Goal: Information Seeking & Learning: Compare options

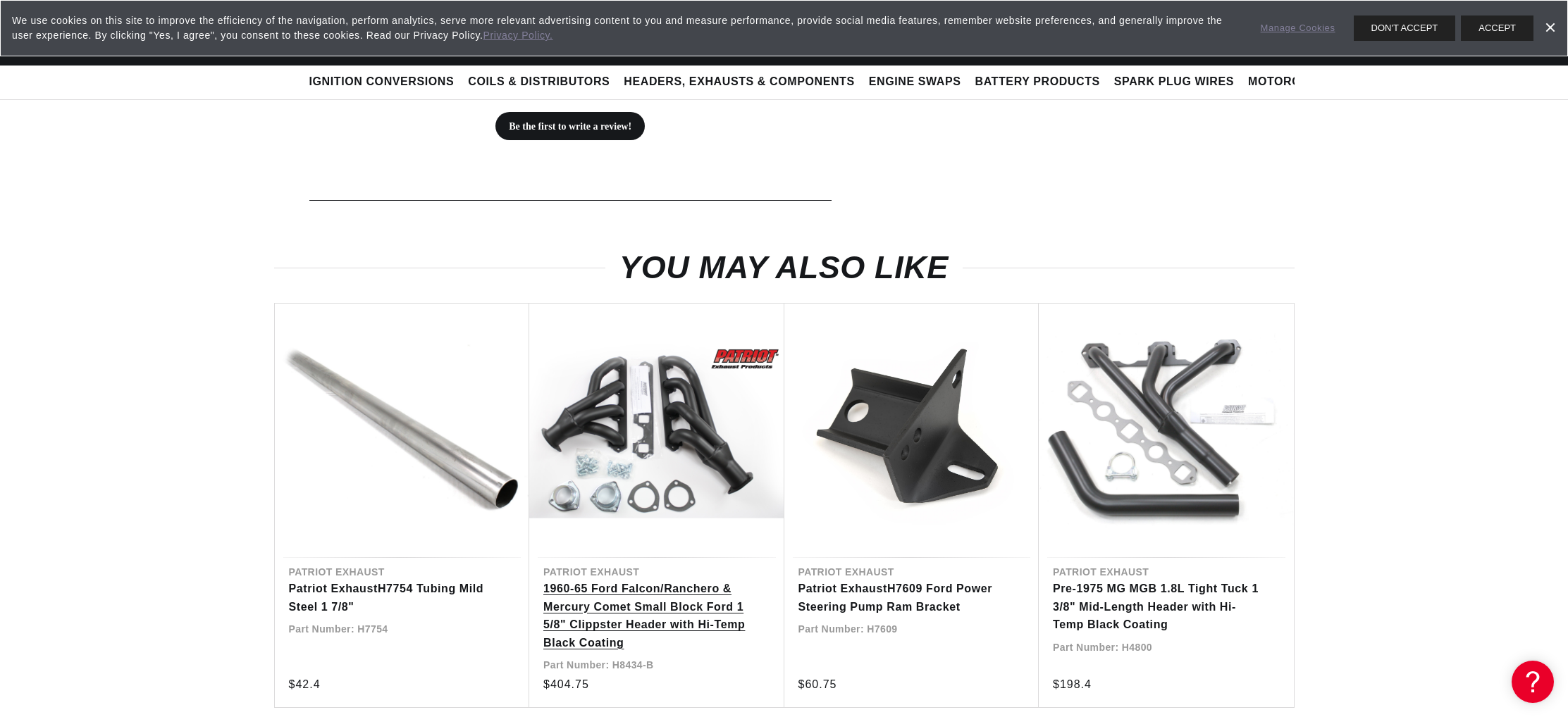
scroll to position [866, 0]
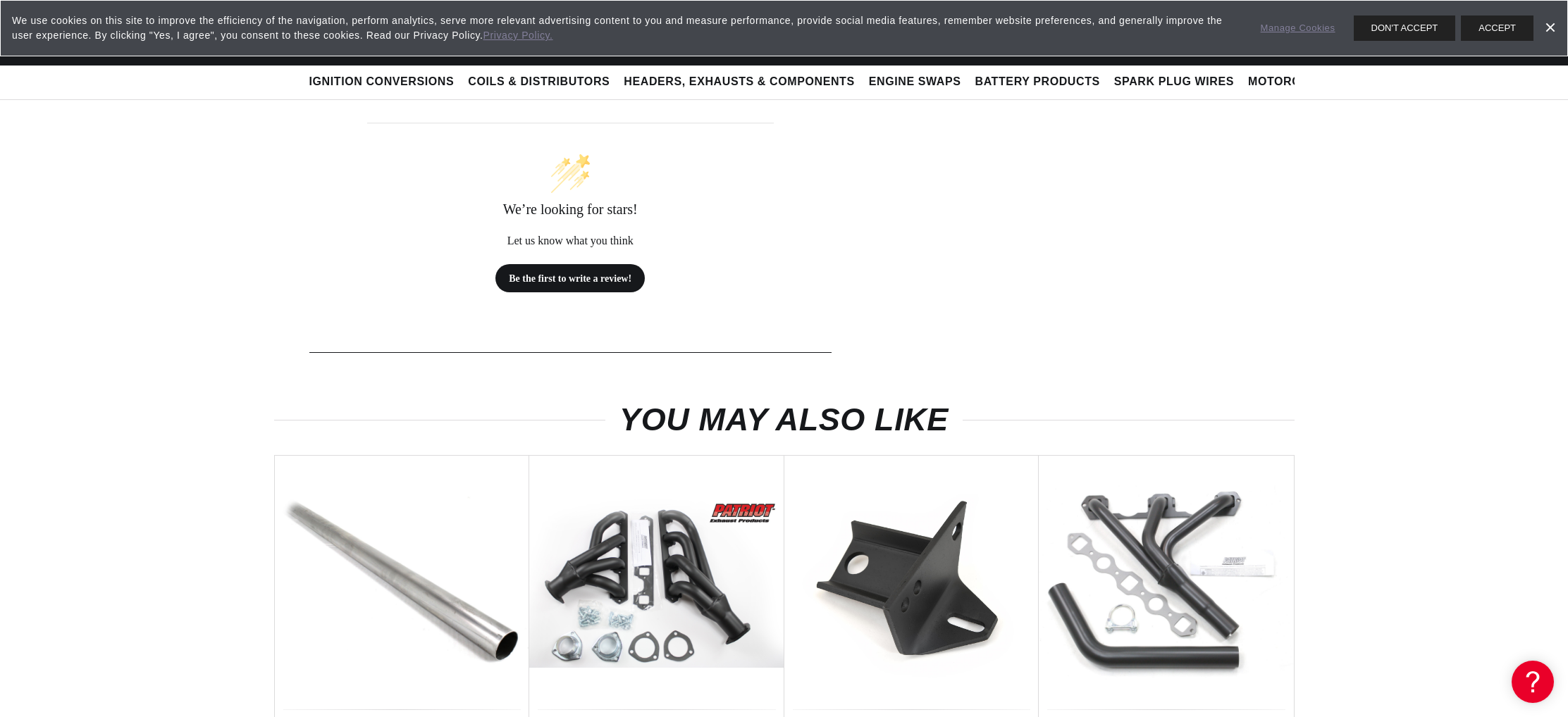
click at [317, 105] on h2 "Reviews" at bounding box center [344, 96] width 55 height 19
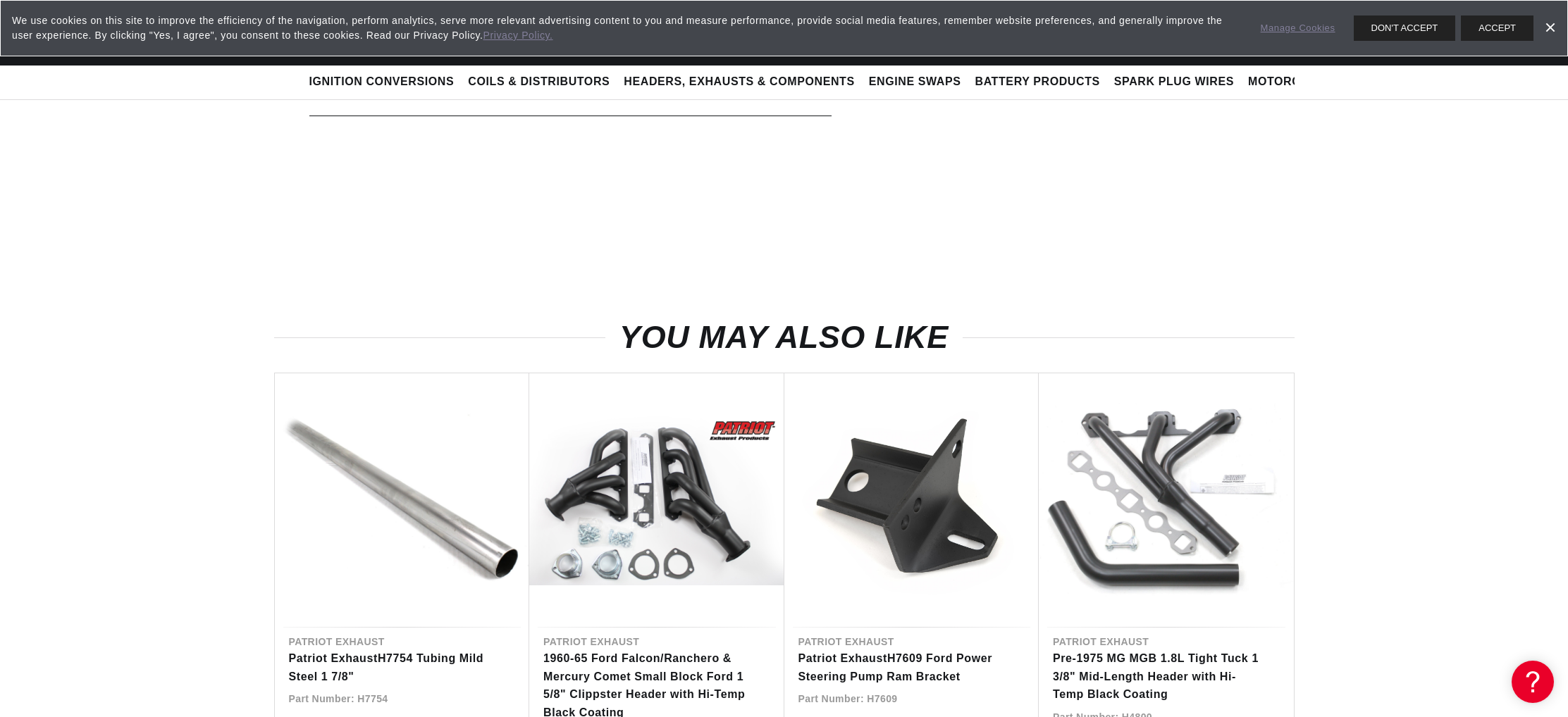
click at [317, 105] on h2 "Reviews" at bounding box center [344, 96] width 55 height 19
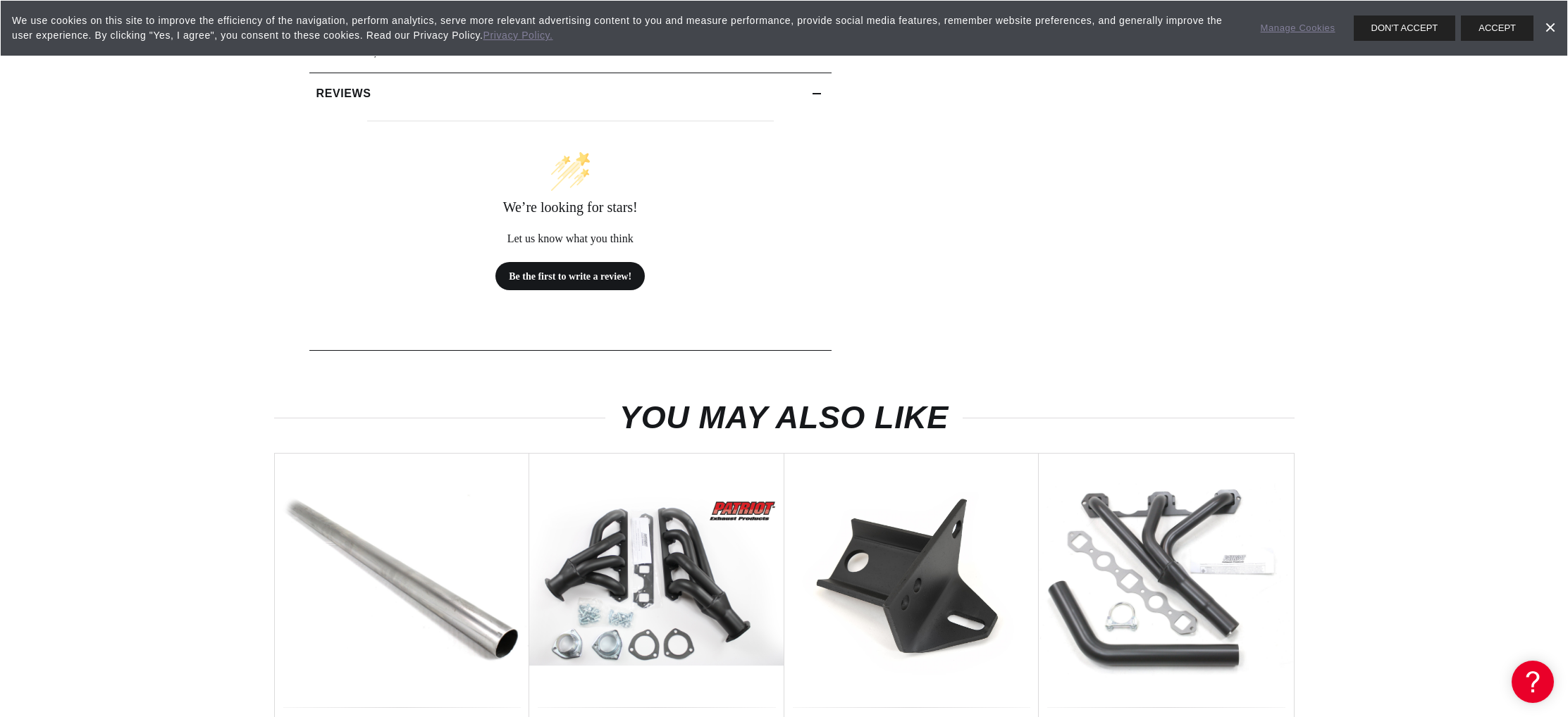
scroll to position [872, 0]
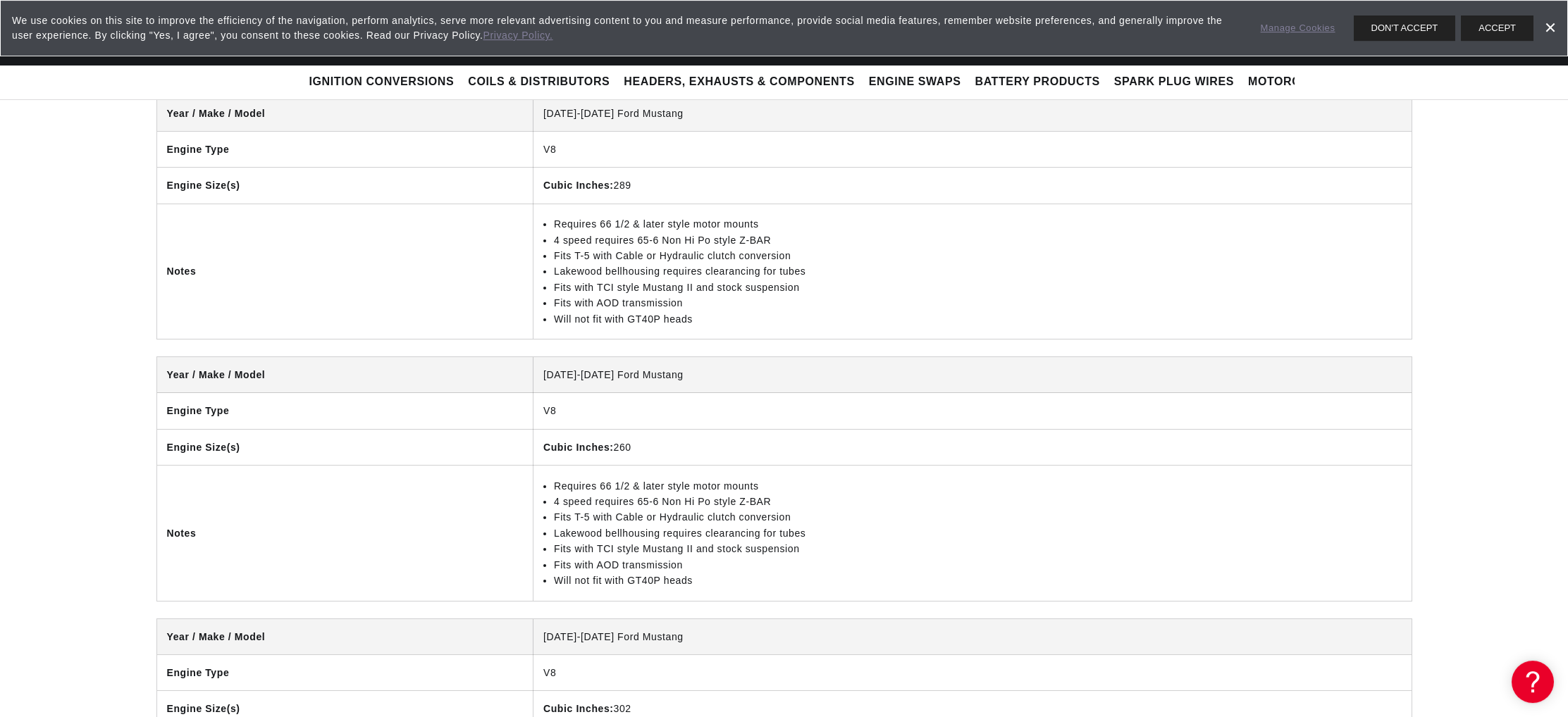
scroll to position [3171, 0]
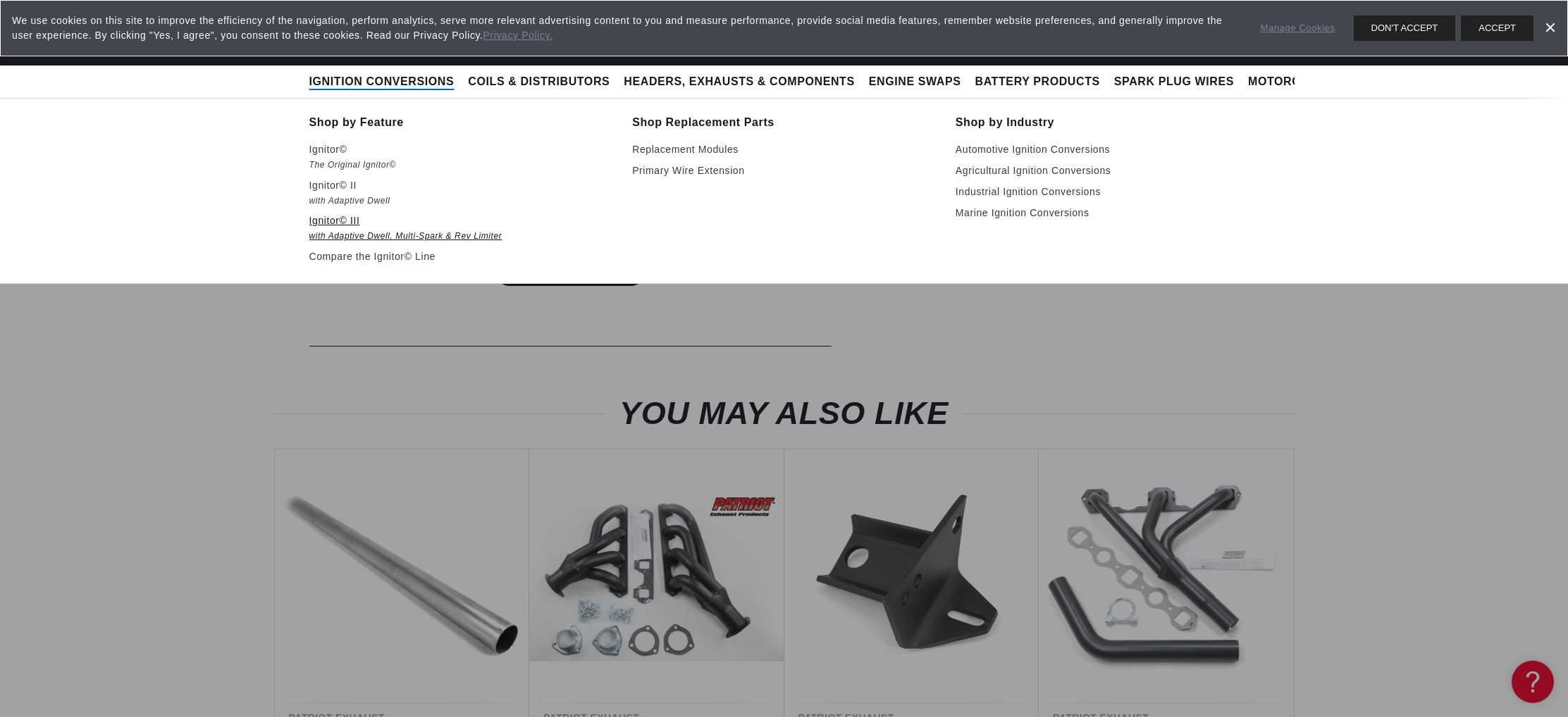
scroll to position [872, 0]
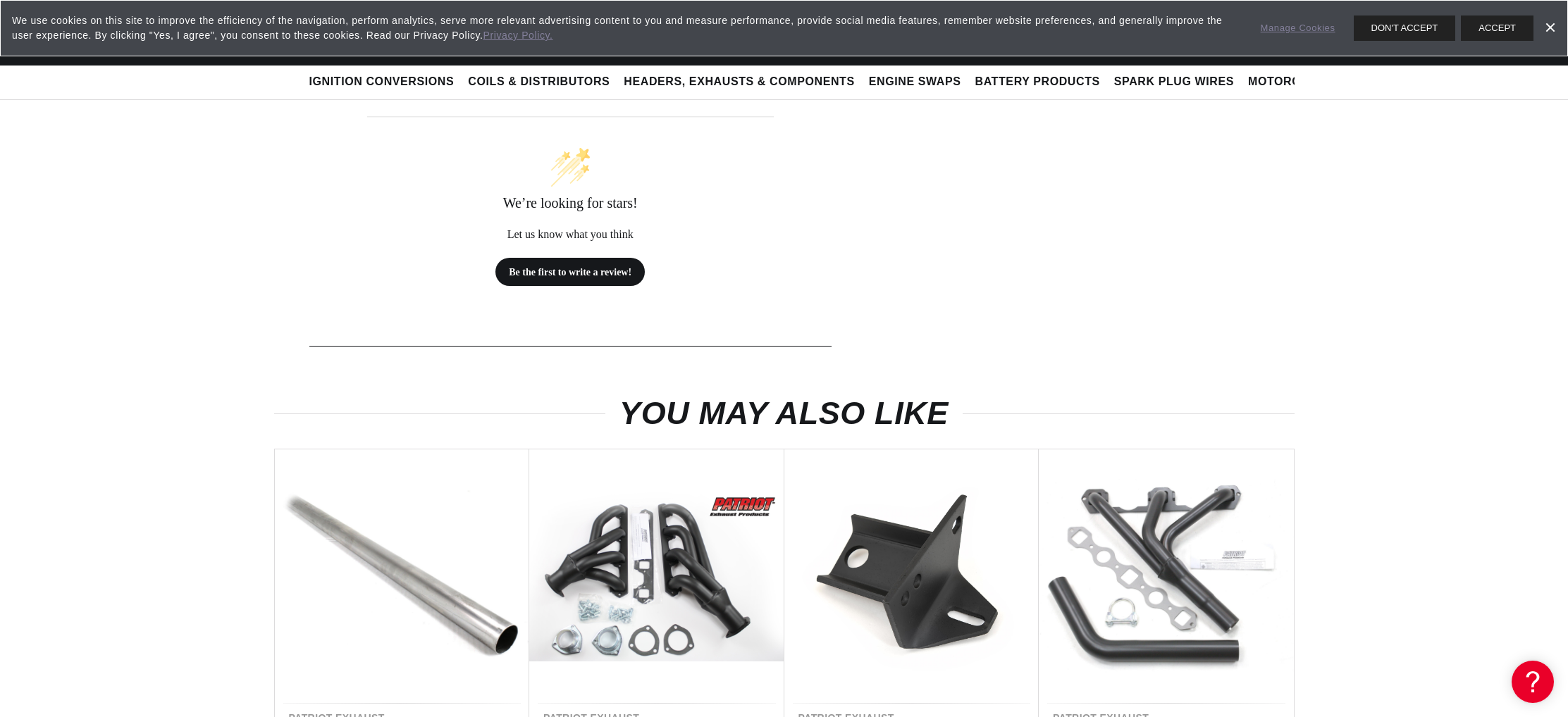
drag, startPoint x: 1057, startPoint y: 547, endPoint x: 1049, endPoint y: 542, distance: 9.4
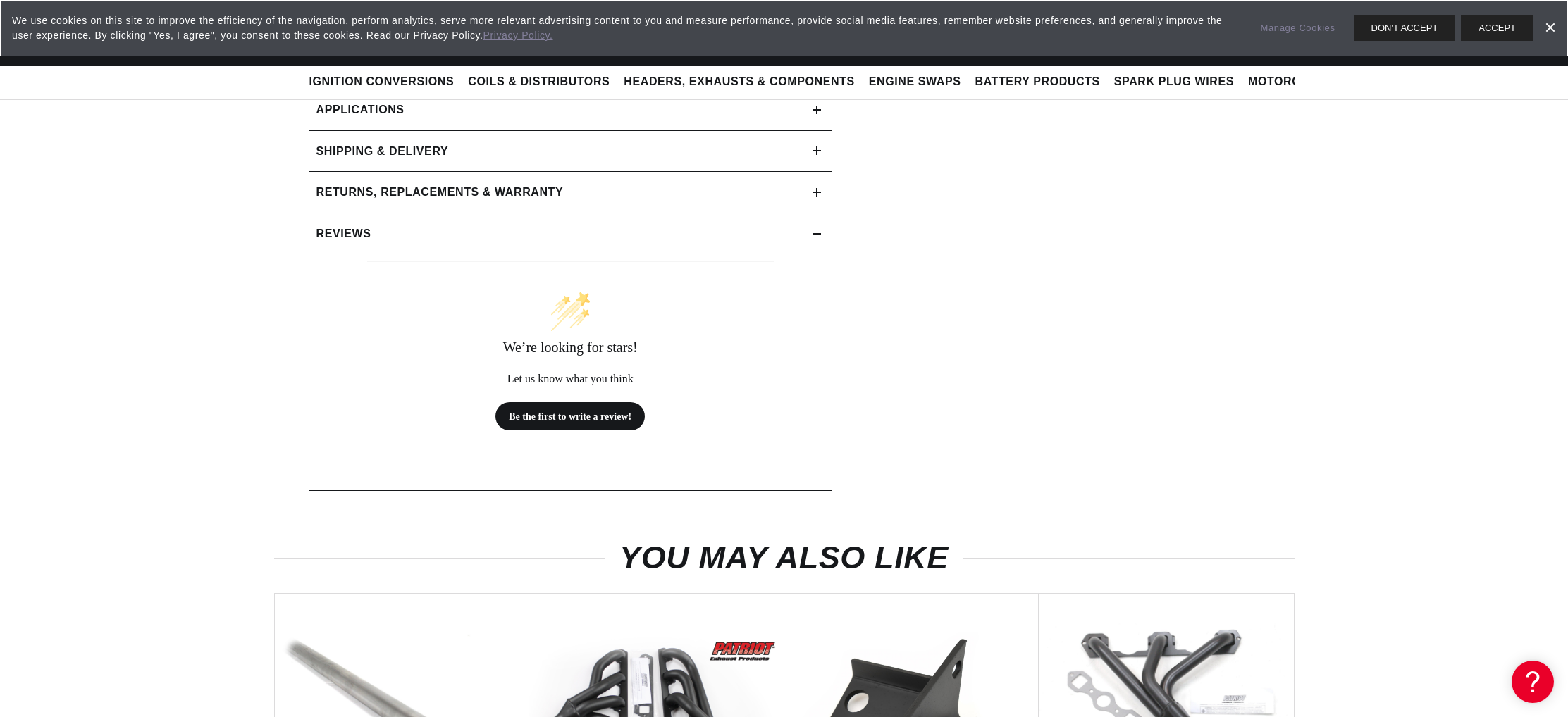
scroll to position [712, 0]
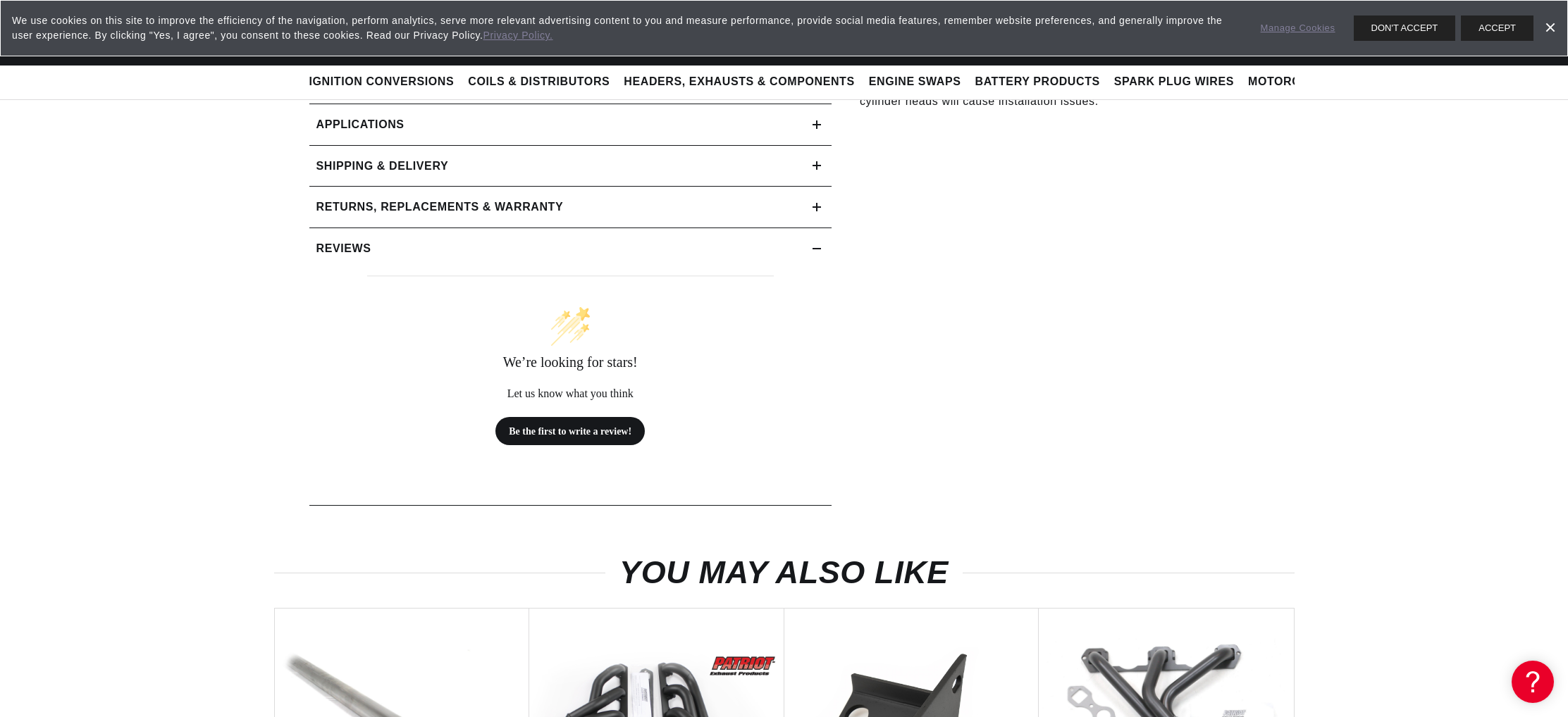
click at [317, 51] on h2 "Specifications" at bounding box center [366, 43] width 100 height 19
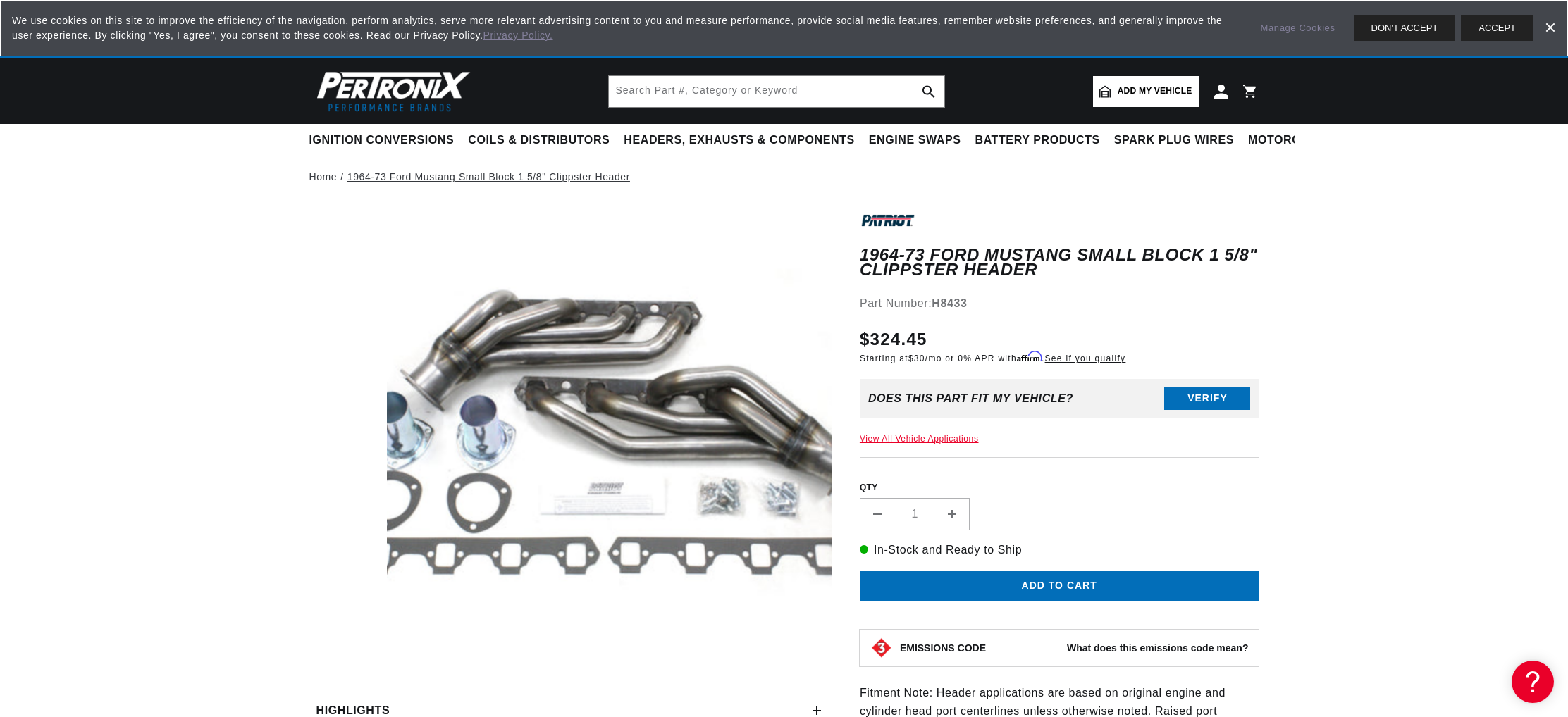
scroll to position [0, 0]
click at [348, 184] on link "1964-73 Ford Mustang Small Block 1 5/8" Clippster Header" at bounding box center [488, 177] width 282 height 16
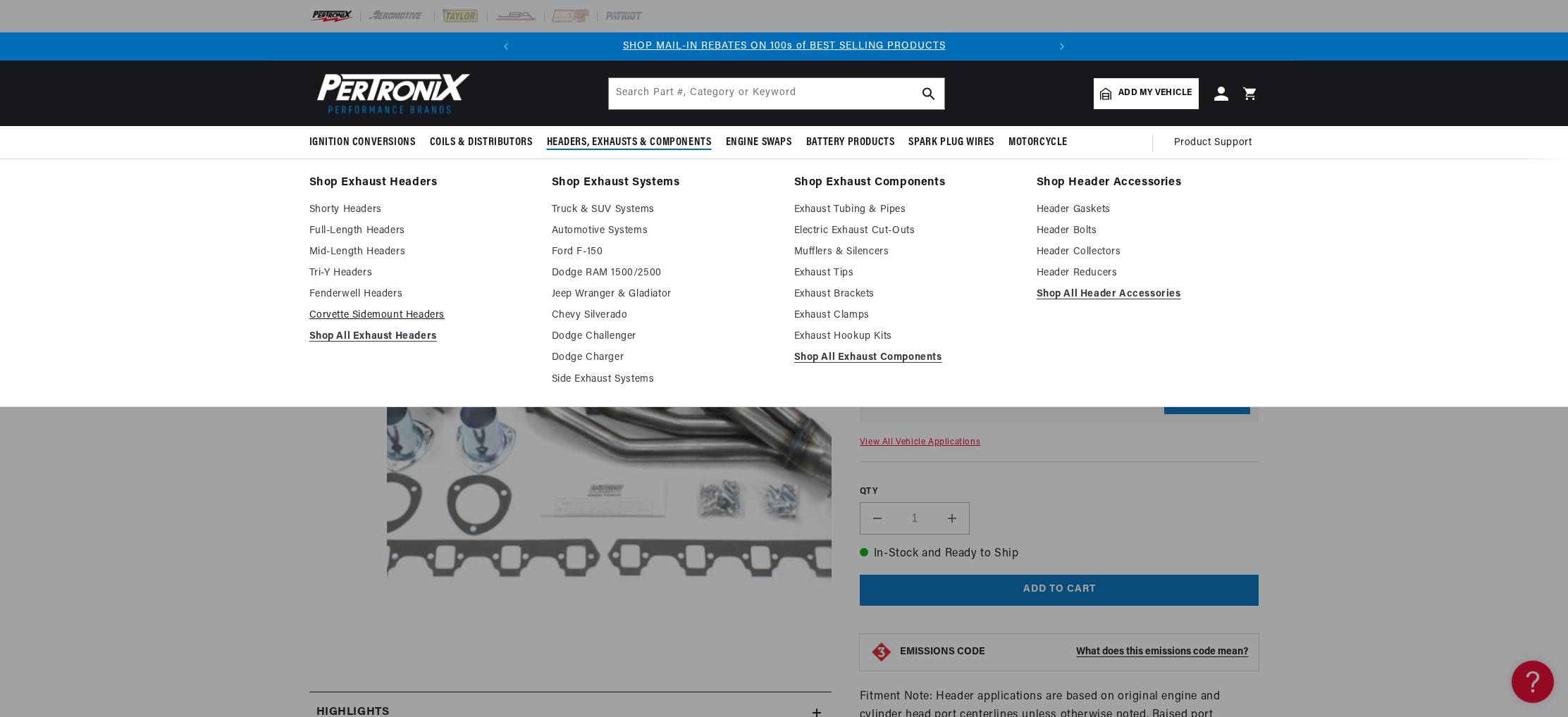
drag, startPoint x: 208, startPoint y: 441, endPoint x: 210, endPoint y: 420, distance: 21.1
click at [310, 345] on link "Shop All Exhaust Headers" at bounding box center [421, 337] width 222 height 17
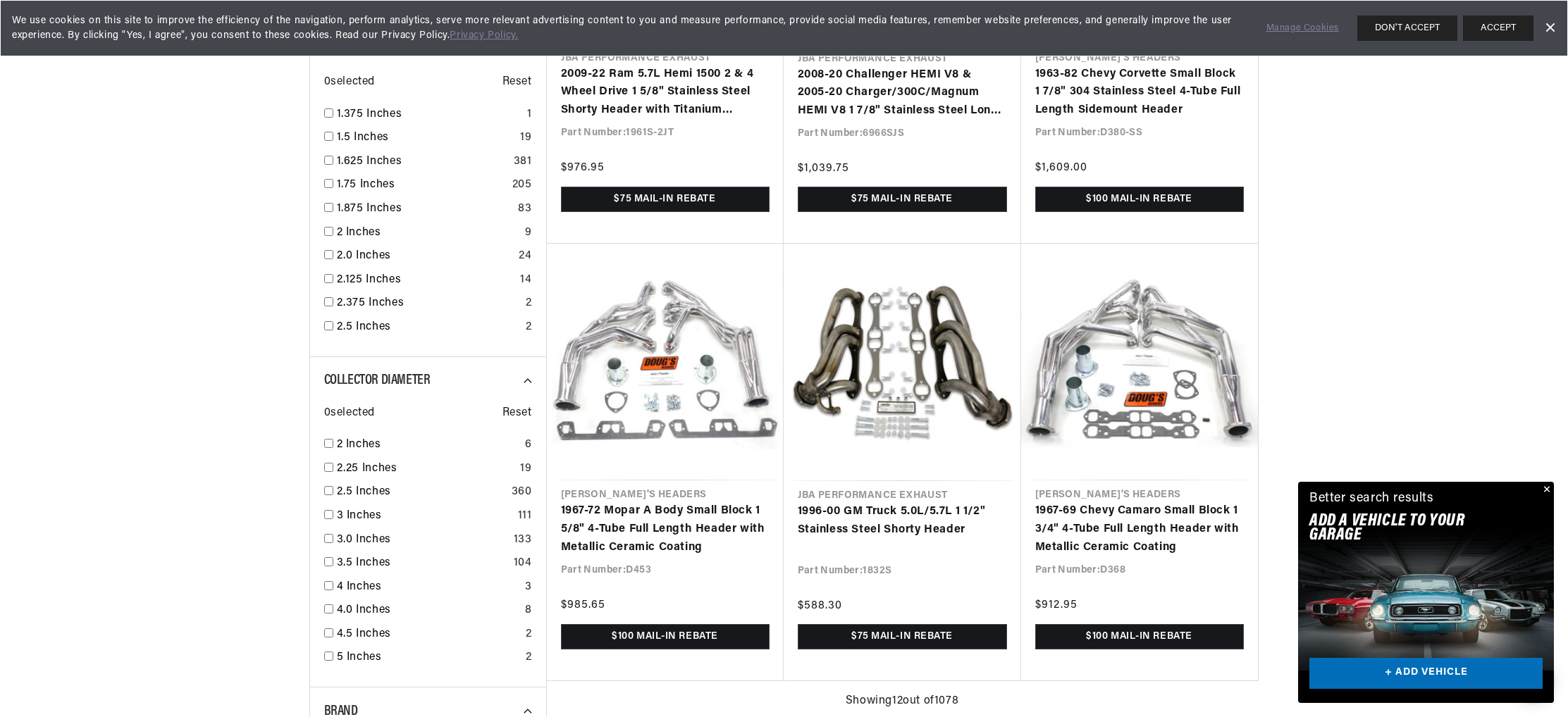
scroll to position [1627, 0]
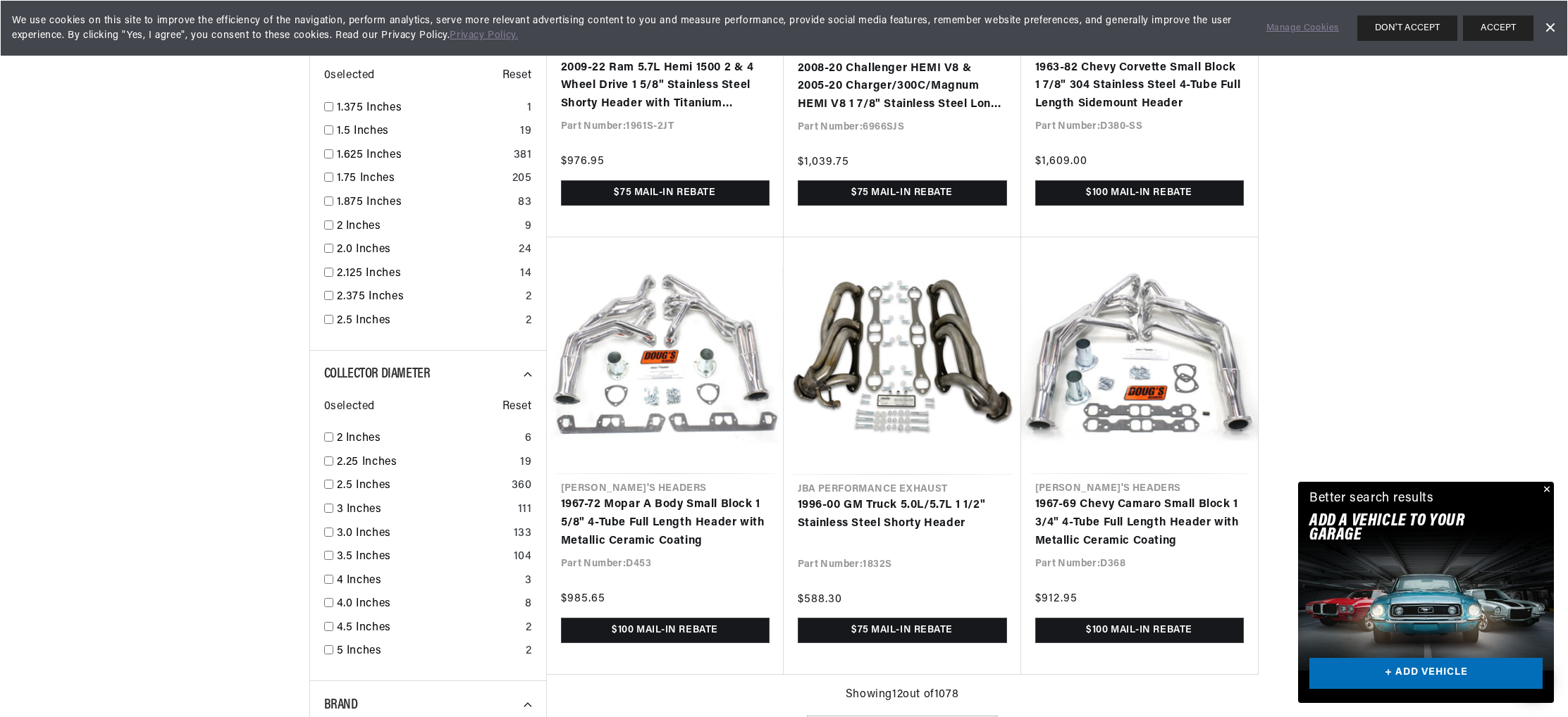
checkbox input "true"
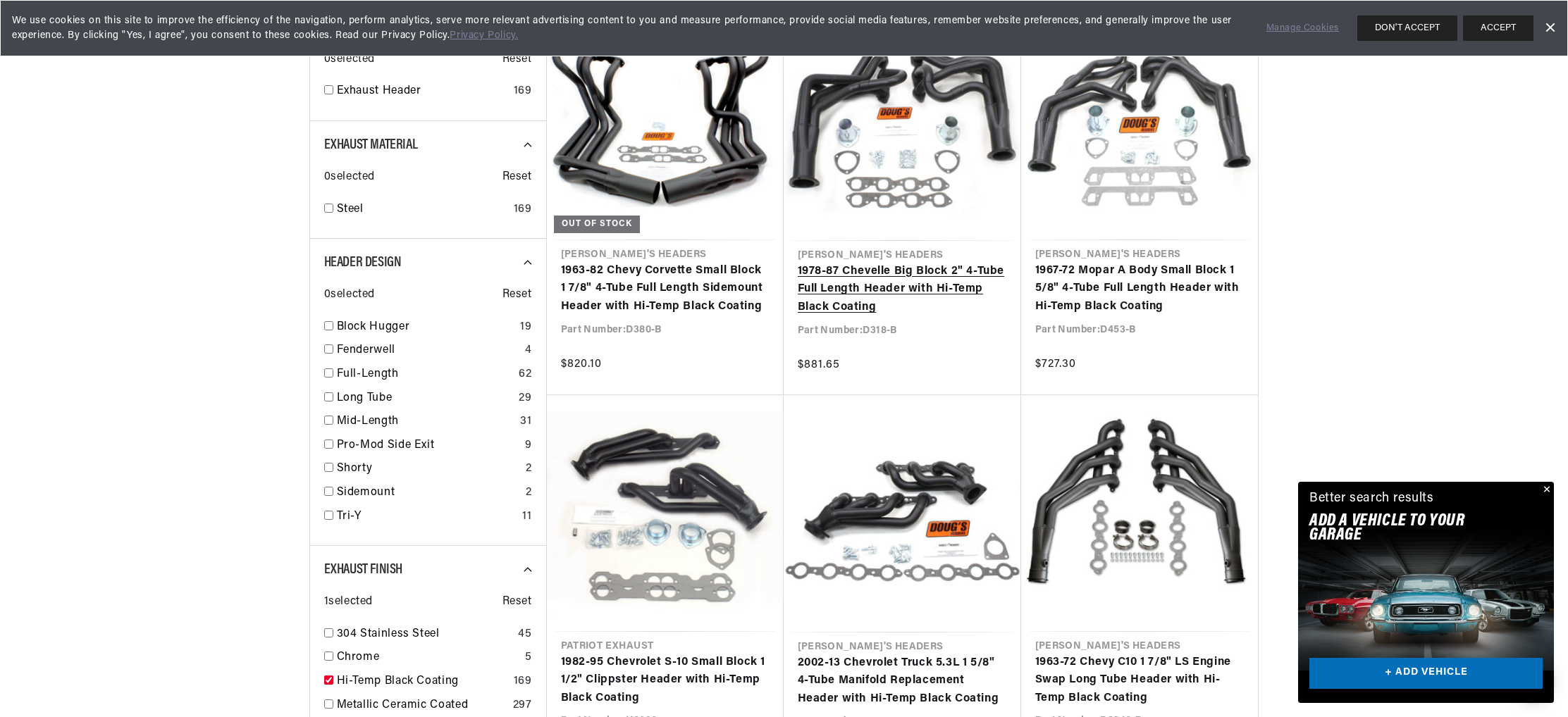
scroll to position [553, 0]
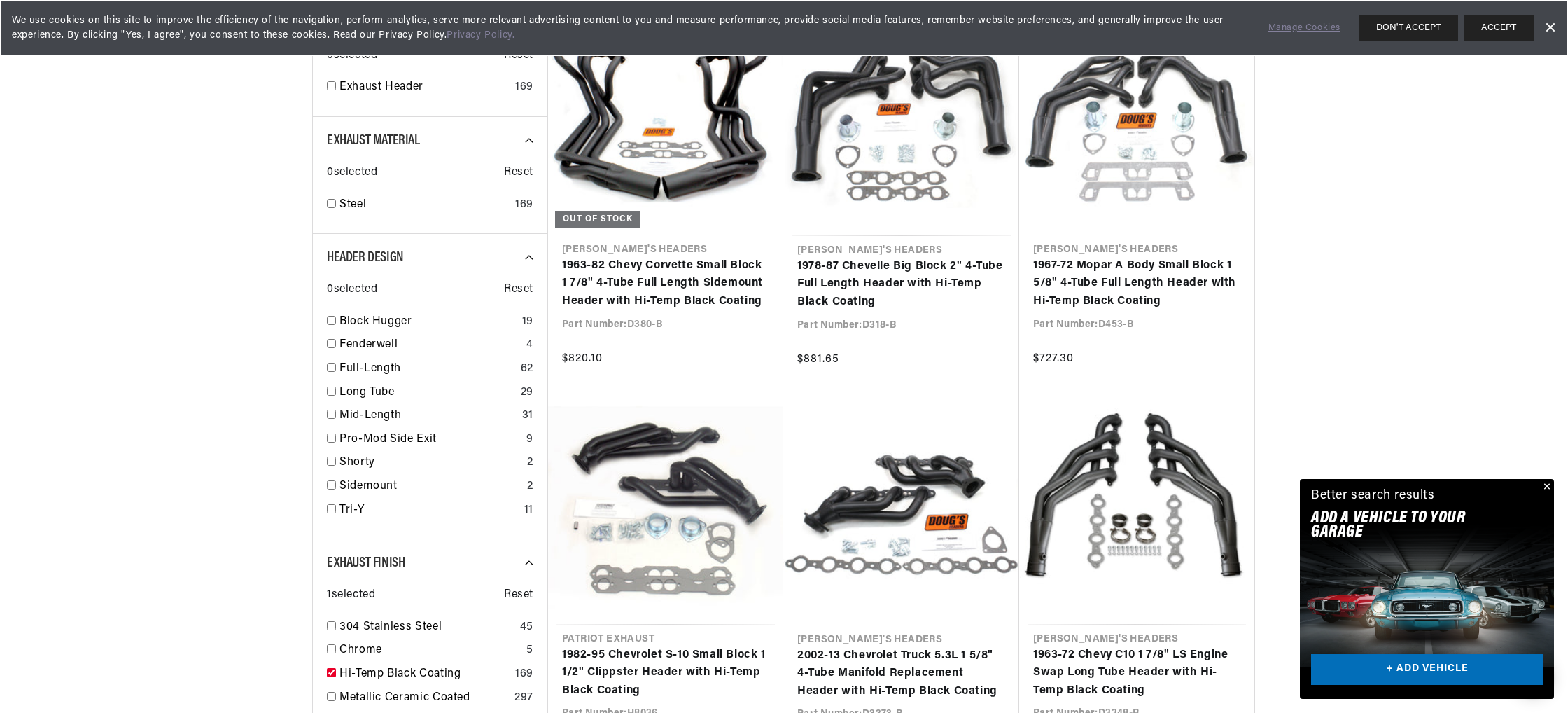
drag, startPoint x: 1545, startPoint y: 399, endPoint x: 1500, endPoint y: 395, distance: 45.2
click at [1544, 399] on div "Close dialog FIND THE RIGHT PARTS Take our quick quiz using the button below, a…" at bounding box center [784, 356] width 1568 height 713
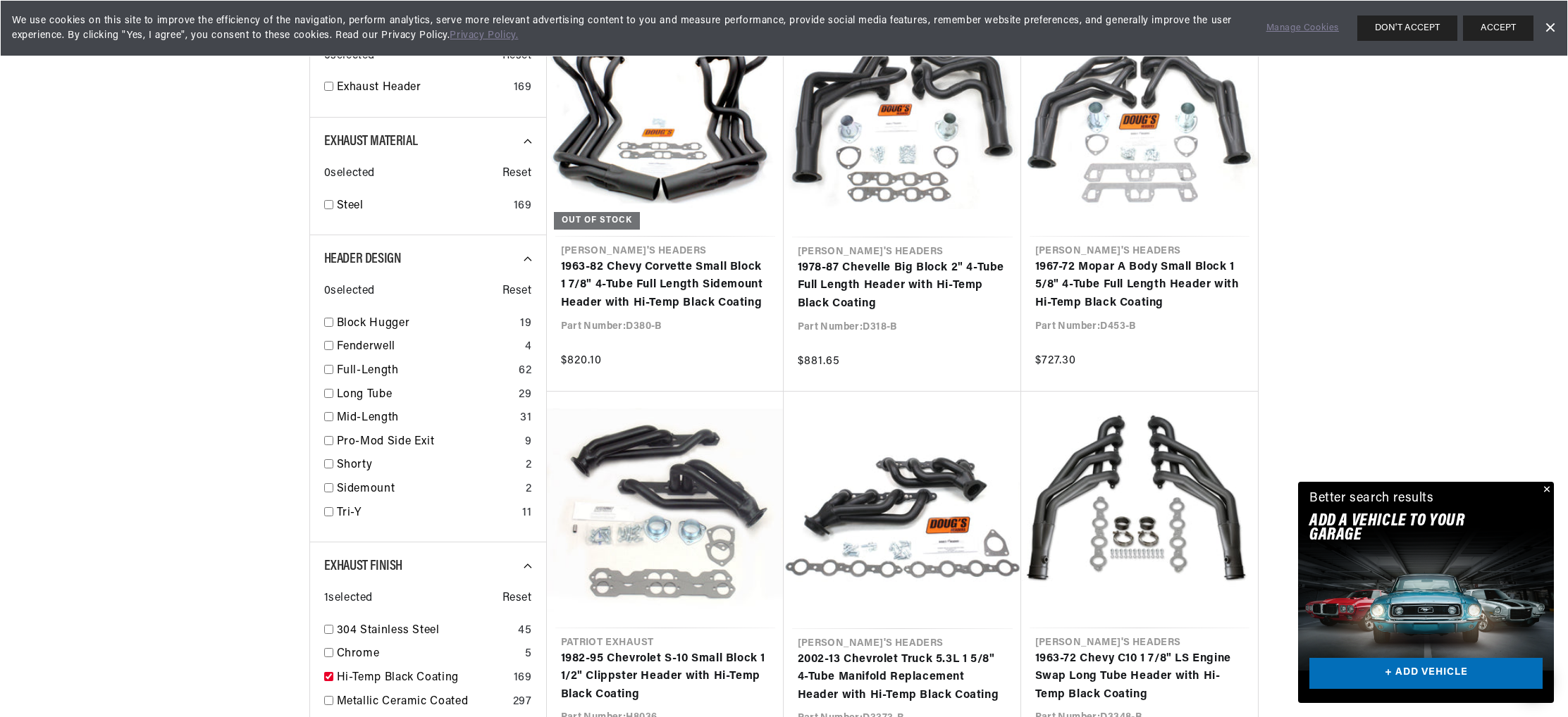
click at [1543, 482] on button "Close" at bounding box center [1545, 491] width 17 height 17
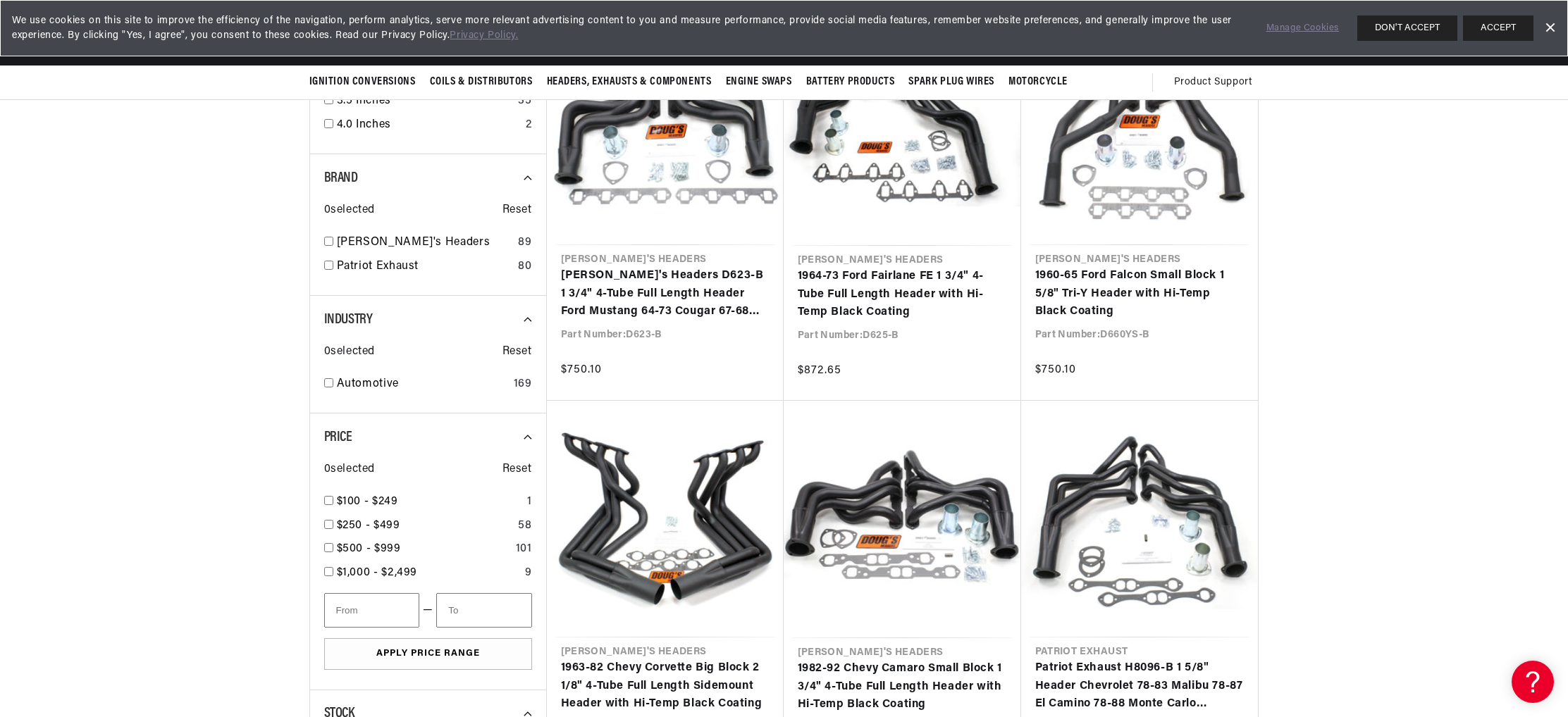
scroll to position [1719, 0]
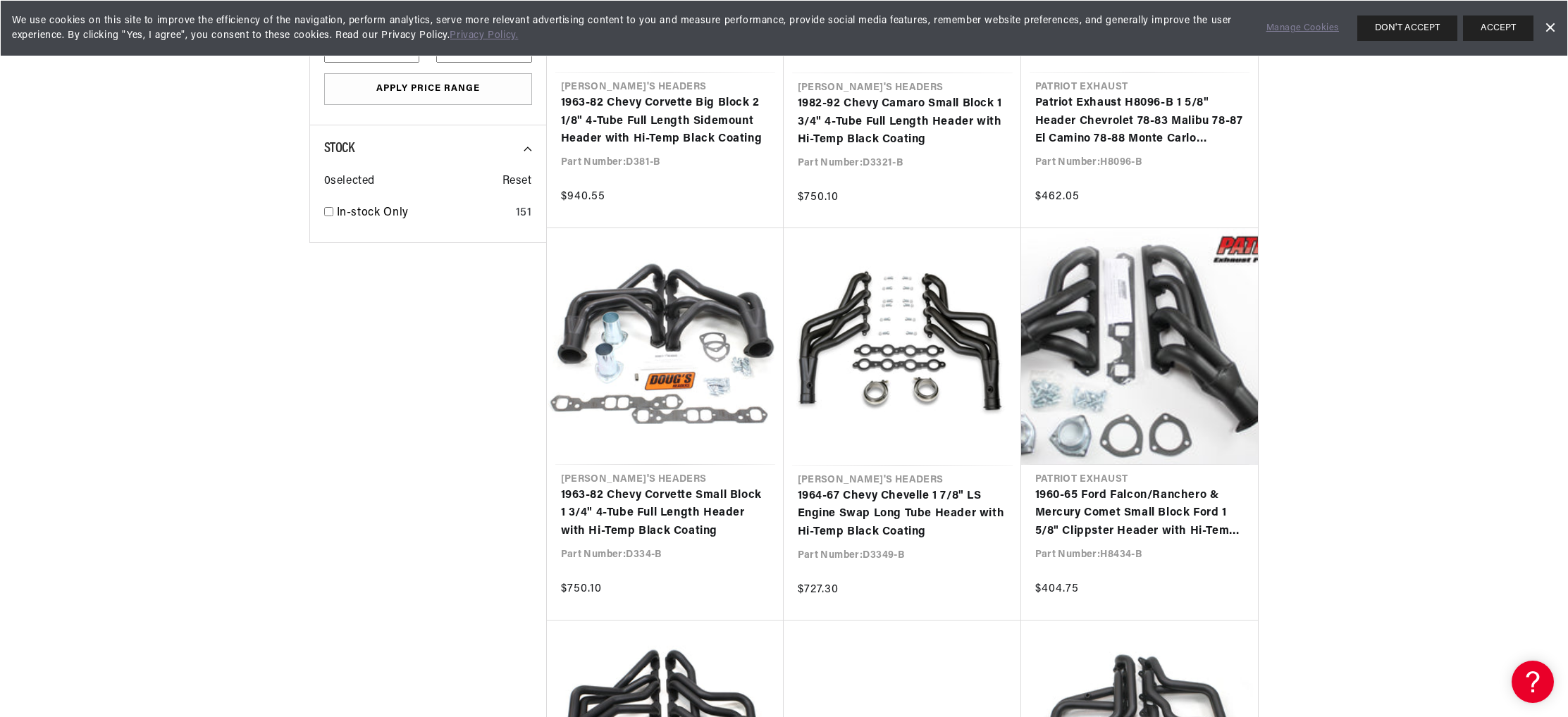
scroll to position [2287, 0]
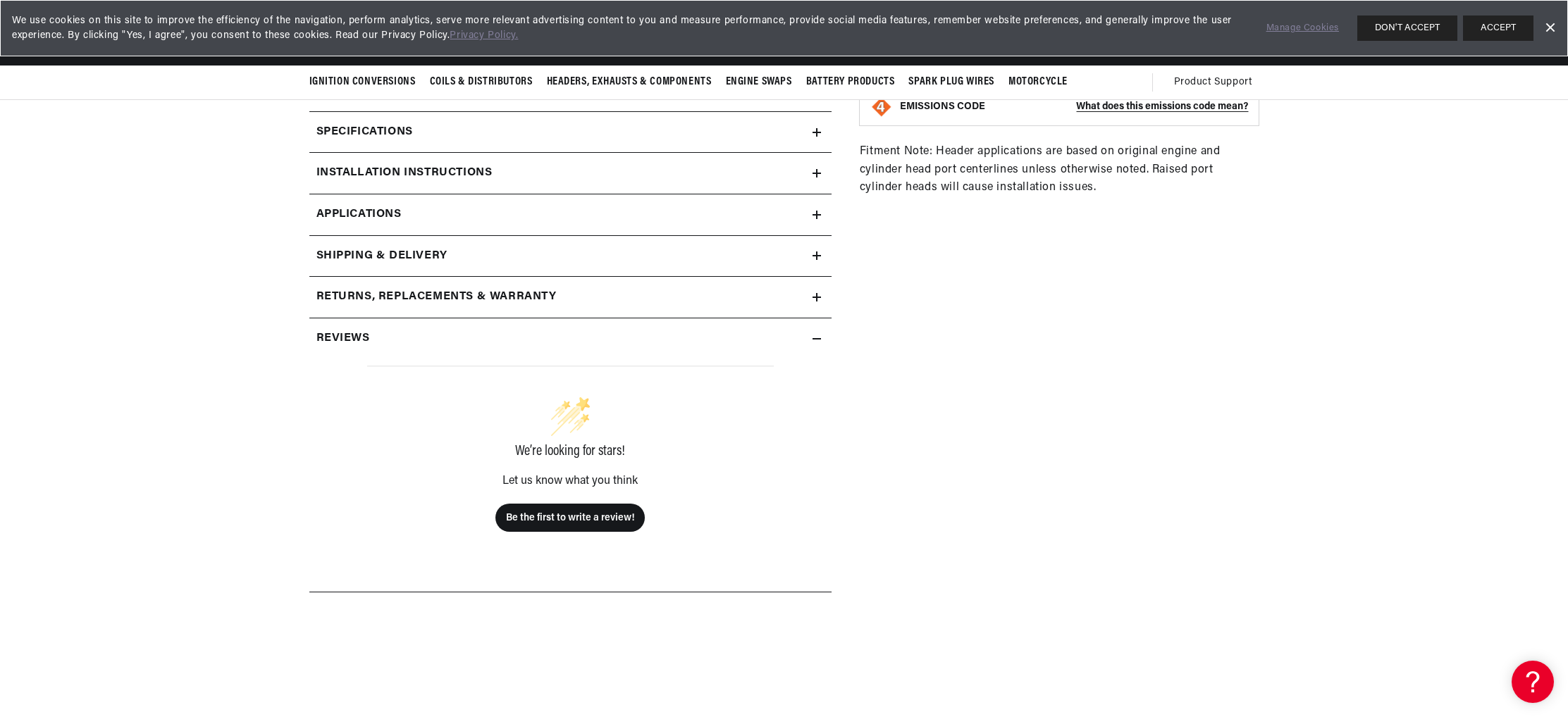
scroll to position [624, 0]
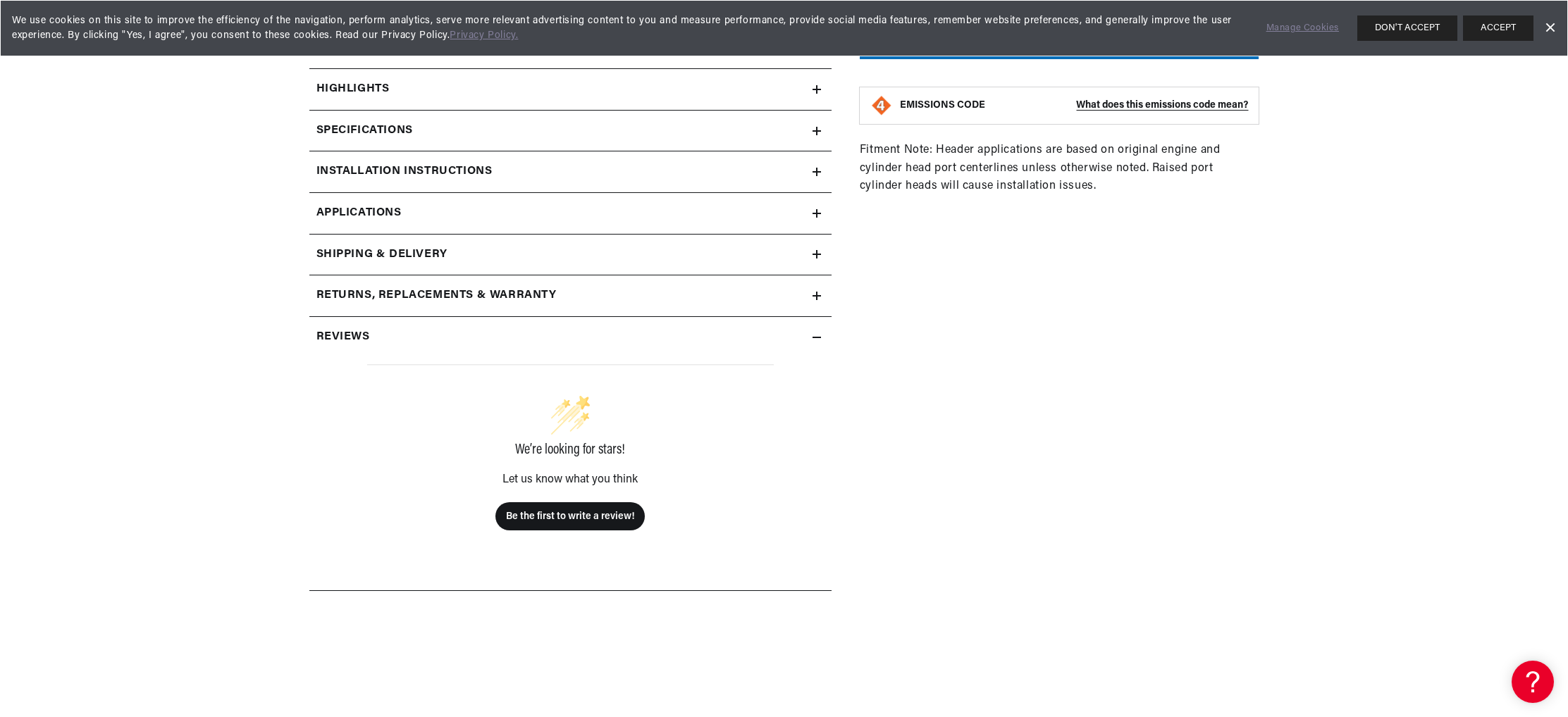
click at [317, 140] on h2 "Specifications" at bounding box center [365, 131] width 96 height 19
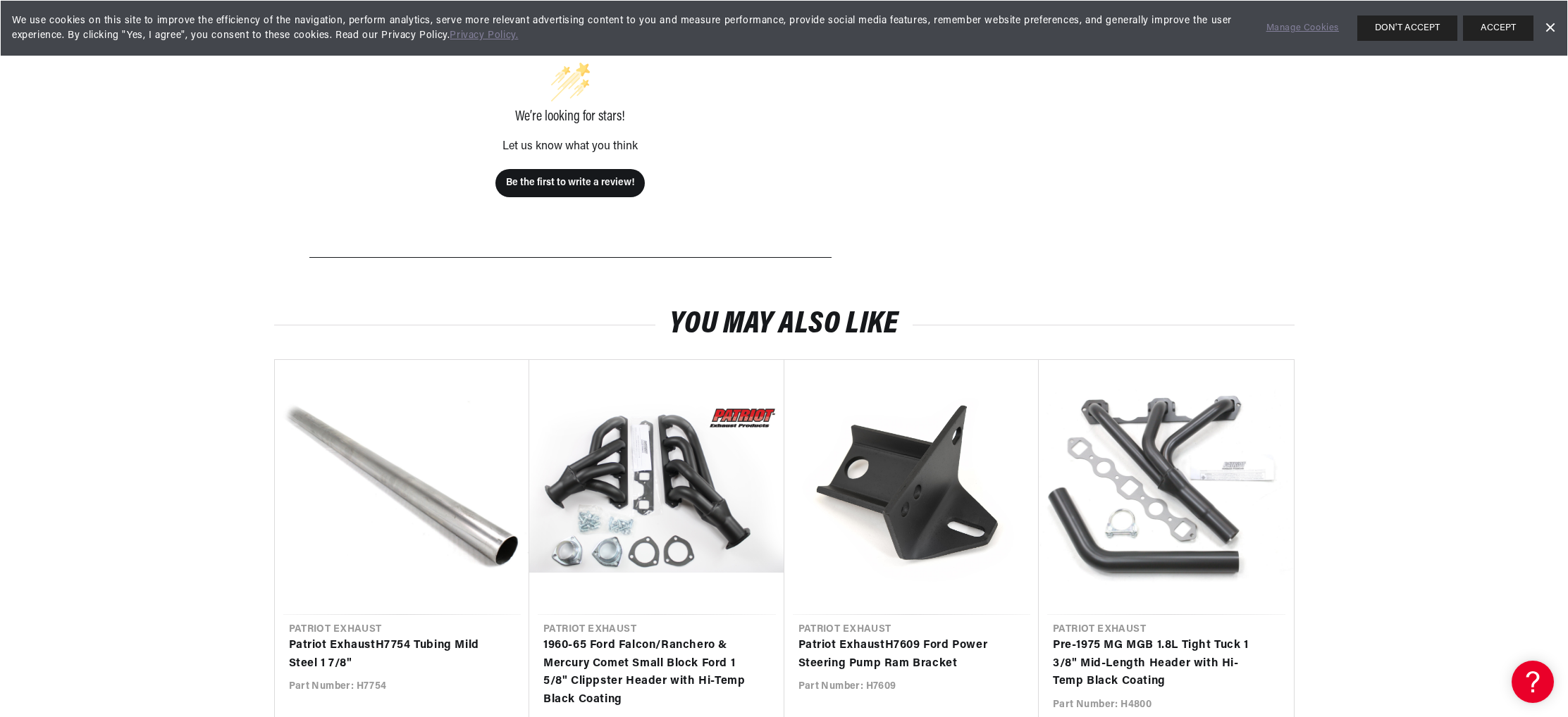
scroll to position [1491, 0]
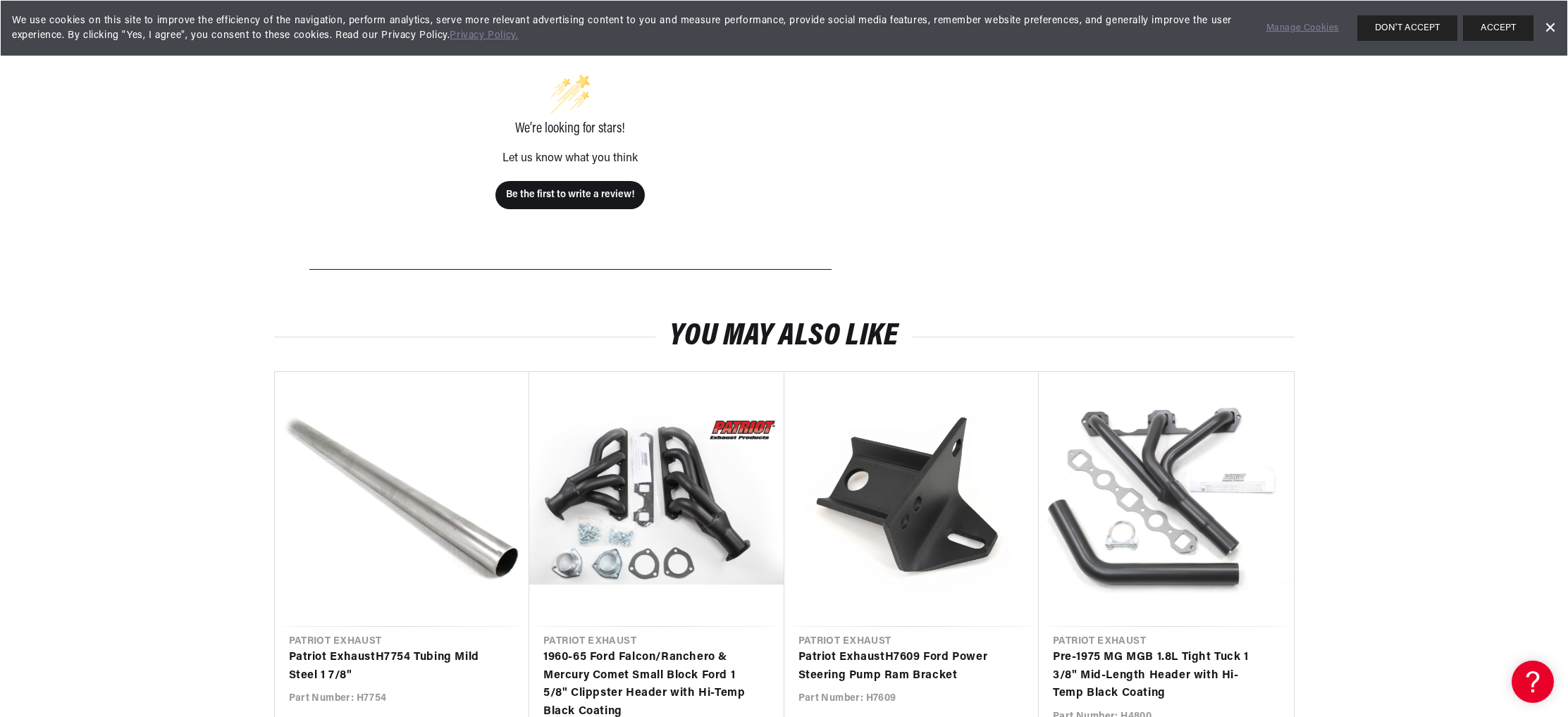
scroll to position [1480, 0]
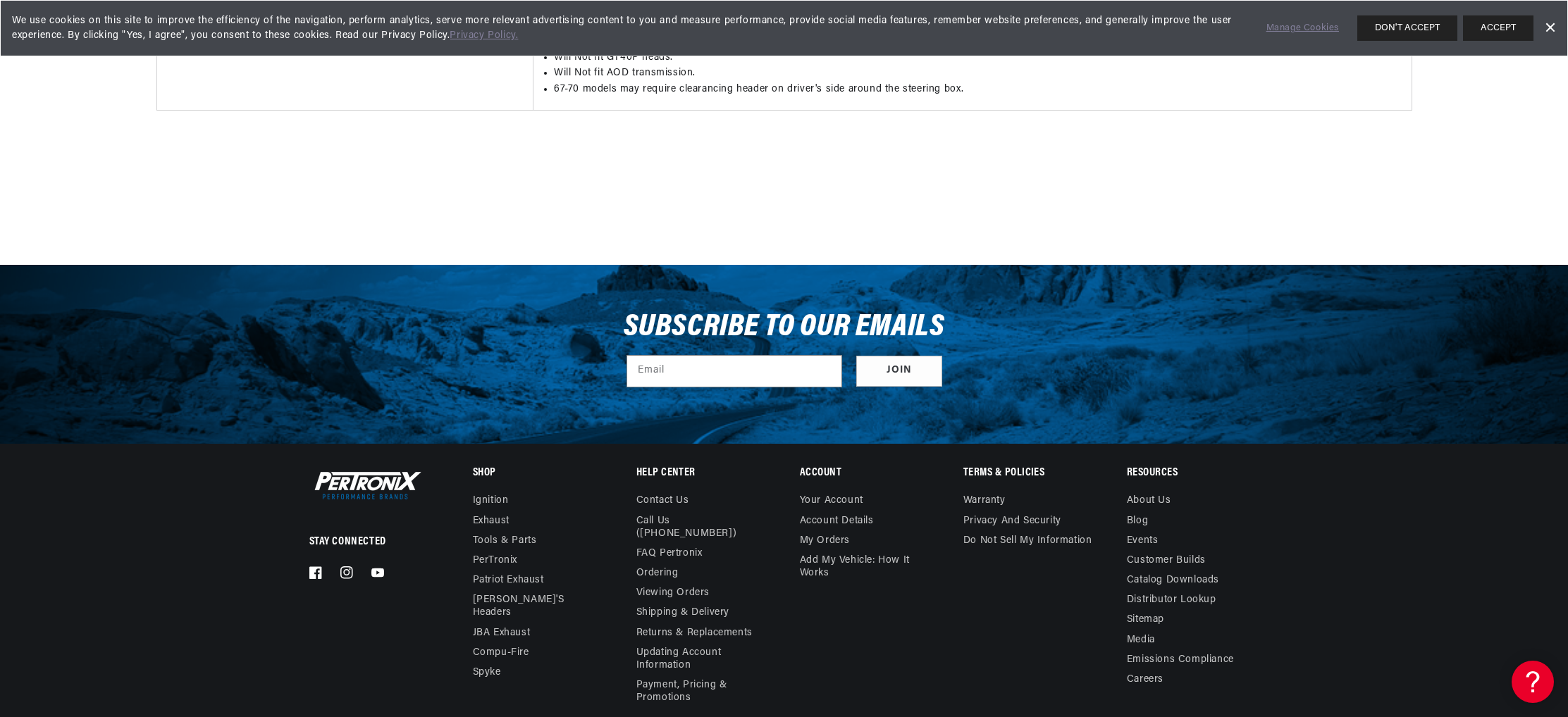
scroll to position [3298, 0]
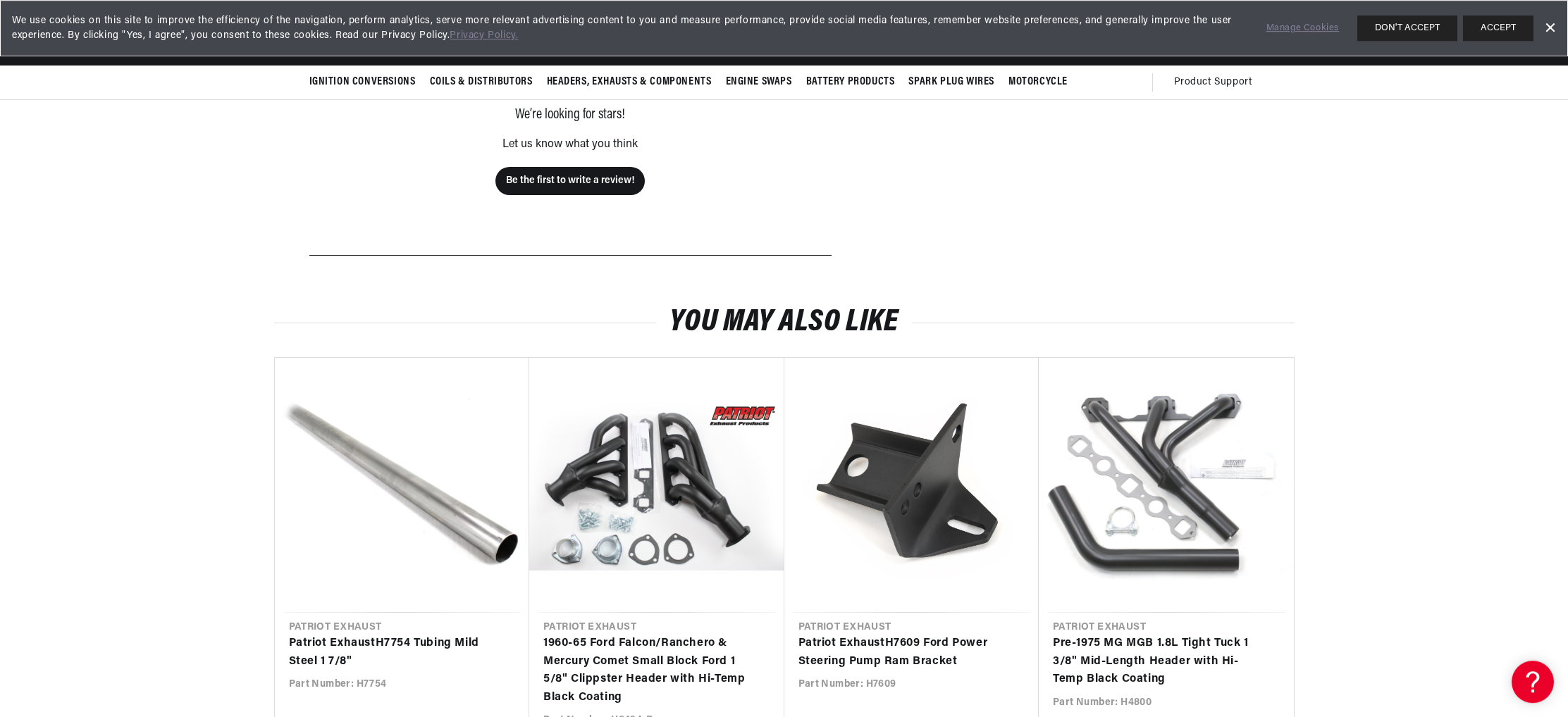
scroll to position [1491, 0]
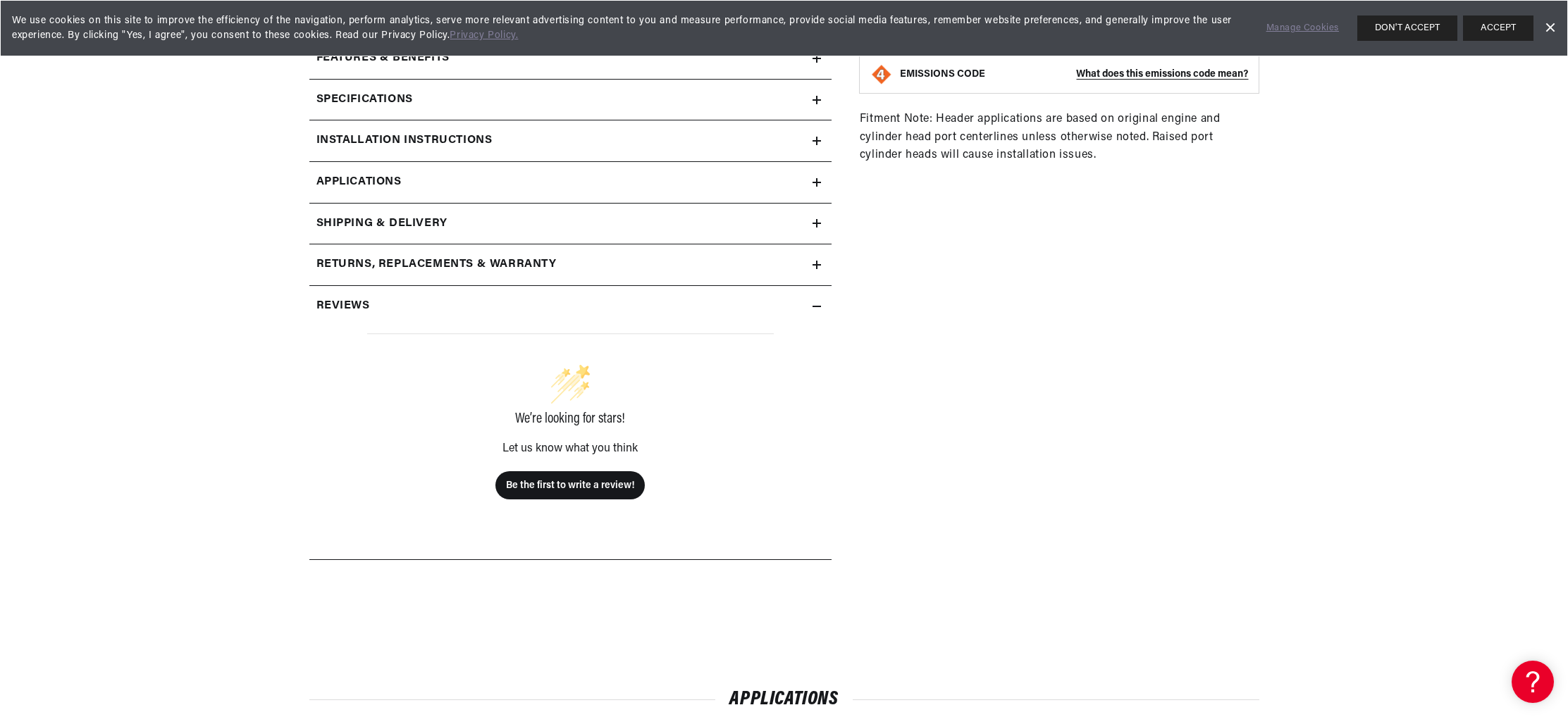
scroll to position [665, 0]
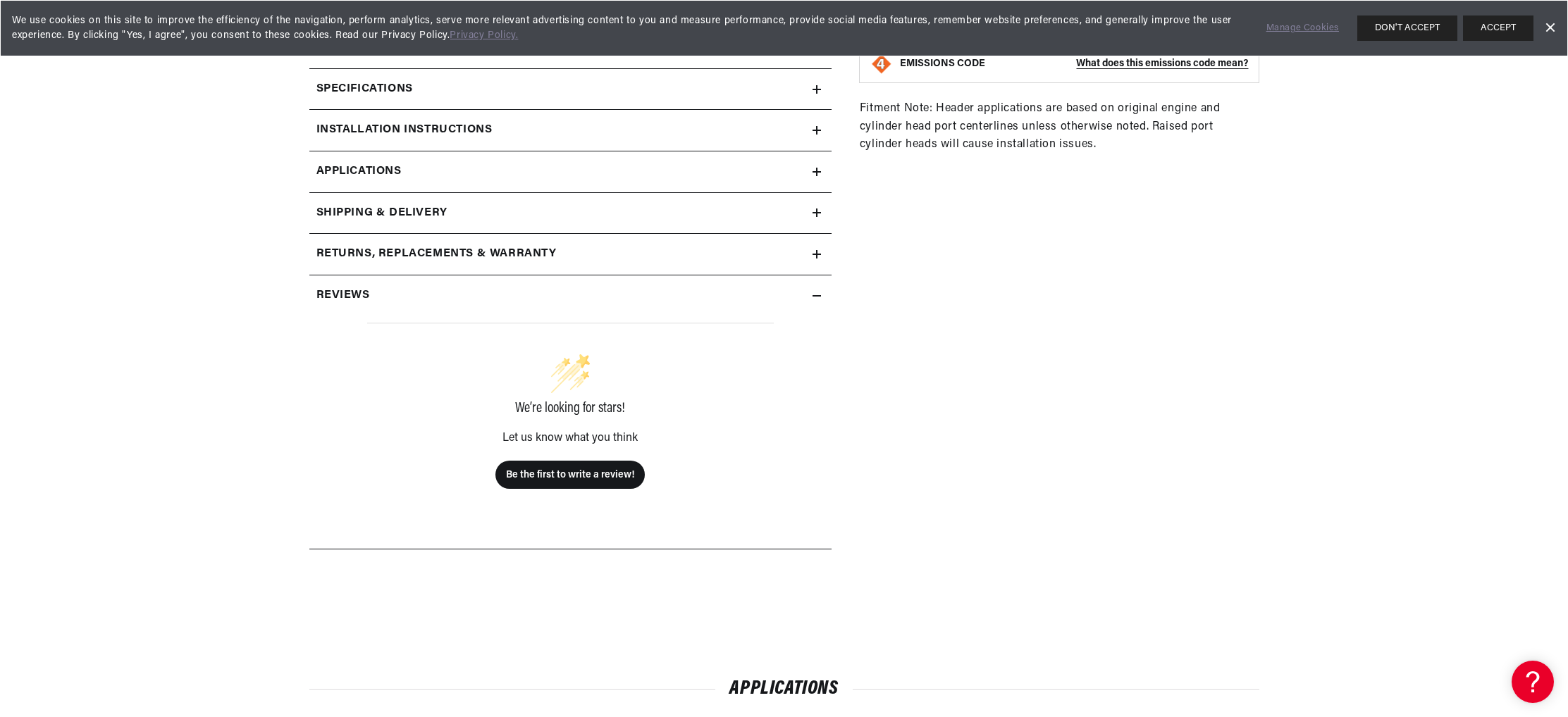
click at [317, 99] on h2 "Specifications" at bounding box center [365, 89] width 96 height 19
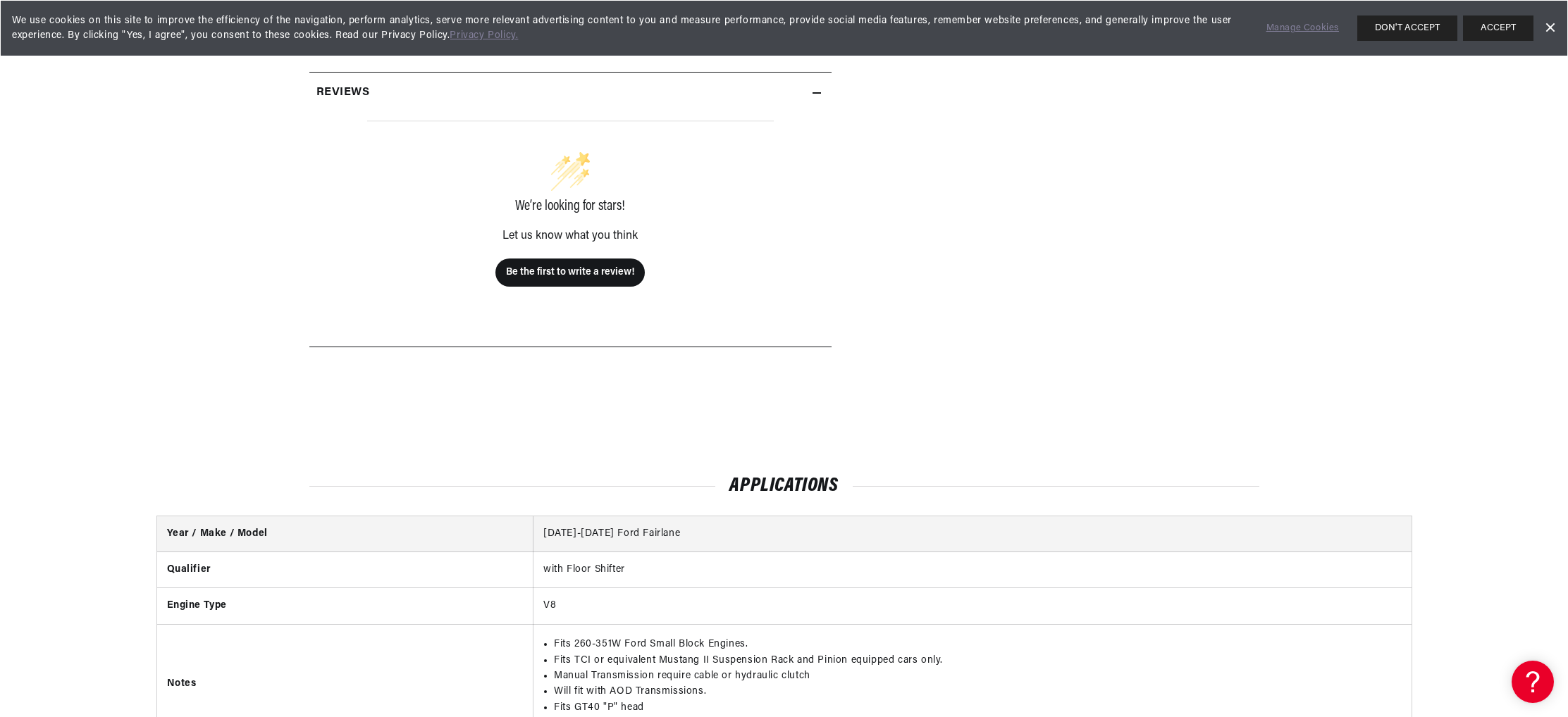
scroll to position [1445, 0]
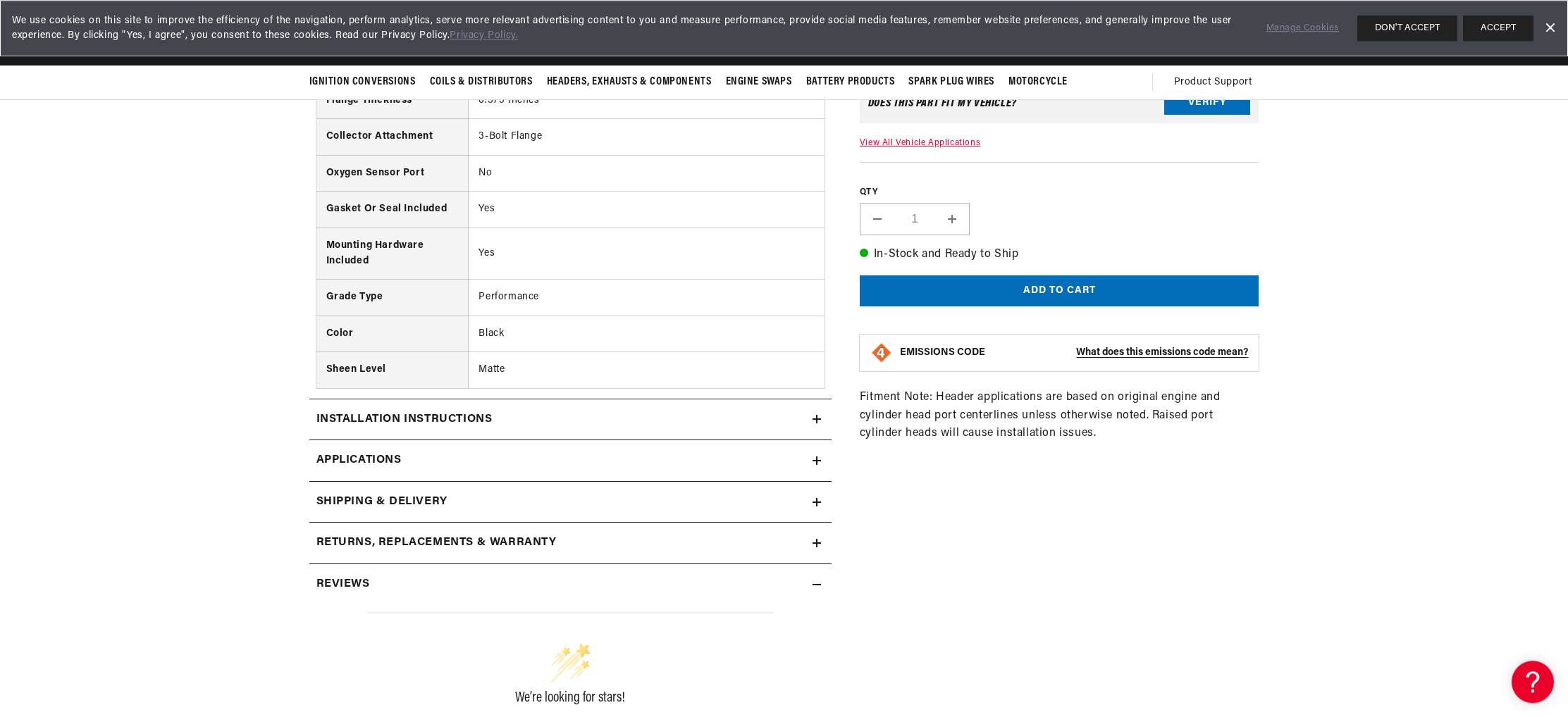
scroll to position [932, 0]
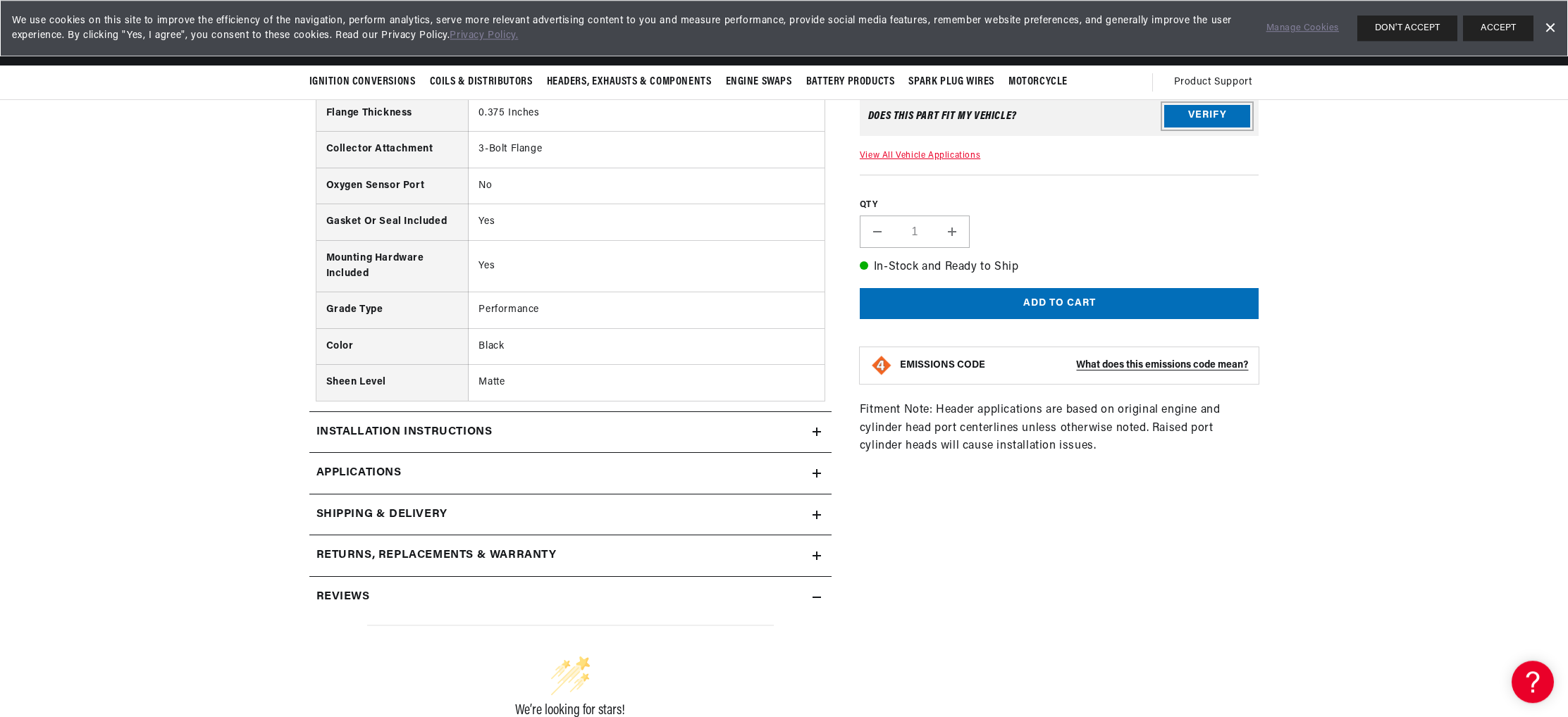
click at [1250, 128] on button "Verify" at bounding box center [1207, 116] width 86 height 23
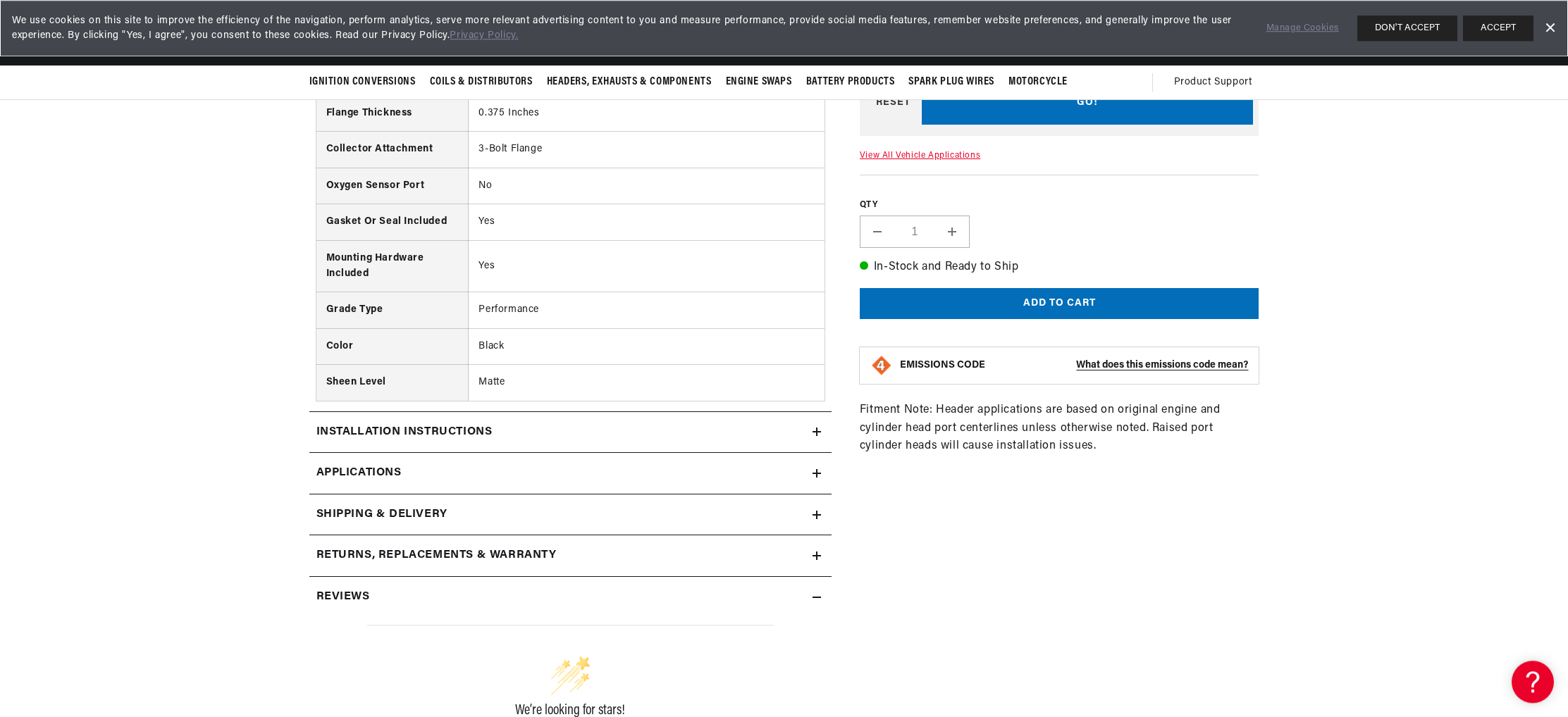
select select "Automotive"
click option "Automotive" at bounding box center [0, 0] width 0 height 0
select select "Automotive"
select select "1965"
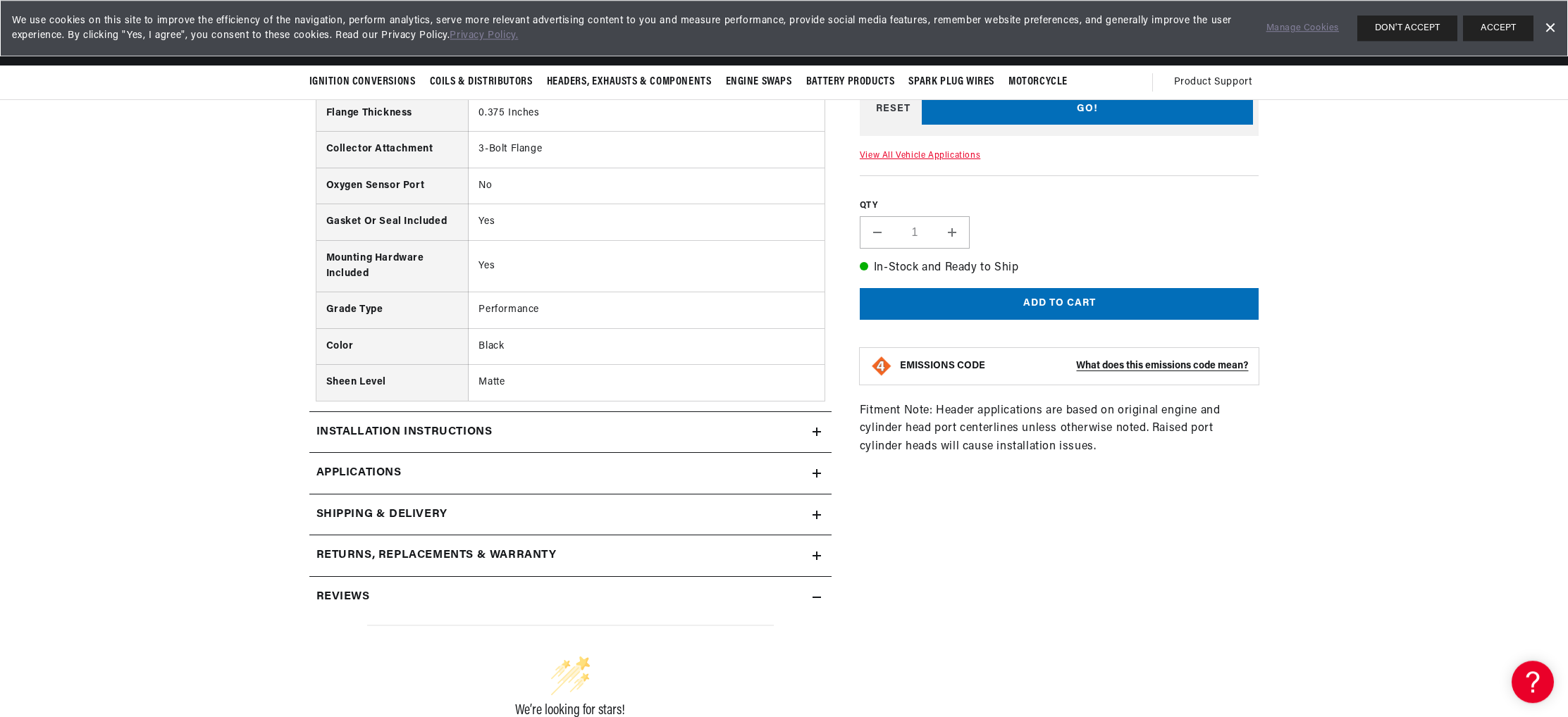
click option "1965" at bounding box center [0, 0] width 0 height 0
select select "1965"
click at [866, 7] on select "Make Alfa Romeo American Motors Aston Martin Austin Austin Healey Avanti Bentle…" at bounding box center [961, 23] width 191 height 33
select select "Ford"
click option "Ford" at bounding box center [0, 0] width 0 height 0
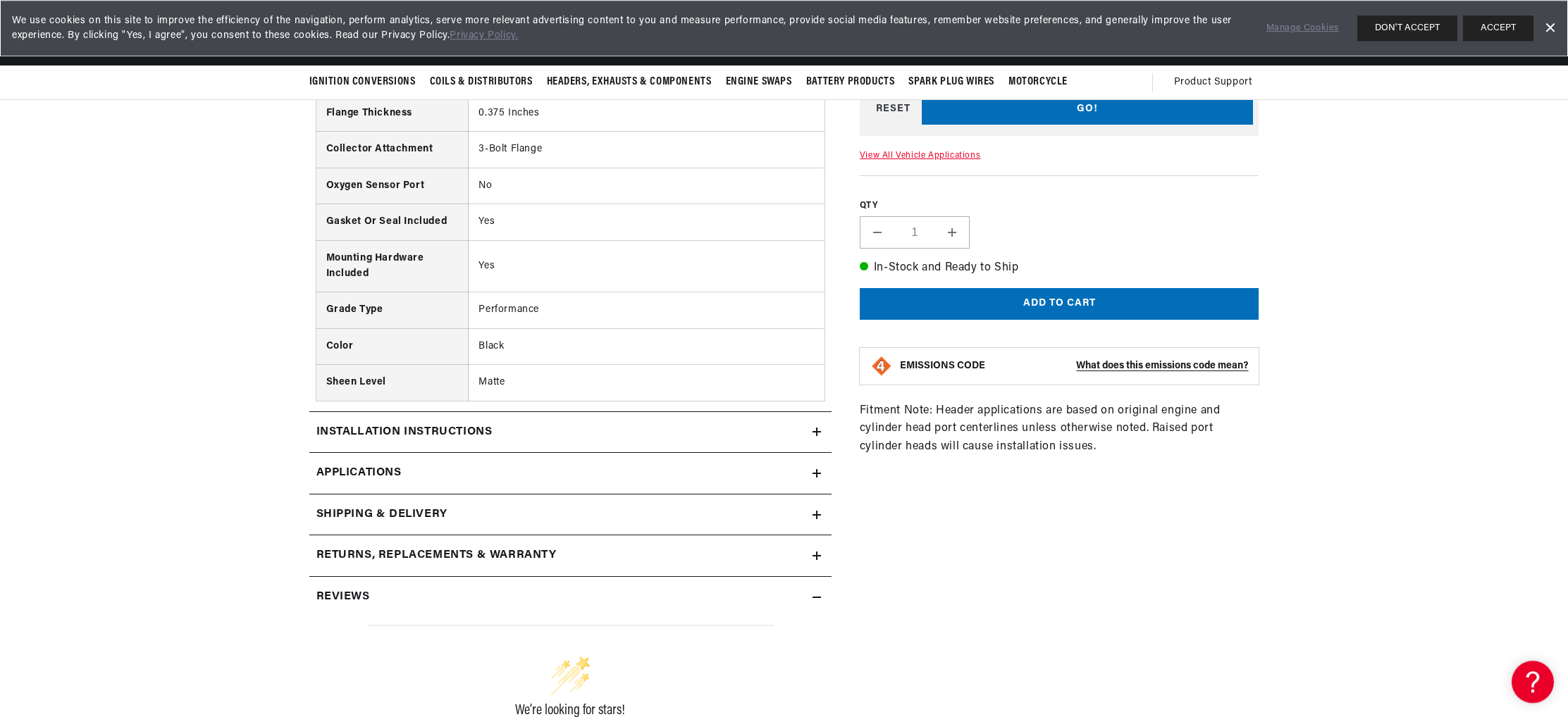
select select "Ford"
select select "Mustang"
click option "Mustang" at bounding box center [0, 0] width 0 height 0
select select "Mustang"
select select "302cid-5.0L"
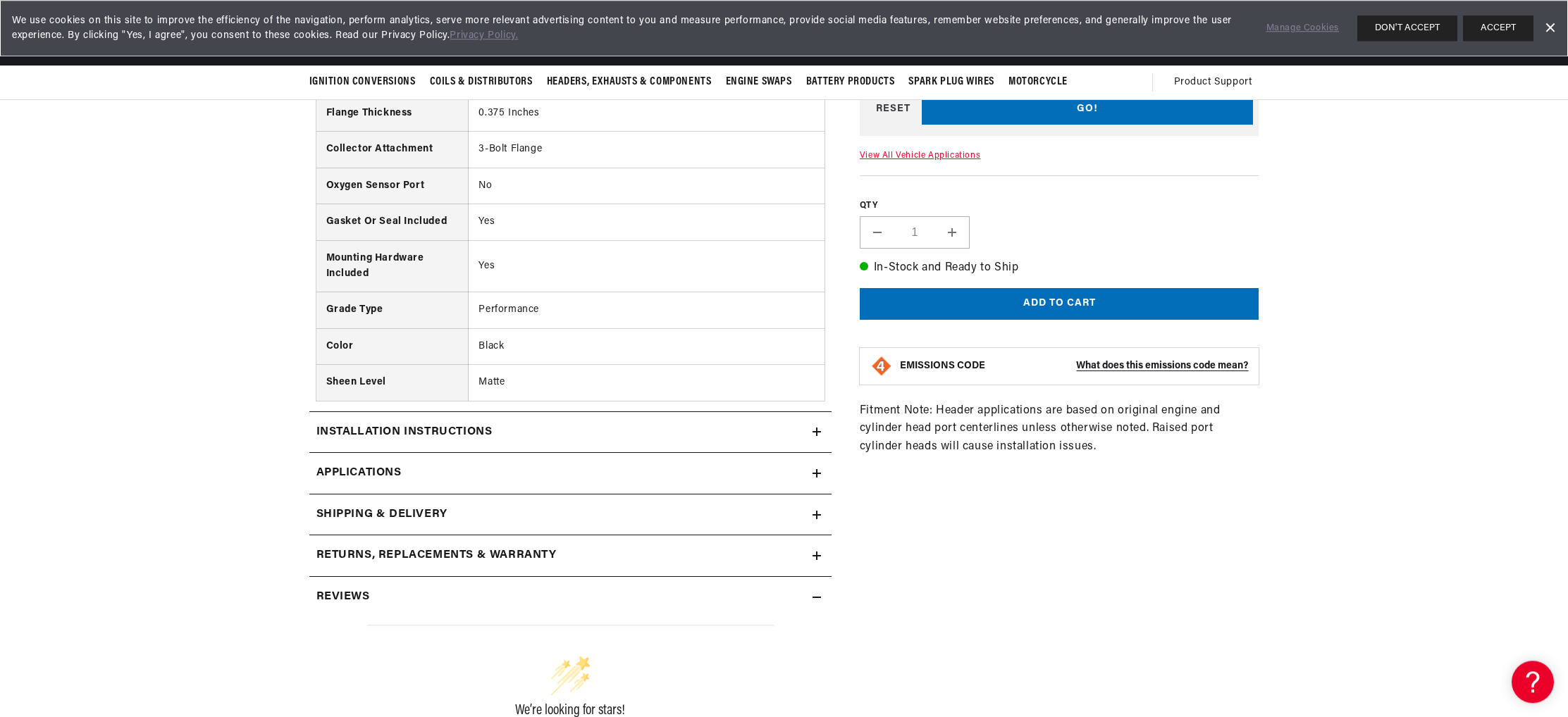
click option "302cid / 5.0L" at bounding box center [0, 0] width 0 height 0
select select "Engine"
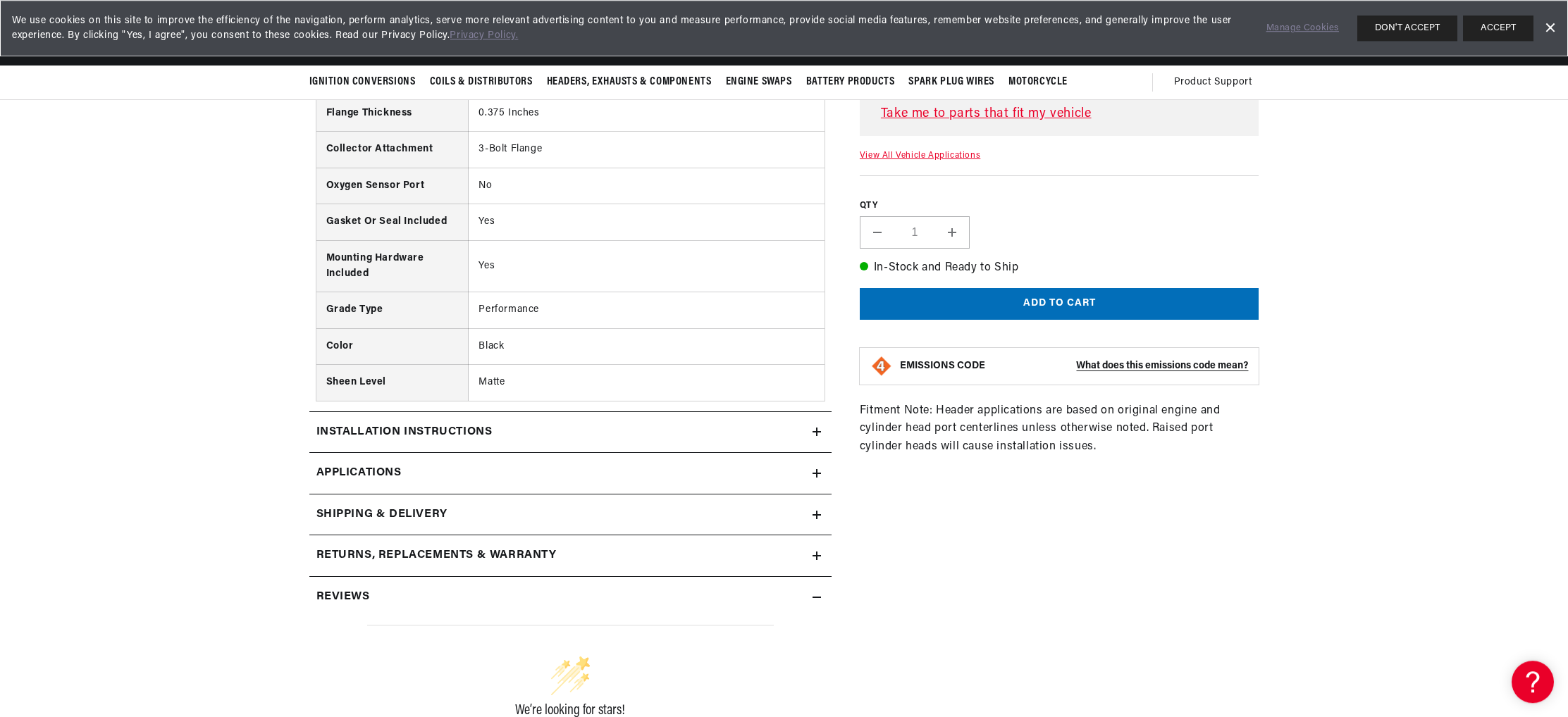
click at [1077, 124] on link "Take me to parts that fit my vehicle" at bounding box center [1066, 114] width 373 height 20
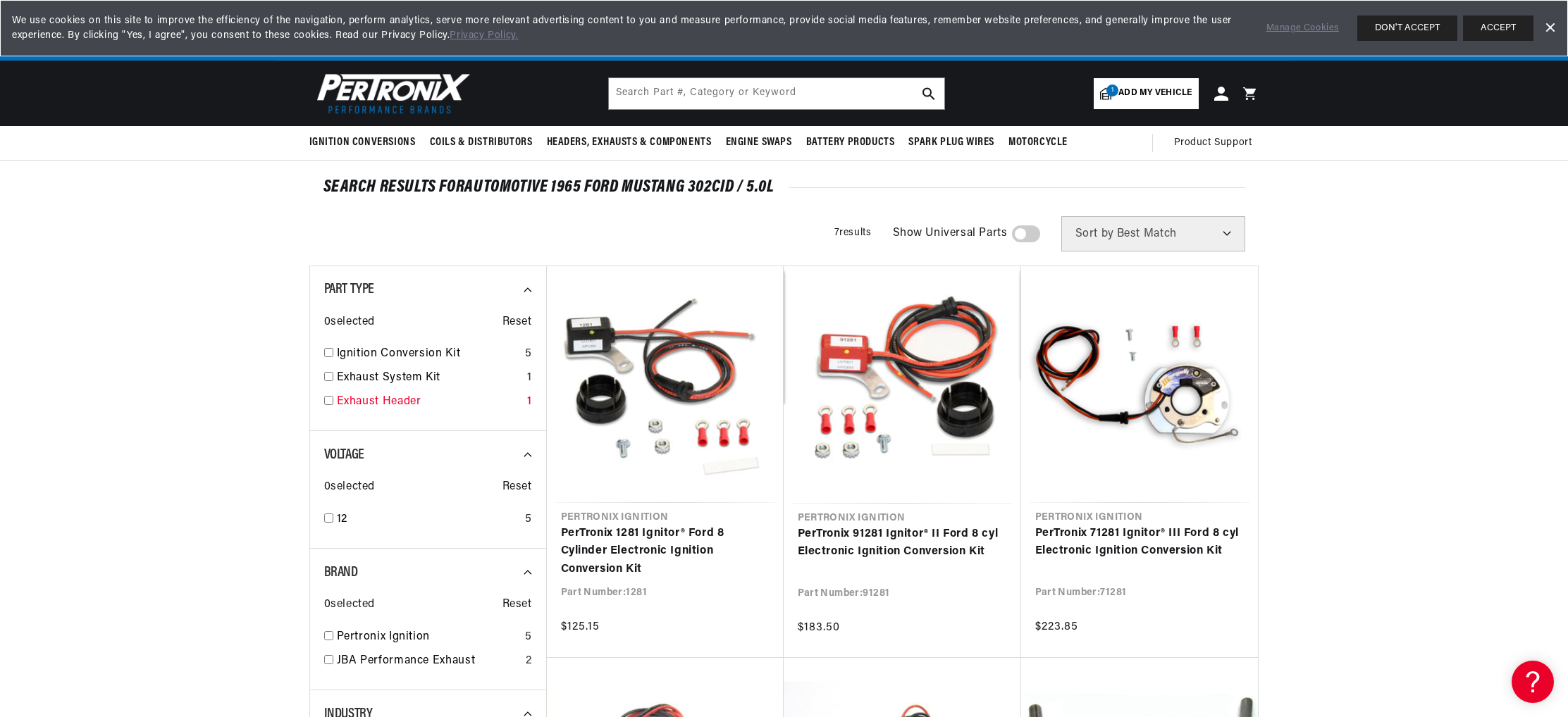
drag, startPoint x: 265, startPoint y: 472, endPoint x: 439, endPoint y: 456, distance: 174.7
click at [337, 411] on link "Exhaust Header" at bounding box center [429, 403] width 184 height 19
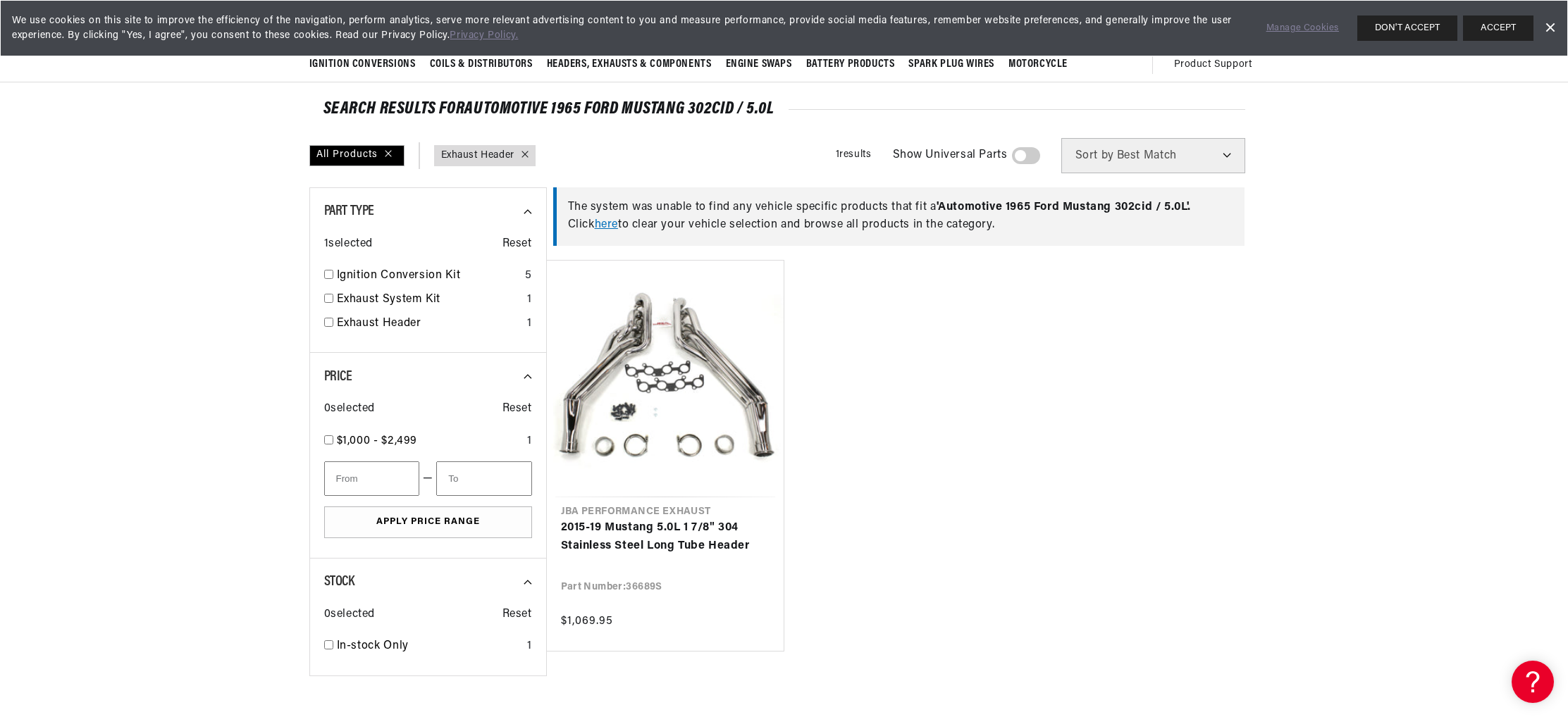
checkbox input "false"
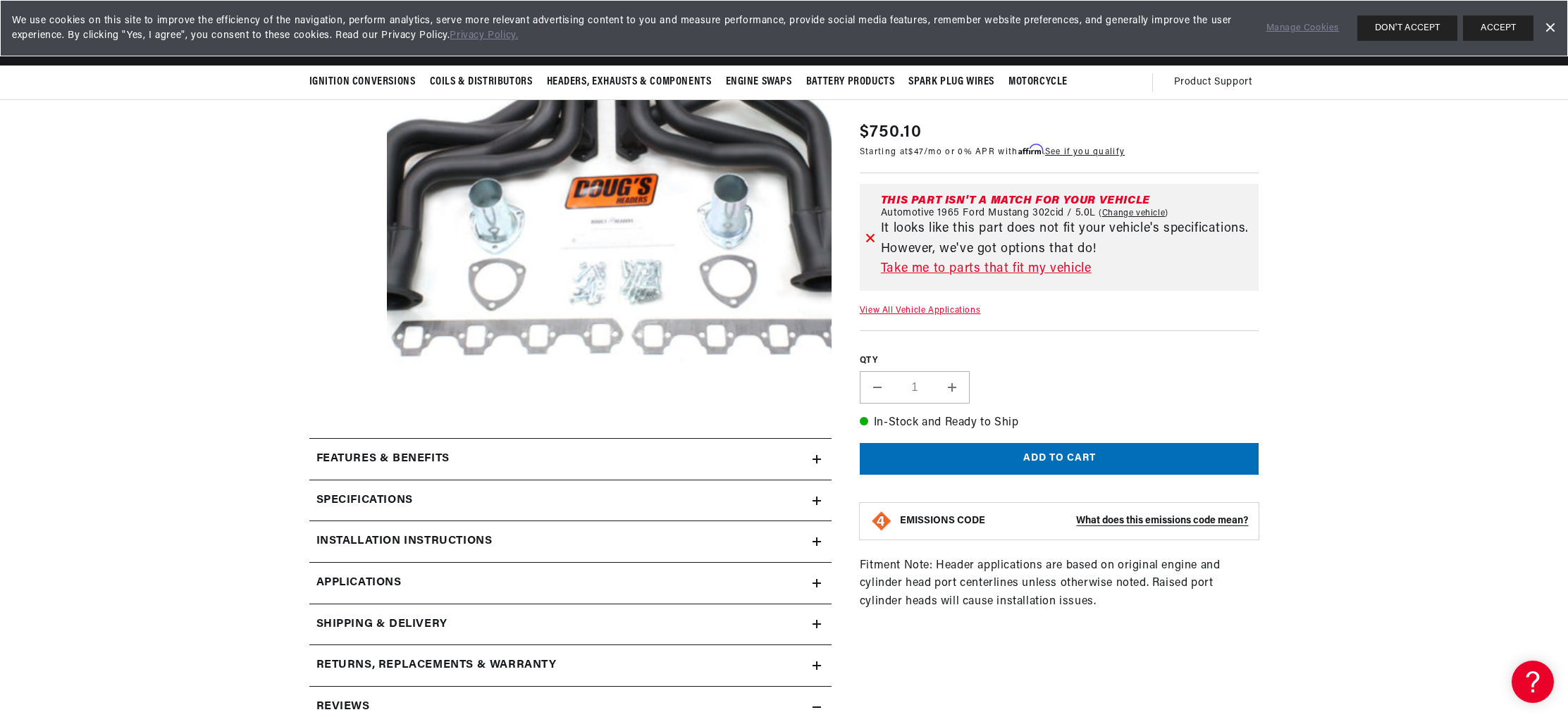
scroll to position [0, 723]
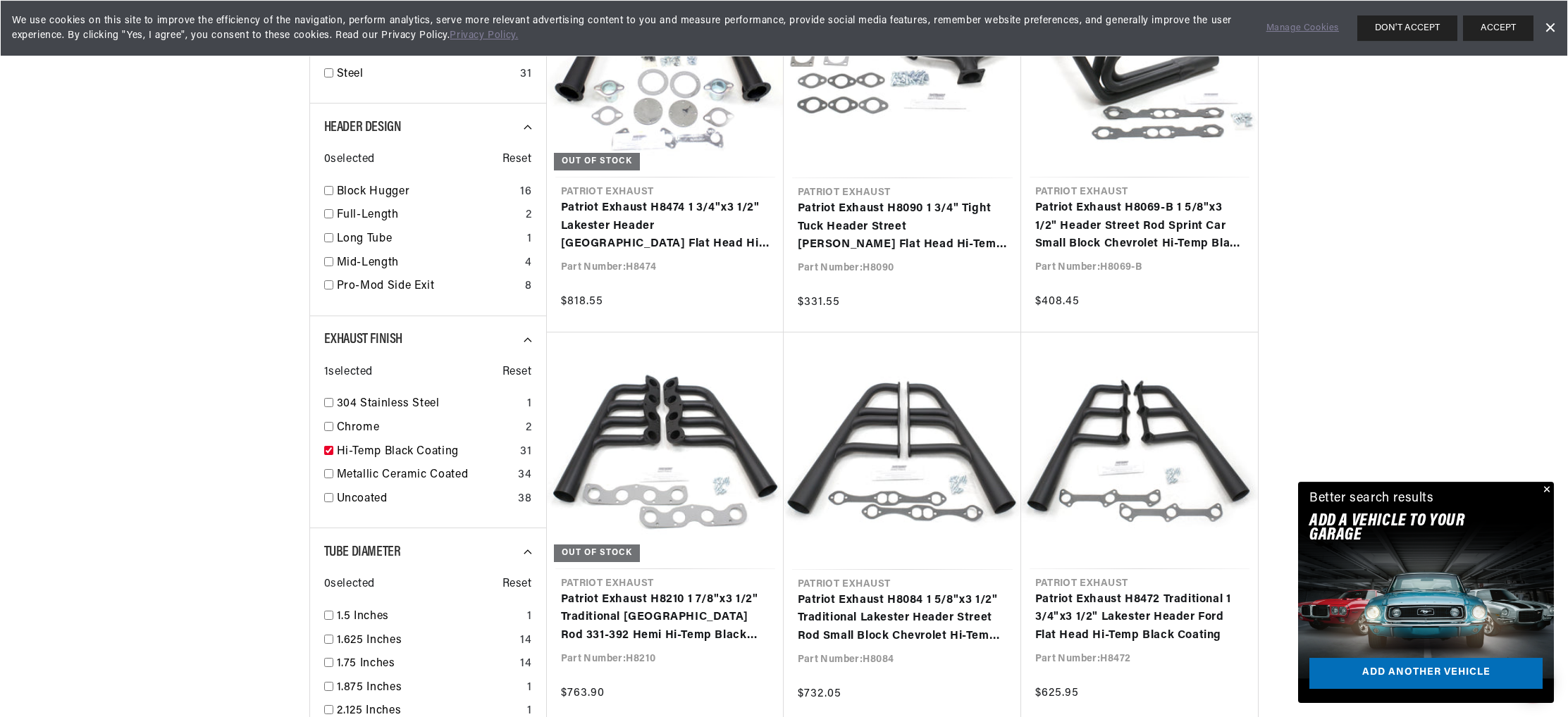
scroll to position [686, 0]
click at [1541, 482] on button "Close" at bounding box center [1545, 491] width 17 height 17
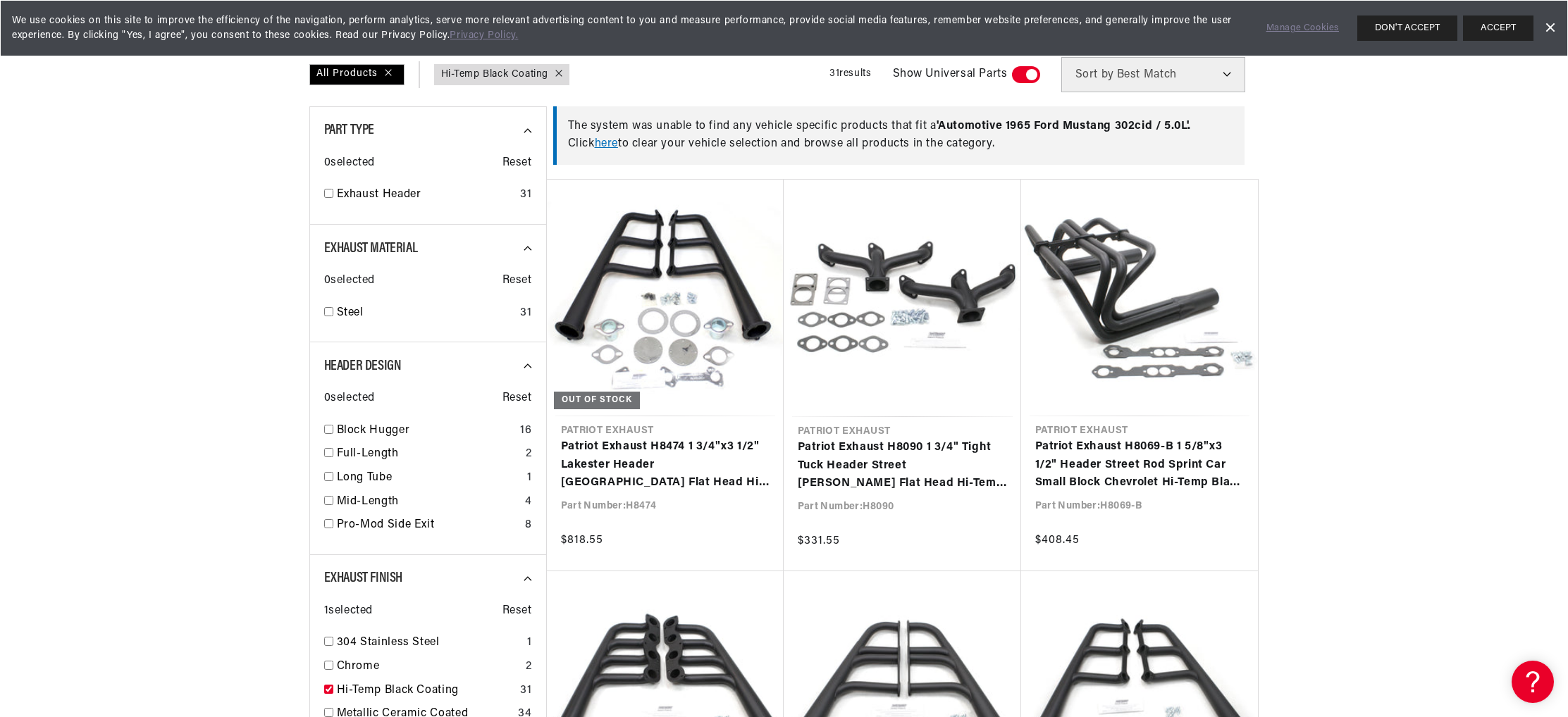
scroll to position [0, 0]
click at [595, 149] on link "here" at bounding box center [607, 144] width 23 height 11
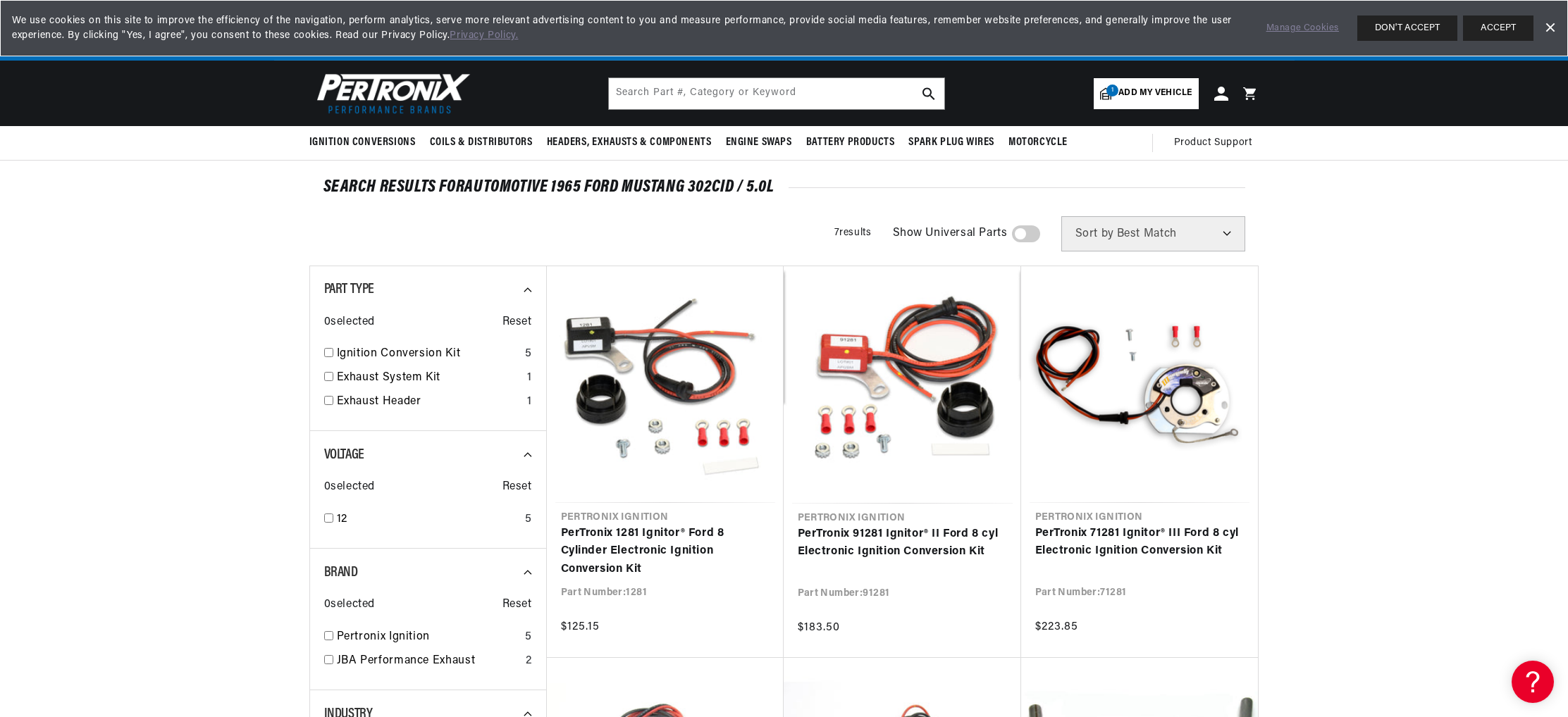
scroll to position [0, 723]
click at [1192, 100] on span "Add my vehicle" at bounding box center [1155, 93] width 73 height 13
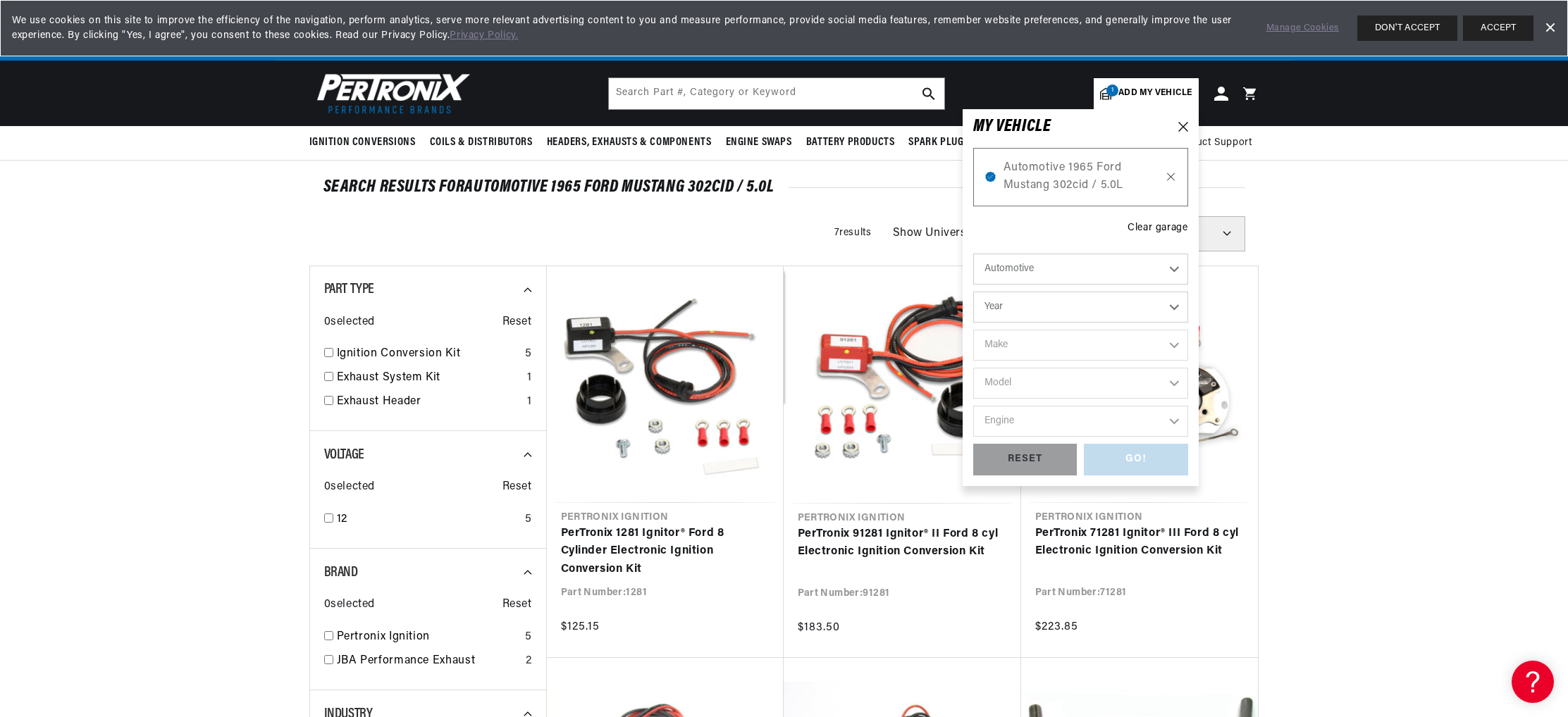
click at [1177, 183] on icon at bounding box center [1171, 177] width 12 height 11
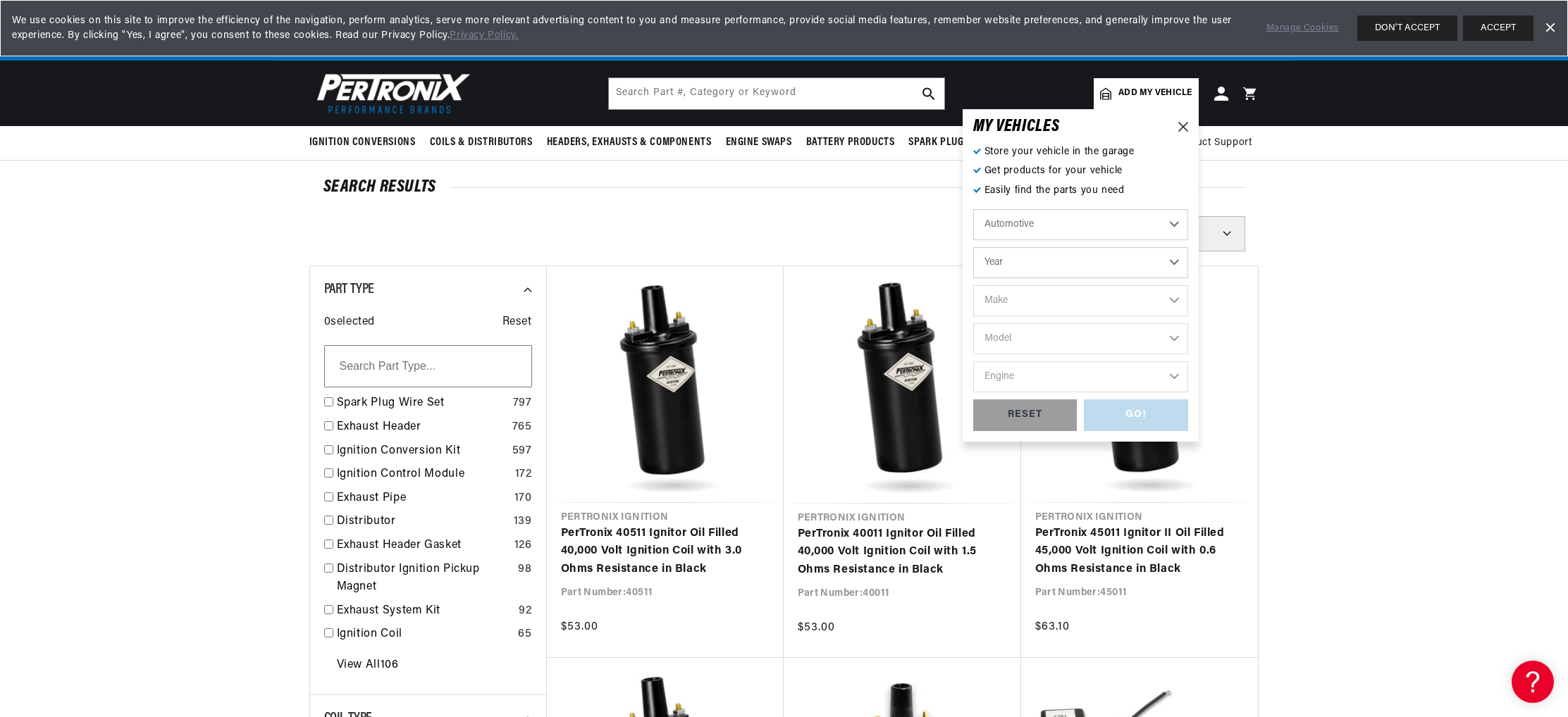
click at [973, 247] on select "Year 2022 2021 2020 2019 2018 2017 2016 2015 2014 2013 2012 2011 2010 2009 2008…" at bounding box center [1080, 263] width 215 height 31
select select "1965"
click option "1965" at bounding box center [0, 0] width 0 height 0
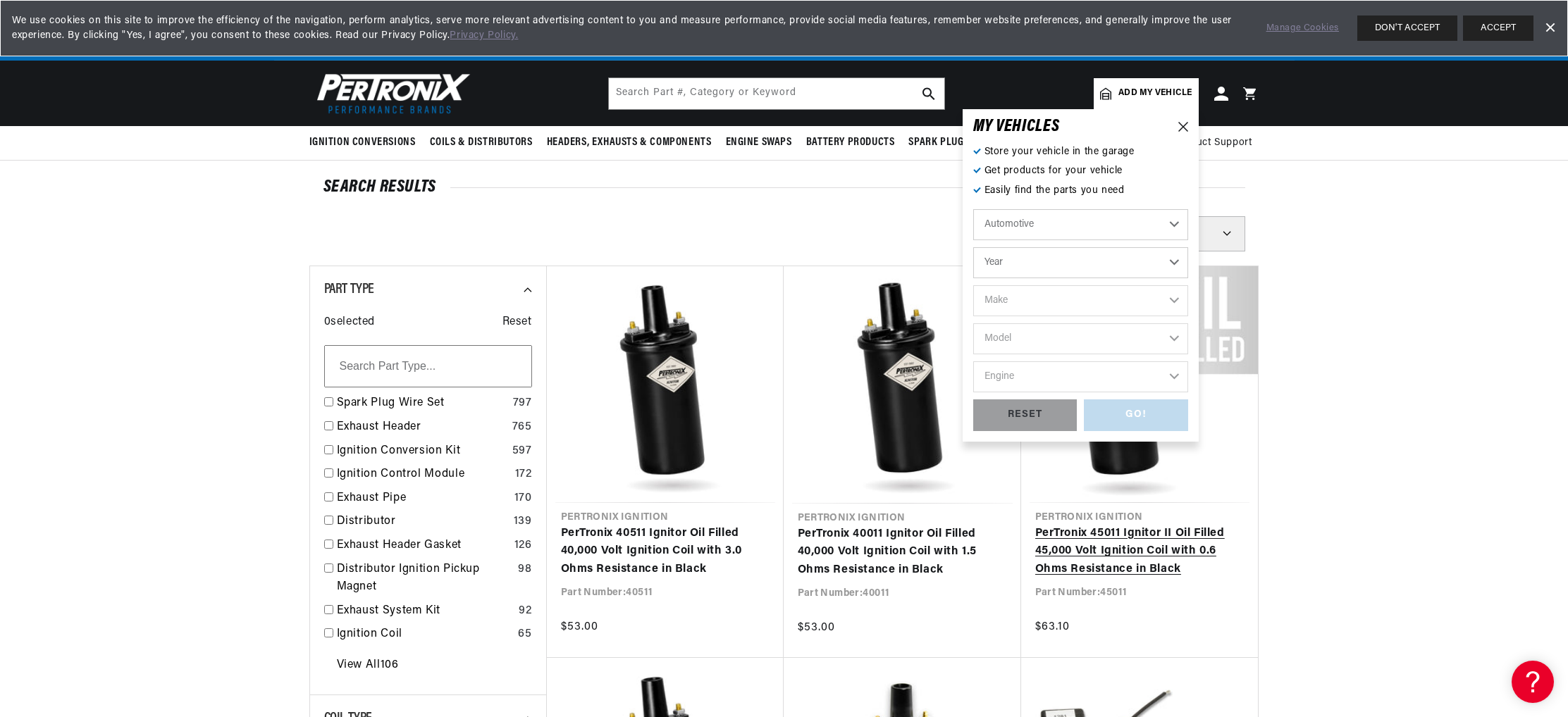
select select "1965"
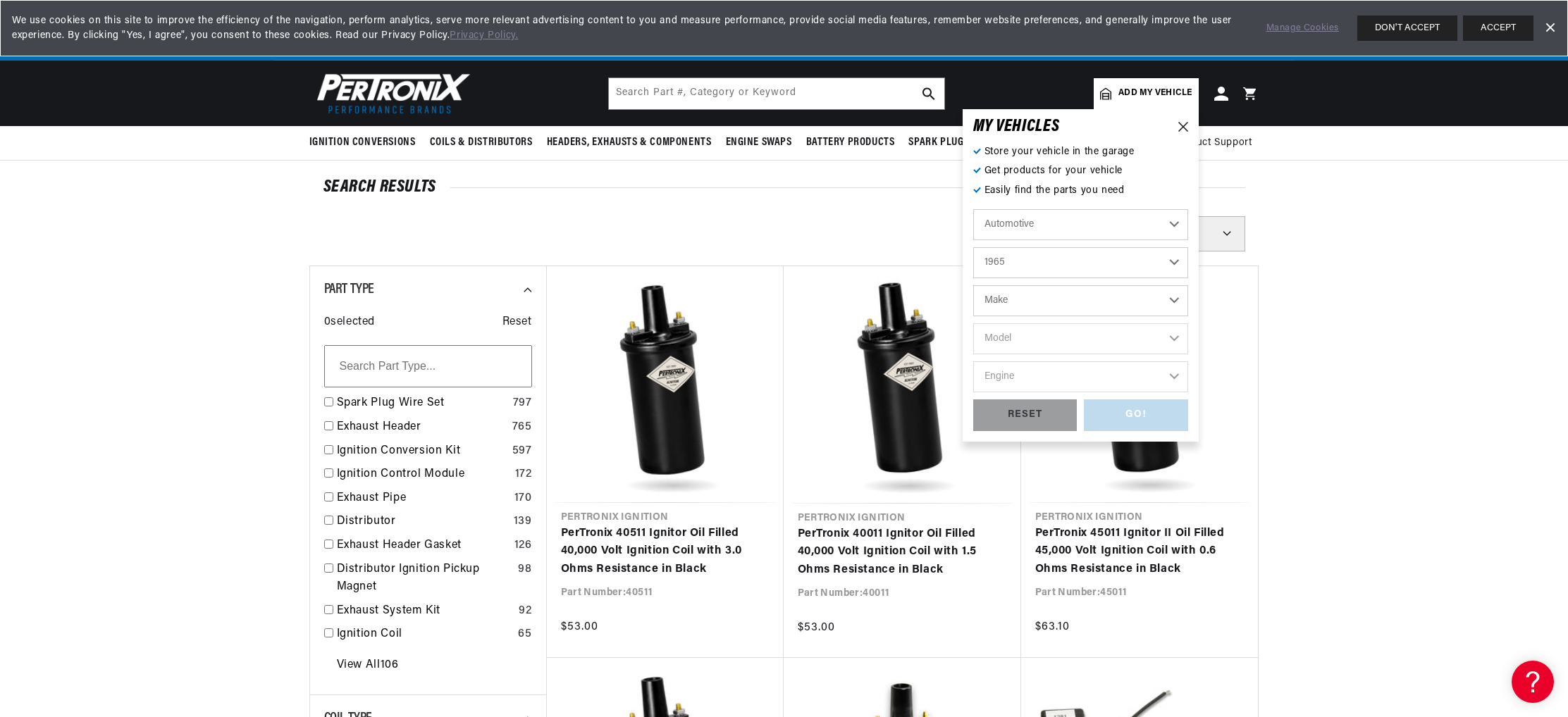
click at [973, 285] on select "Make Alfa Romeo American Motors Aston Martin Austin Austin Healey Avanti Bentle…" at bounding box center [1080, 301] width 215 height 31
select select "Ford"
click option "Ford" at bounding box center [0, 0] width 0 height 0
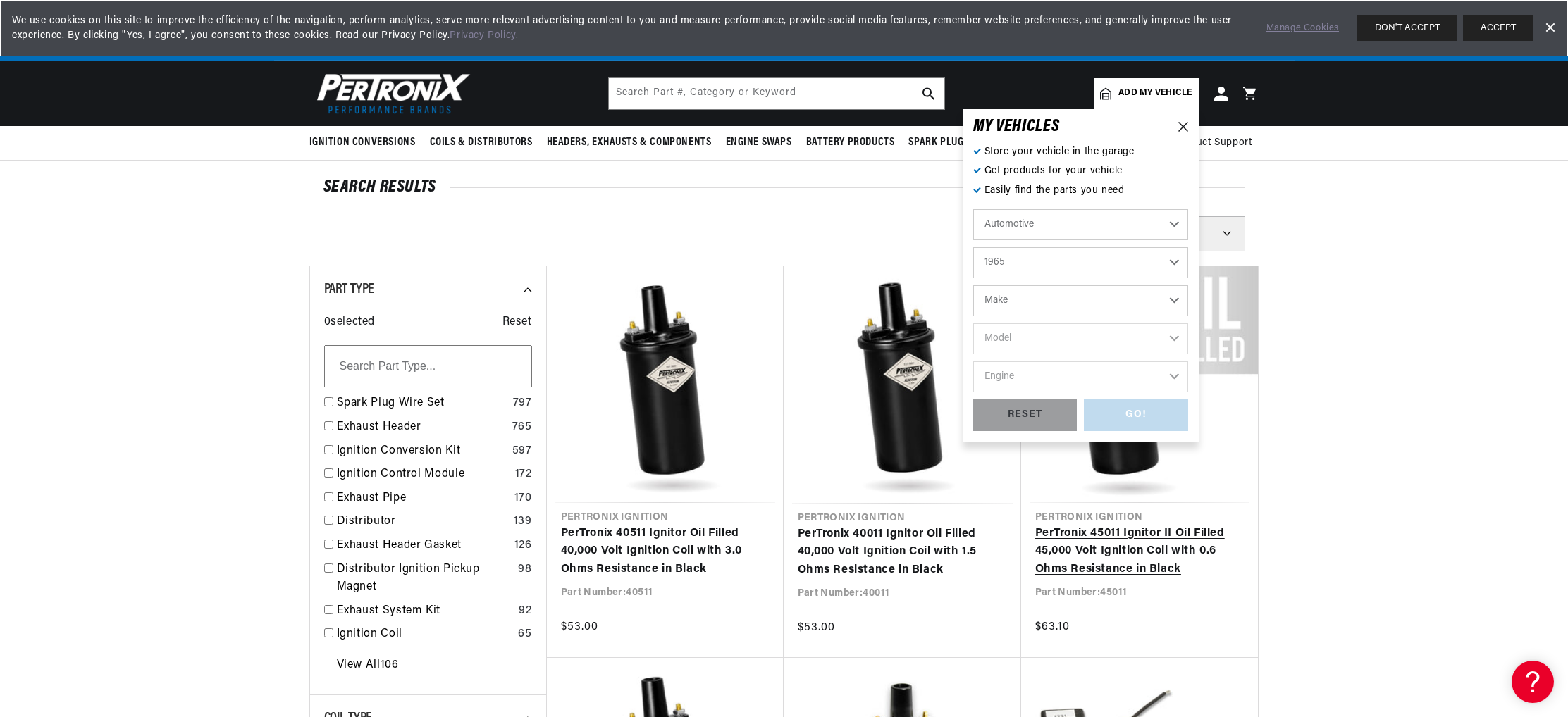
select select "Ford"
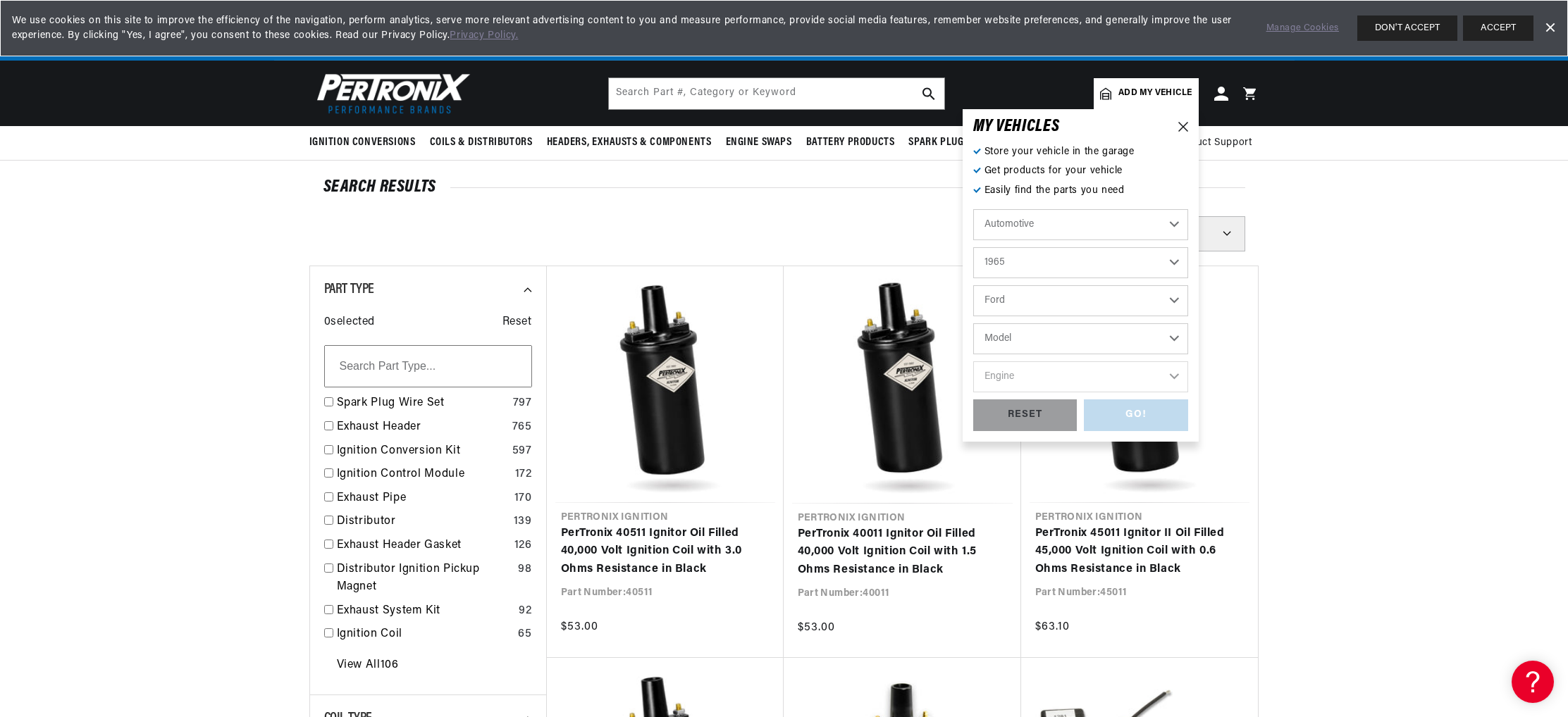
scroll to position [0, 0]
select select "Mustang"
click option "Mustang" at bounding box center [0, 0] width 0 height 0
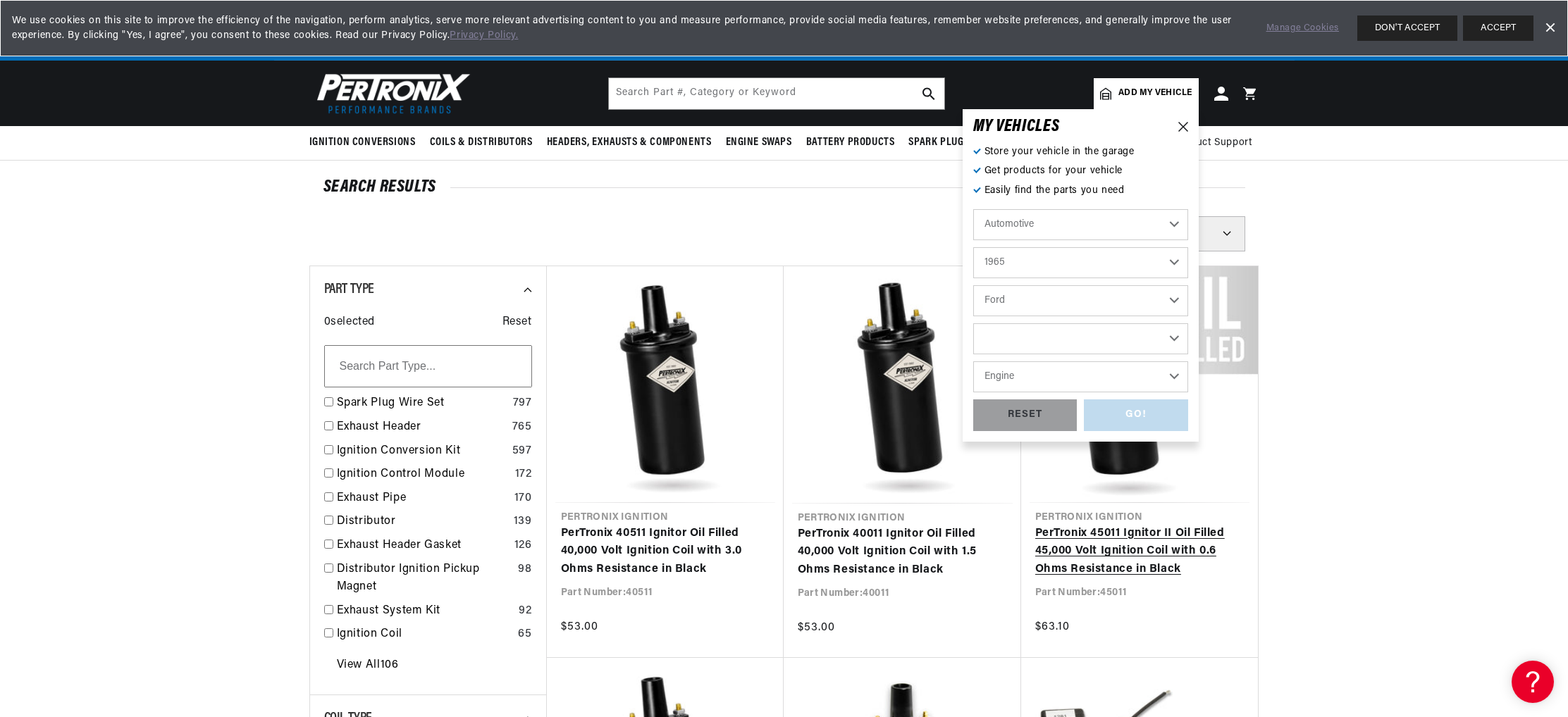
select select "Mustang"
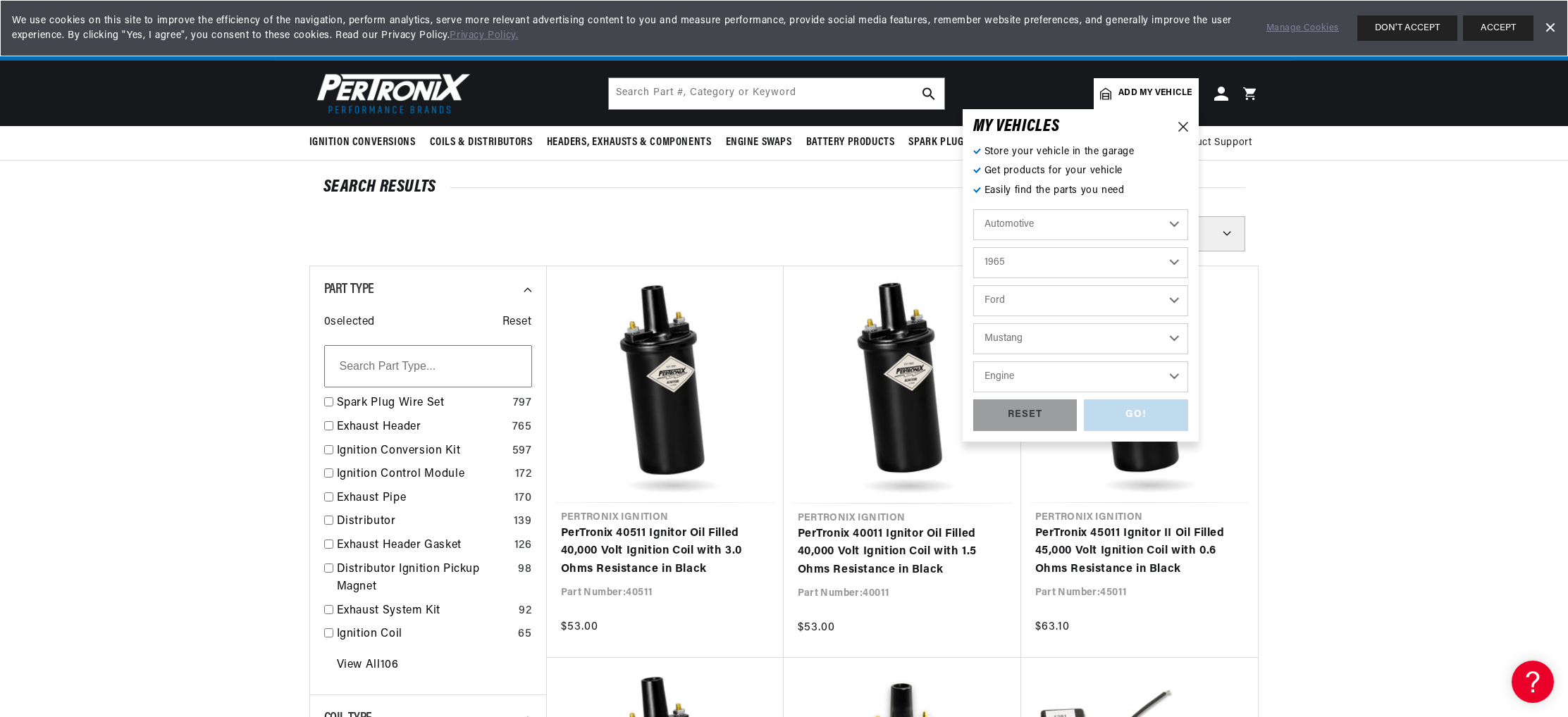
scroll to position [0, 723]
select select "289cid-4.7L"
click option "289cid / 4.7L" at bounding box center [0, 0] width 0 height 0
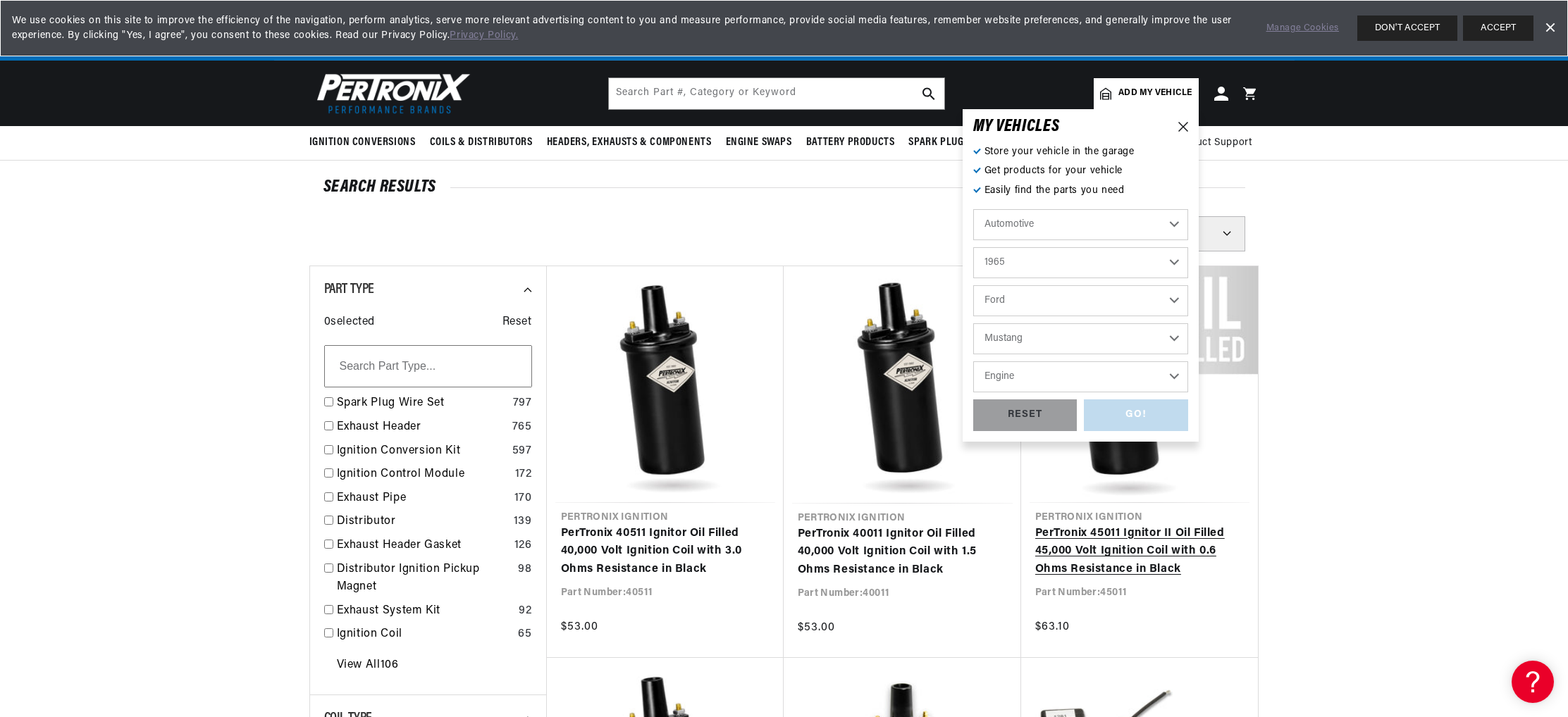
select select "289cid-4.7L"
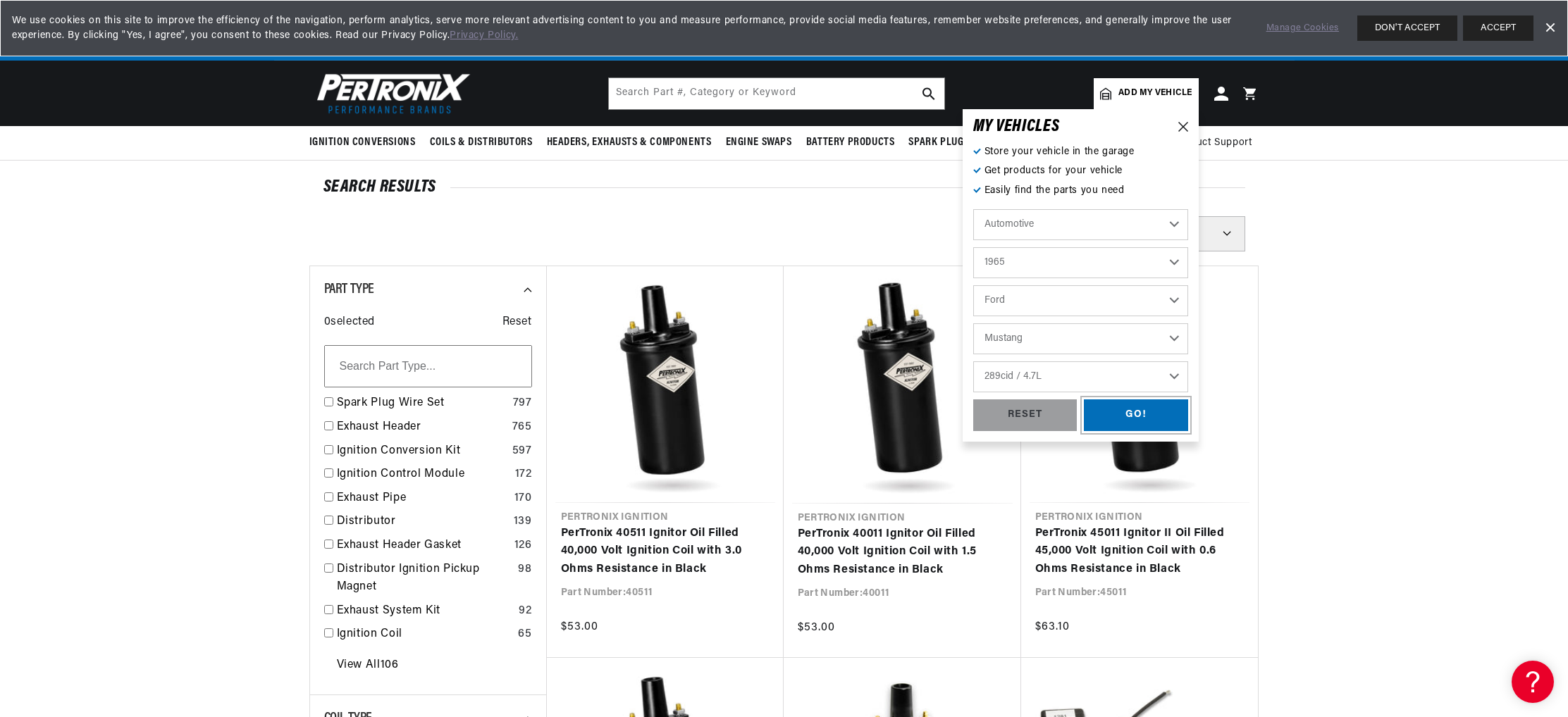
click at [1188, 431] on div "GO!" at bounding box center [1136, 415] width 104 height 32
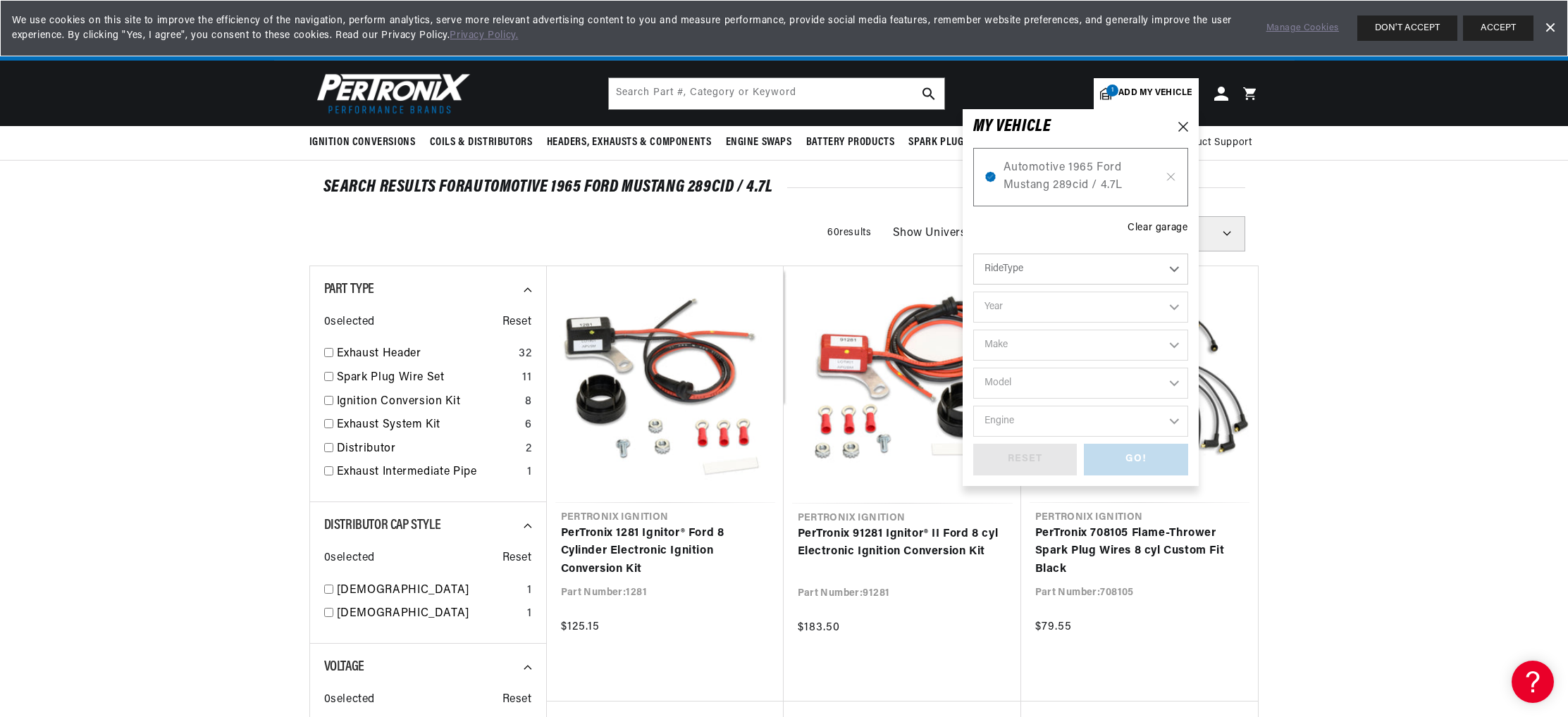
scroll to position [8, 0]
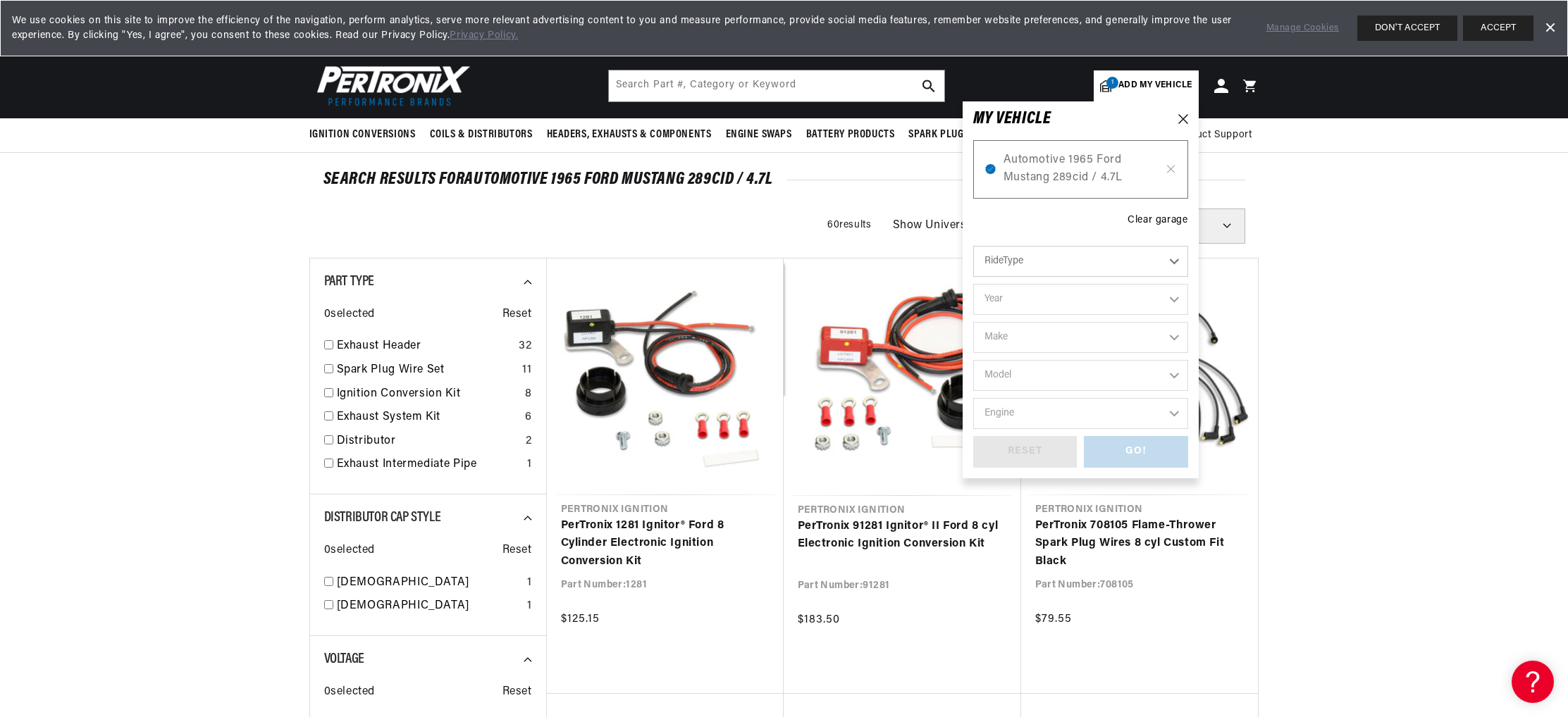
click at [893, 243] on div "Filters 60 results Show Universal Parts Sort by Best Match Featured Name, A-Z N…" at bounding box center [784, 226] width 950 height 35
click at [1188, 124] on icon at bounding box center [1183, 119] width 10 height 10
click at [1192, 93] on span "Add my vehicle" at bounding box center [1155, 85] width 73 height 13
drag, startPoint x: 1291, startPoint y: 526, endPoint x: 1303, endPoint y: 505, distance: 24.2
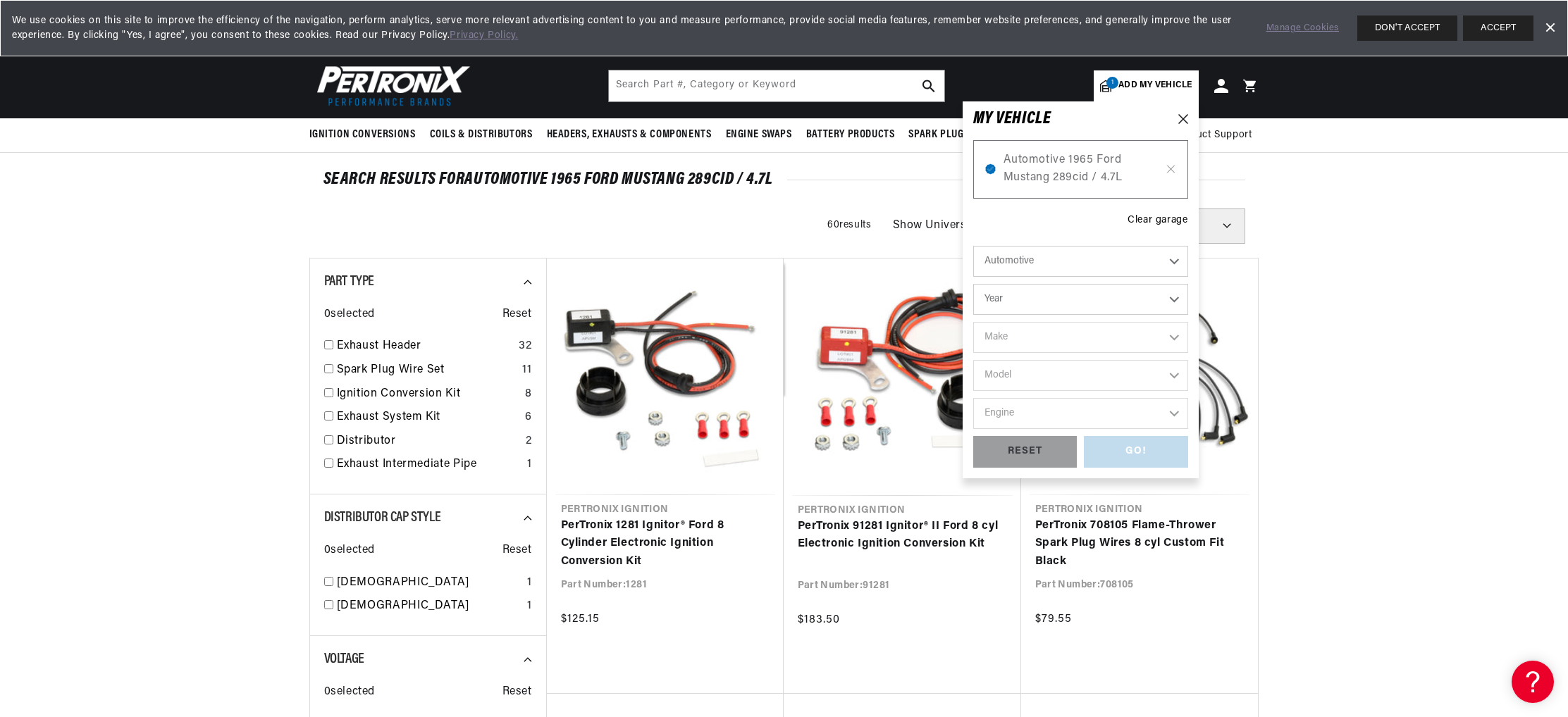
click at [1188, 468] on div "GO! RESET" at bounding box center [1080, 452] width 215 height 32
click at [1192, 93] on span "Add my vehicle" at bounding box center [1155, 85] width 73 height 13
click at [1188, 124] on icon at bounding box center [1183, 119] width 10 height 10
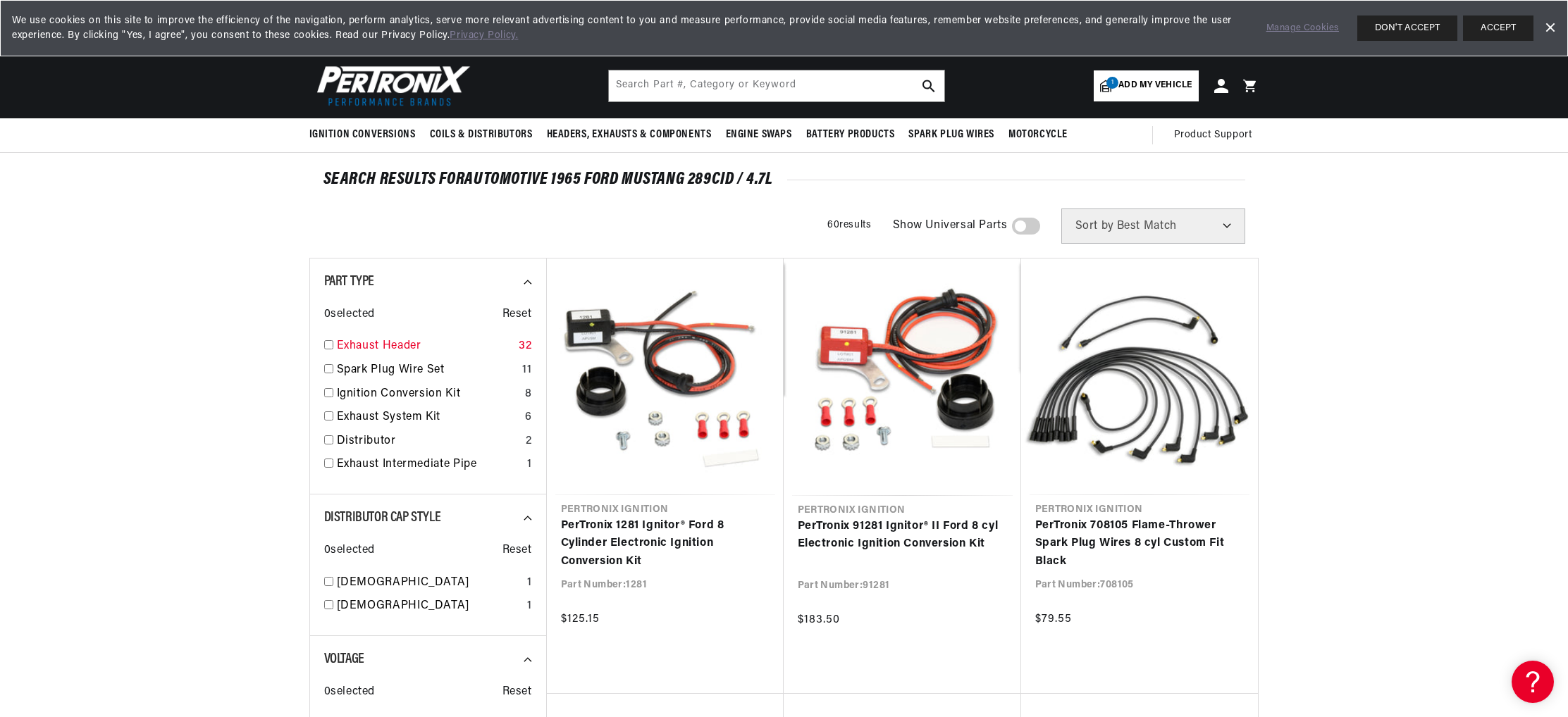
click at [337, 356] on link "Exhaust Header" at bounding box center [425, 347] width 177 height 19
checkbox input "true"
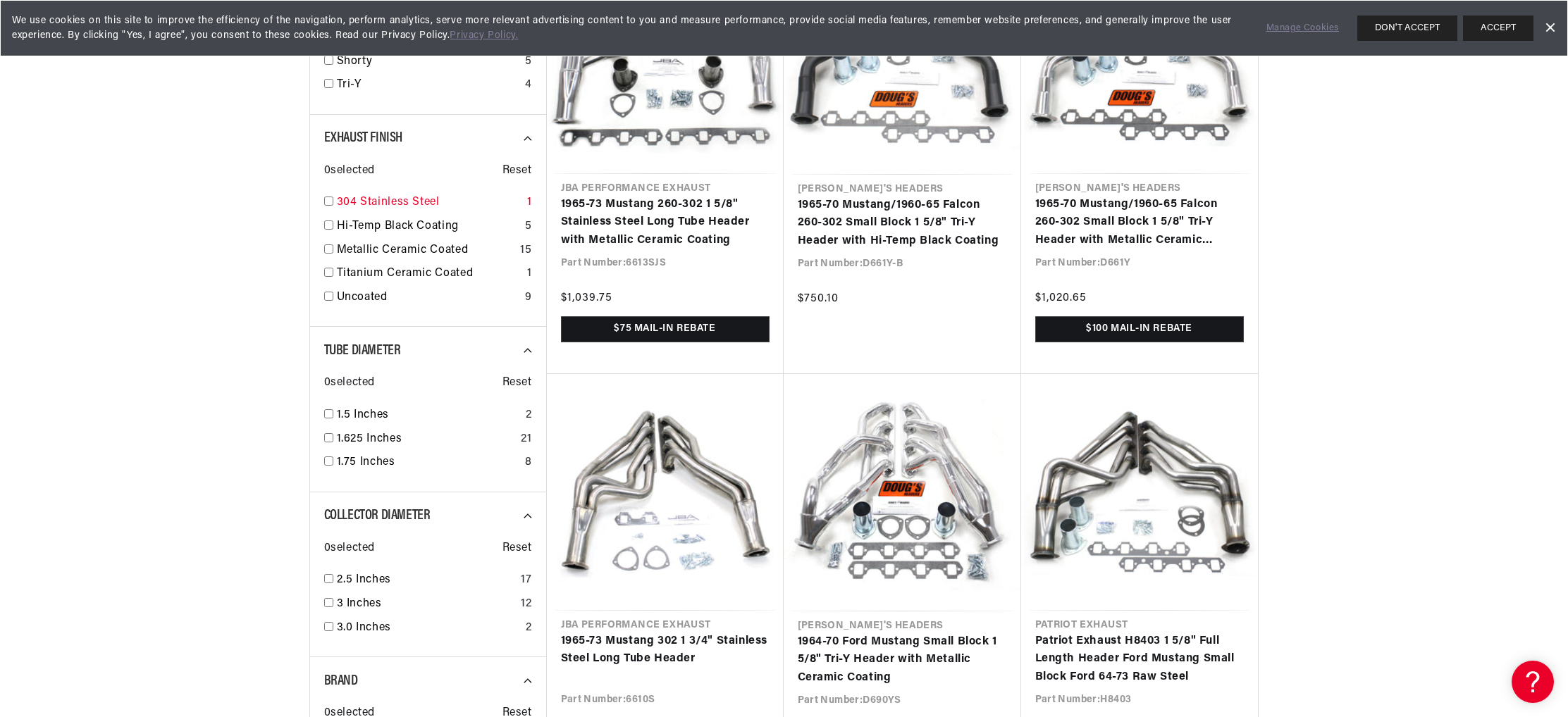
scroll to position [767, 0]
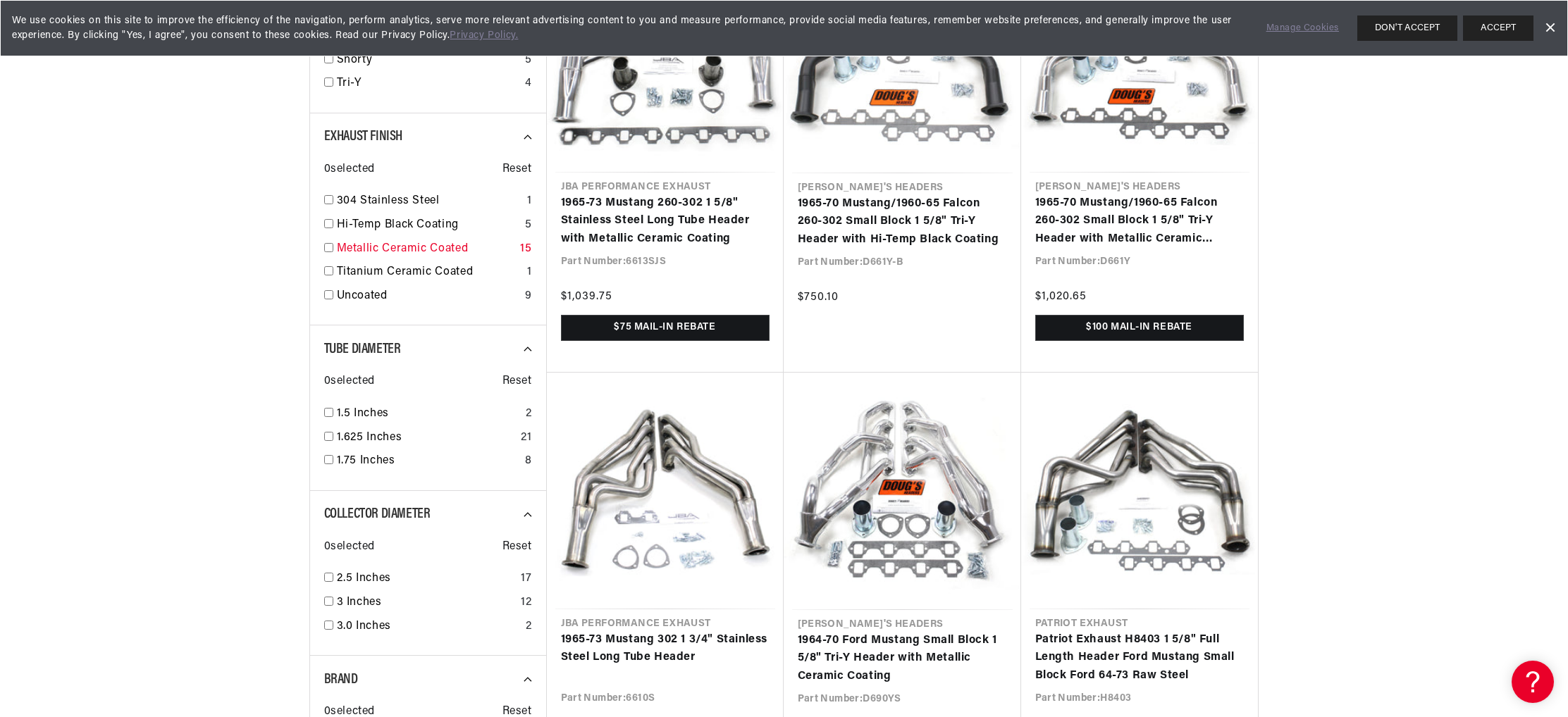
click at [324, 264] on div "Metallic Ceramic Coated 15" at bounding box center [428, 252] width 208 height 24
checkbox input "true"
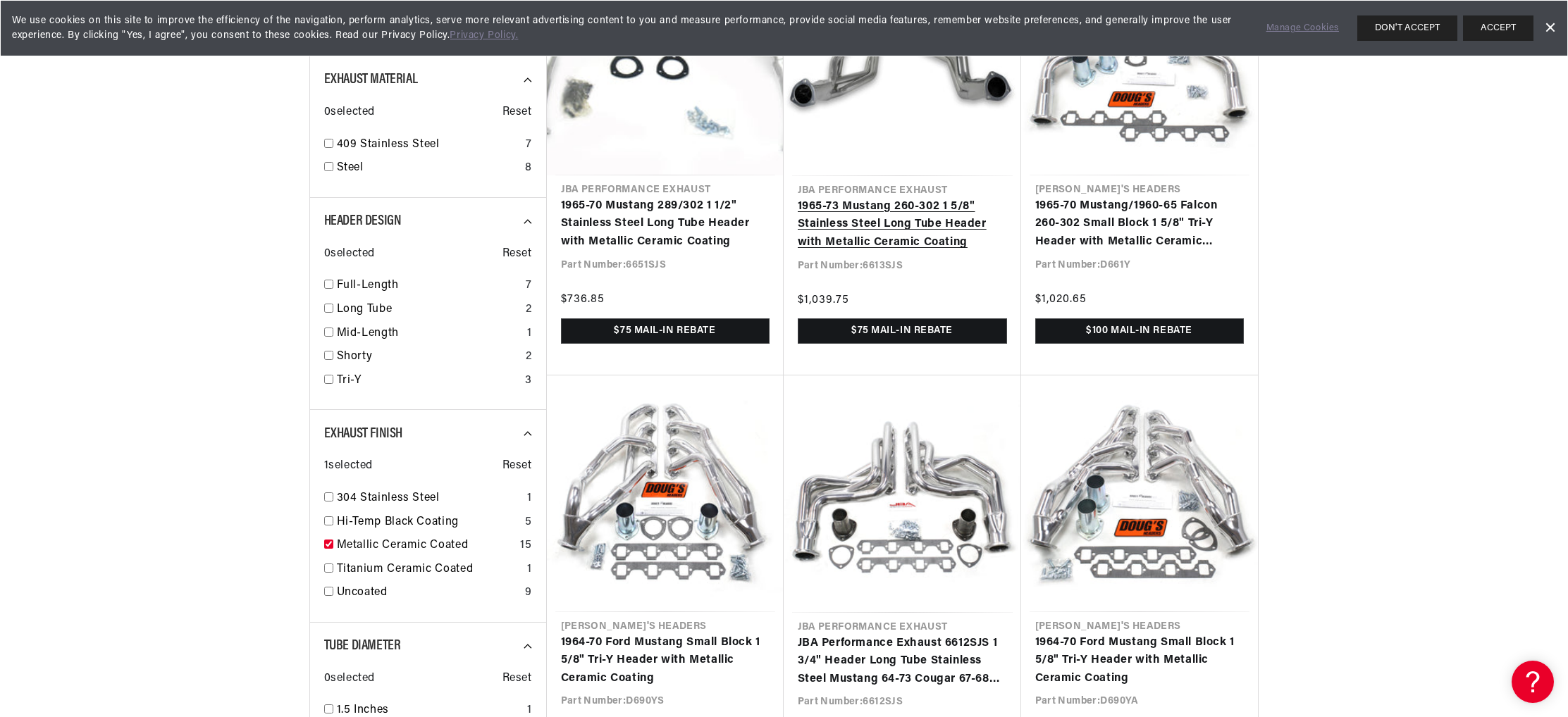
scroll to position [0, 723]
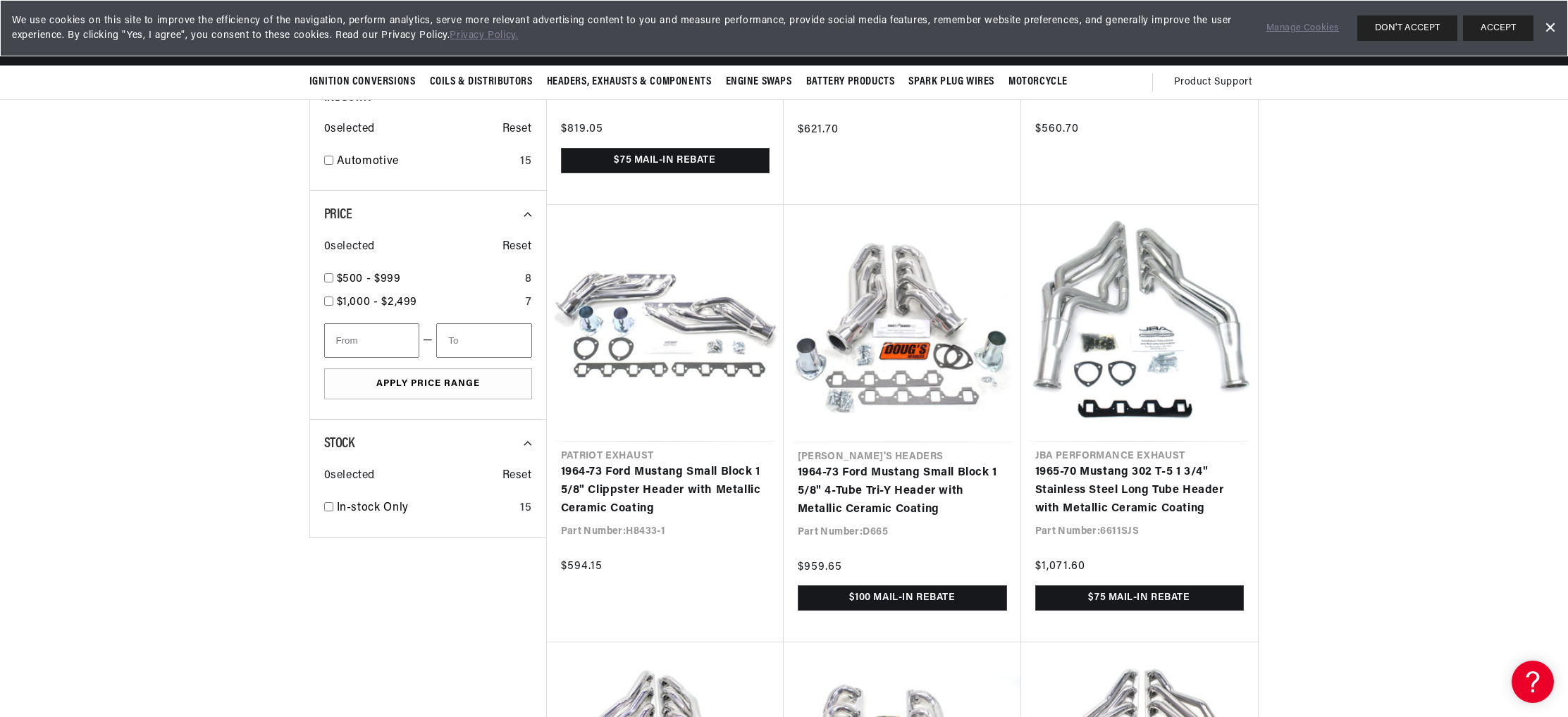
scroll to position [1371, 0]
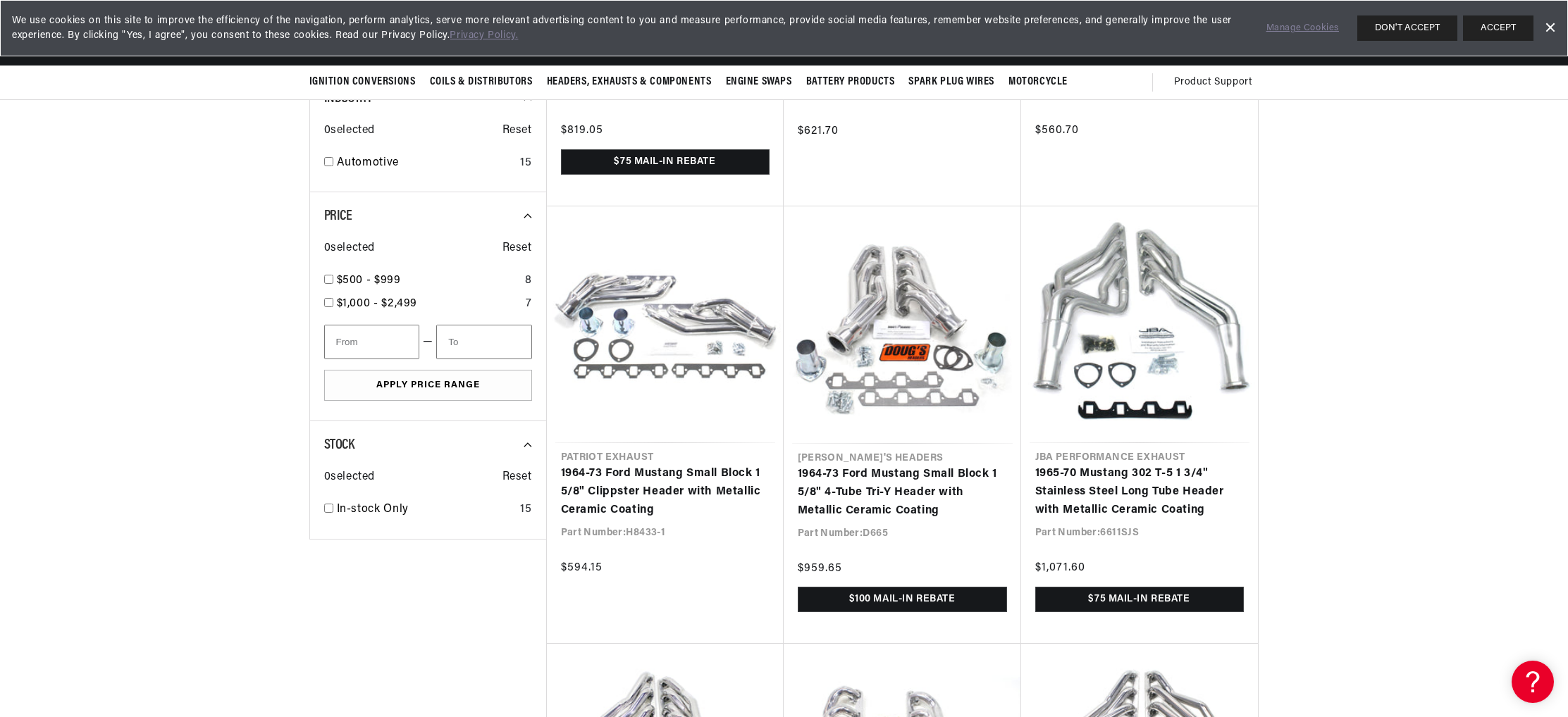
click at [1244, 82] on link "1964-70 Ford Mustang Small Block 1 1/2" Full Length Tri-Y Header with Metallic …" at bounding box center [1139, 55] width 208 height 54
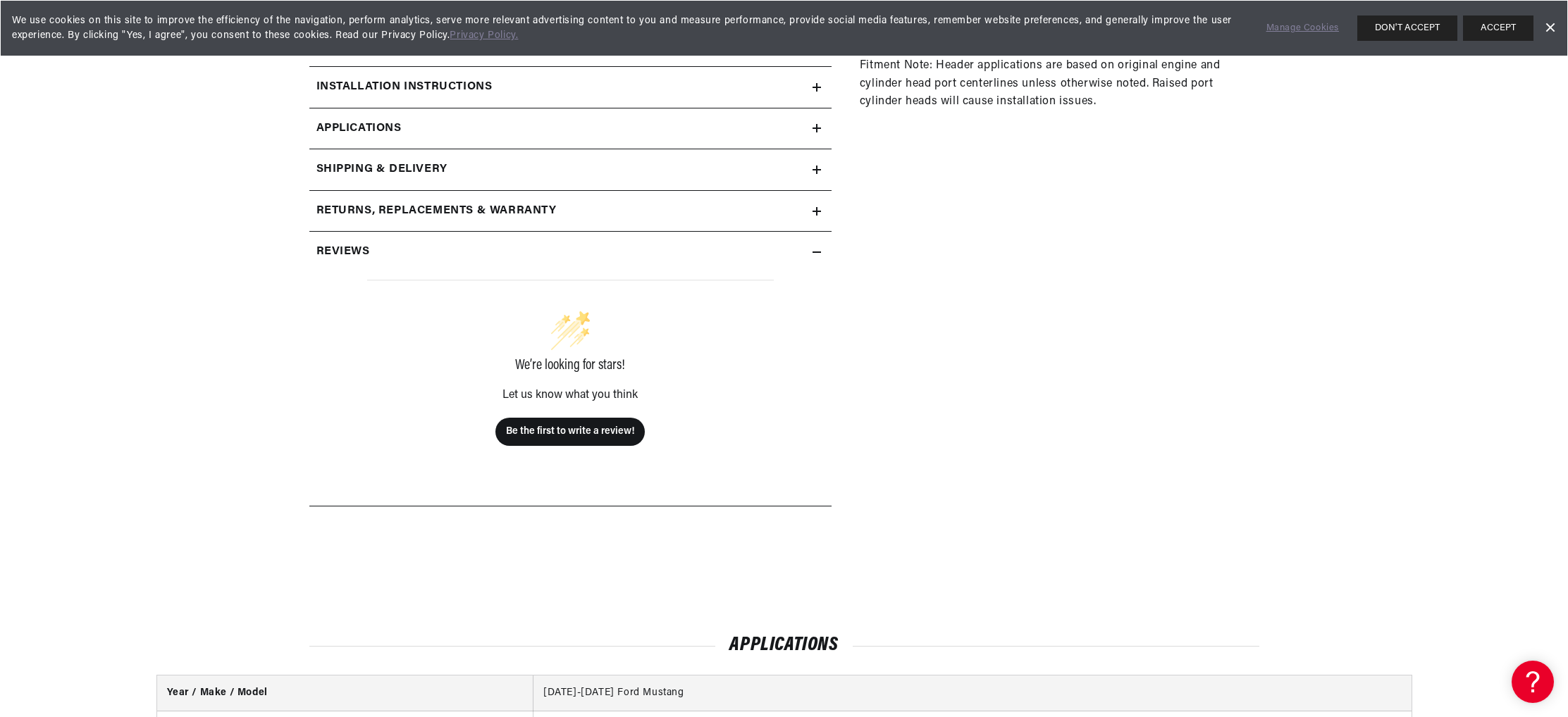
scroll to position [753, 0]
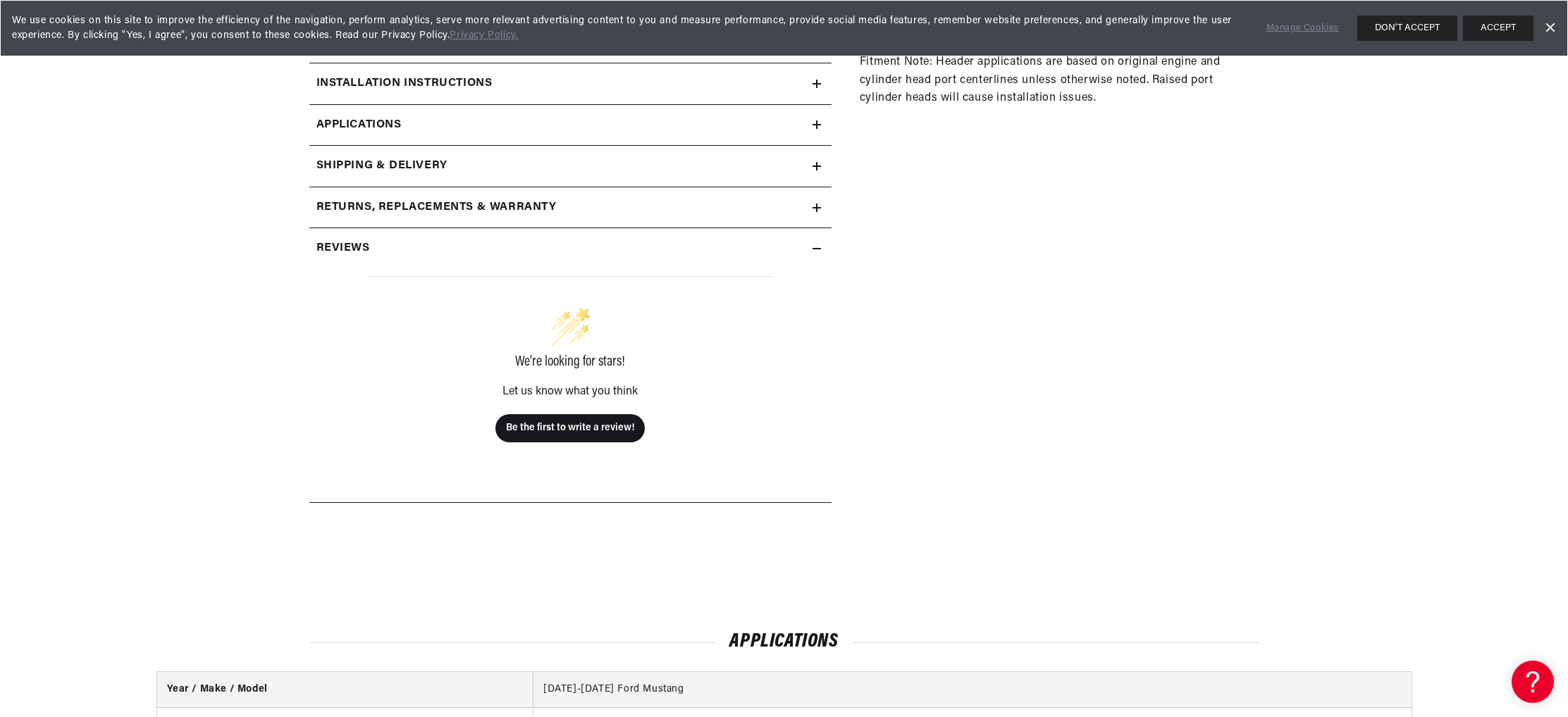
click at [334, 11] on h2 "Additional Information" at bounding box center [396, 2] width 159 height 19
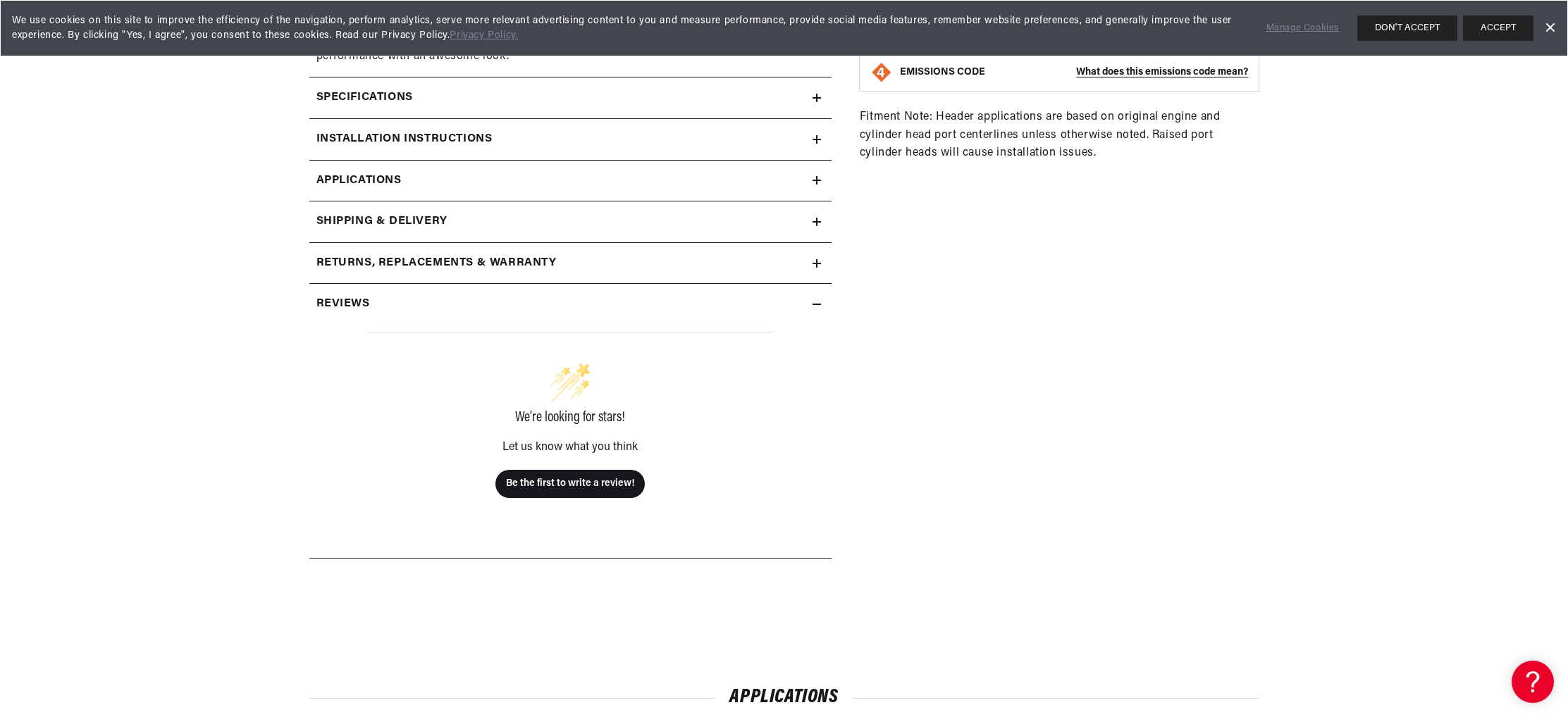
scroll to position [799, 0]
click at [317, 107] on h2 "Specifications" at bounding box center [365, 97] width 96 height 19
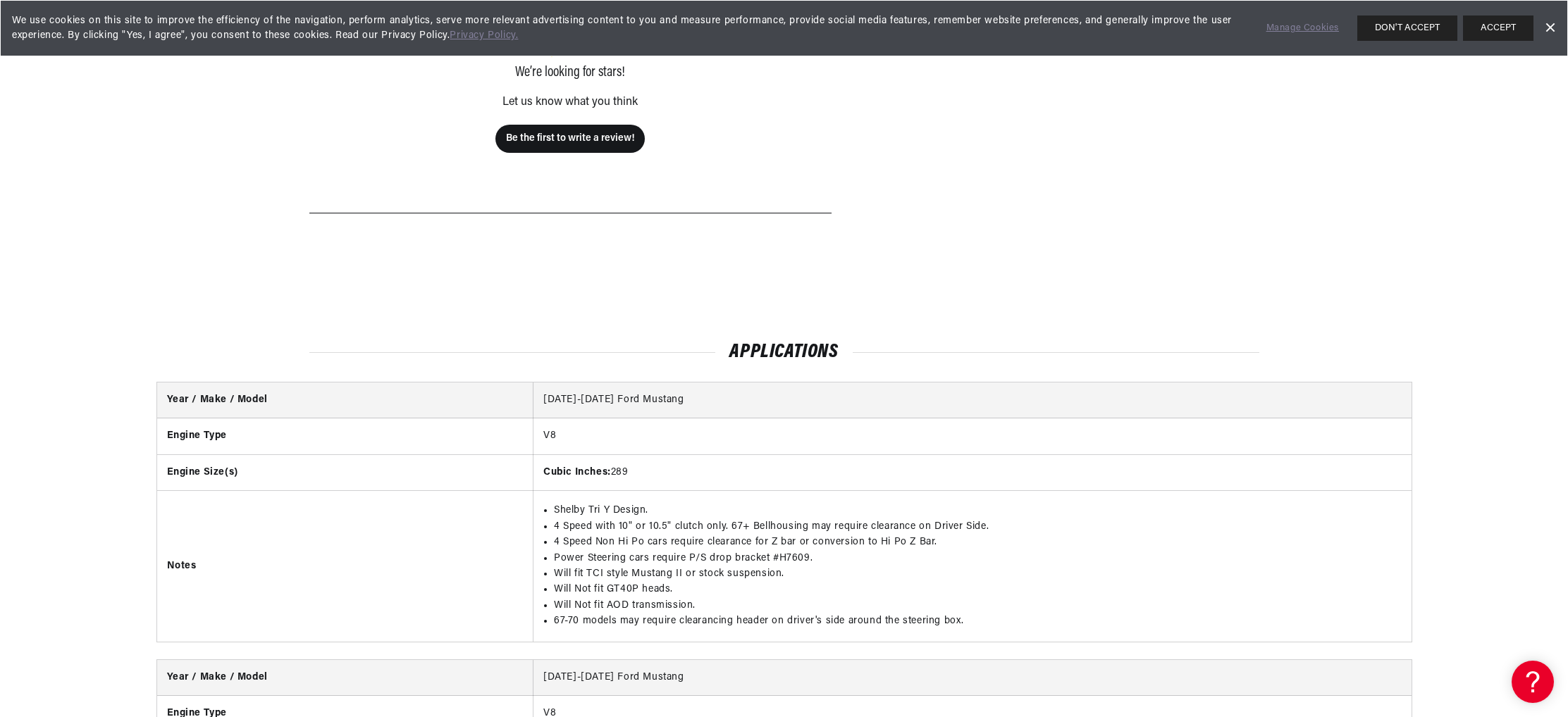
scroll to position [1696, 0]
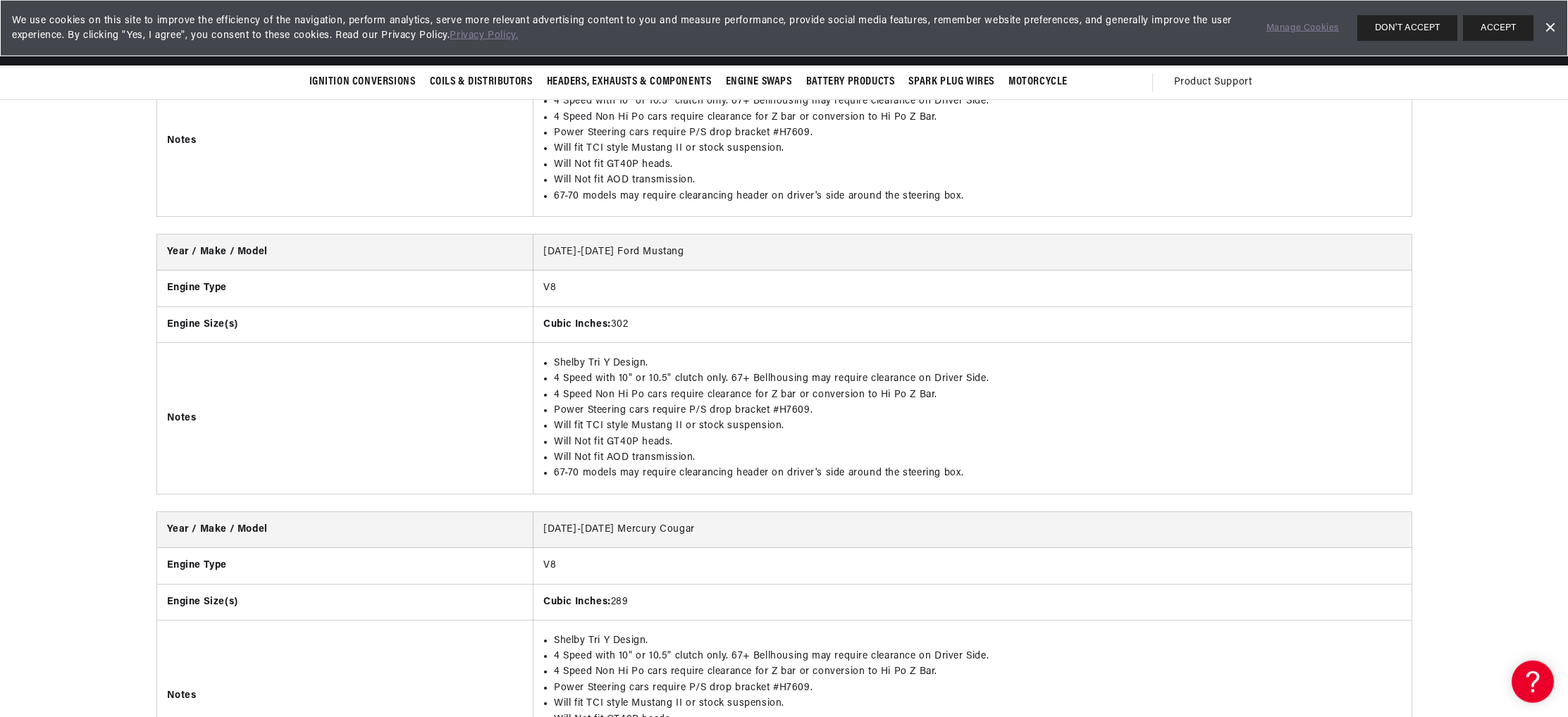
scroll to position [2780, 0]
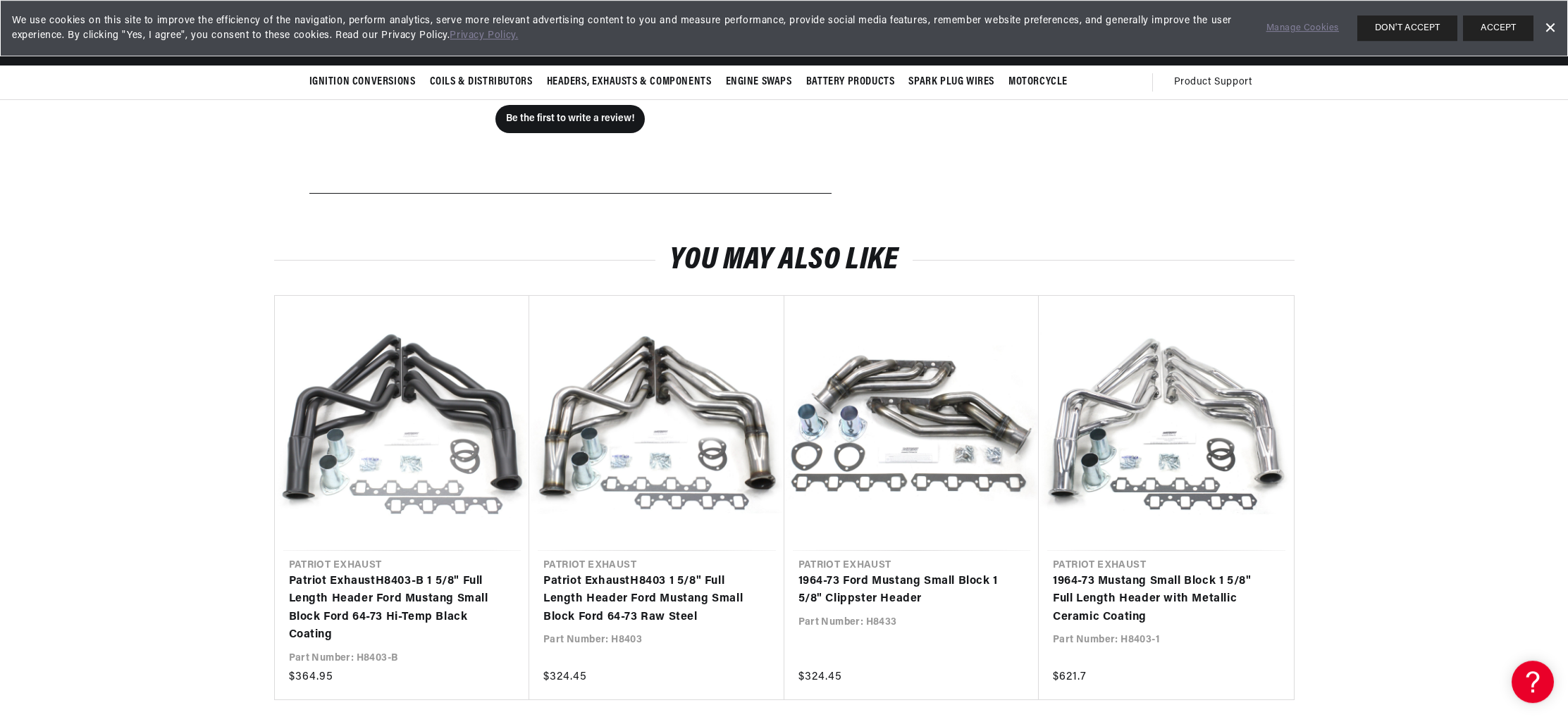
scroll to position [1696, 0]
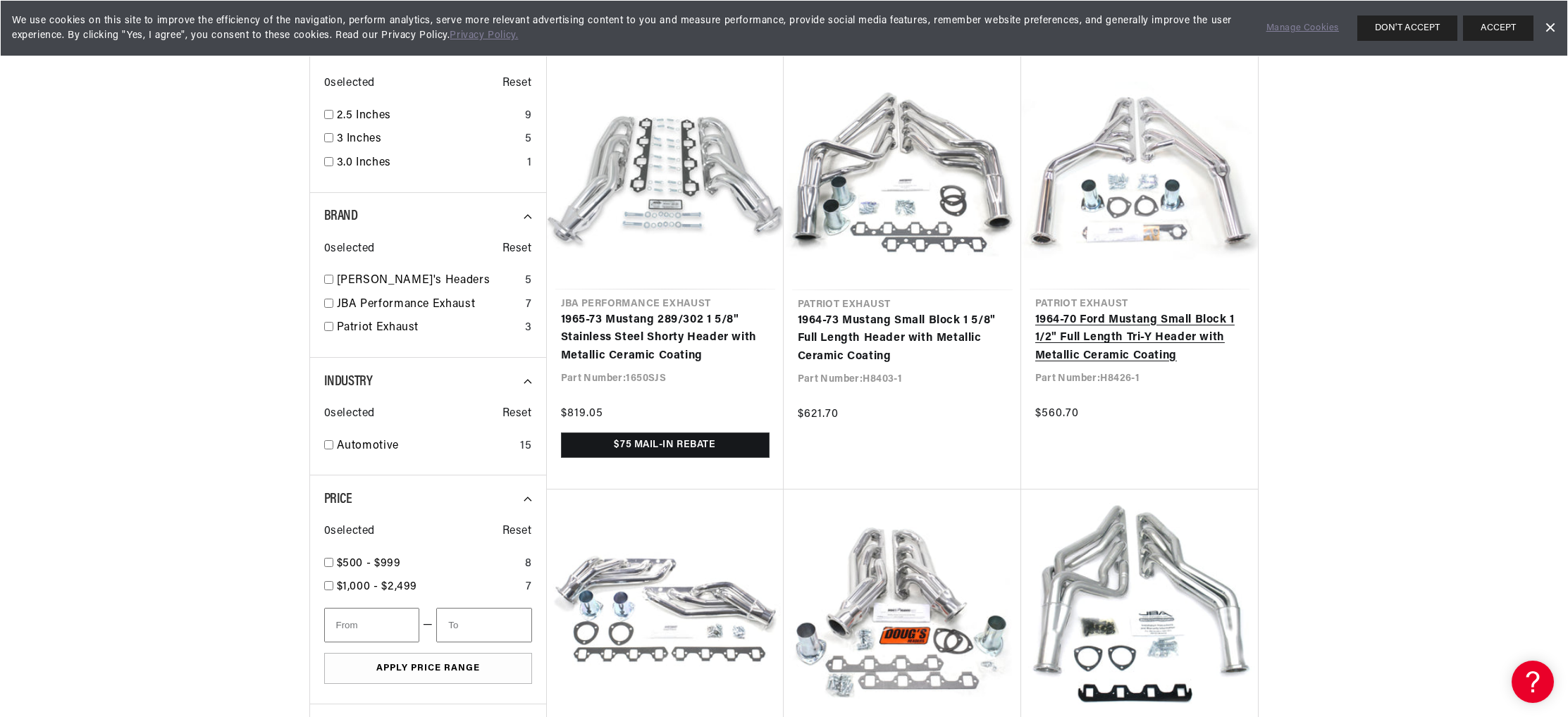
scroll to position [1121, 0]
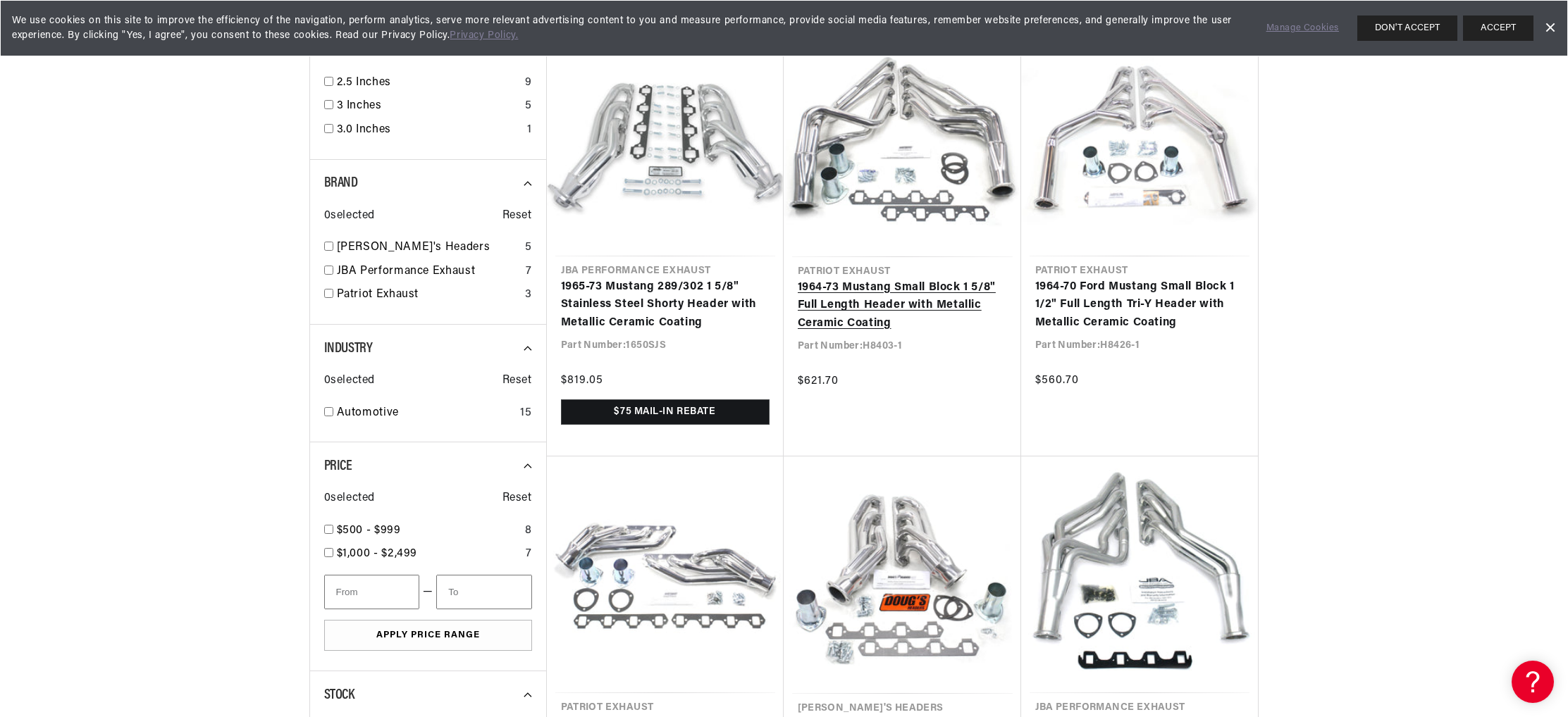
click at [963, 334] on link "1964-73 Mustang Small Block 1 5/8" Full Length Header with Metallic Ceramic Coa…" at bounding box center [902, 306] width 209 height 54
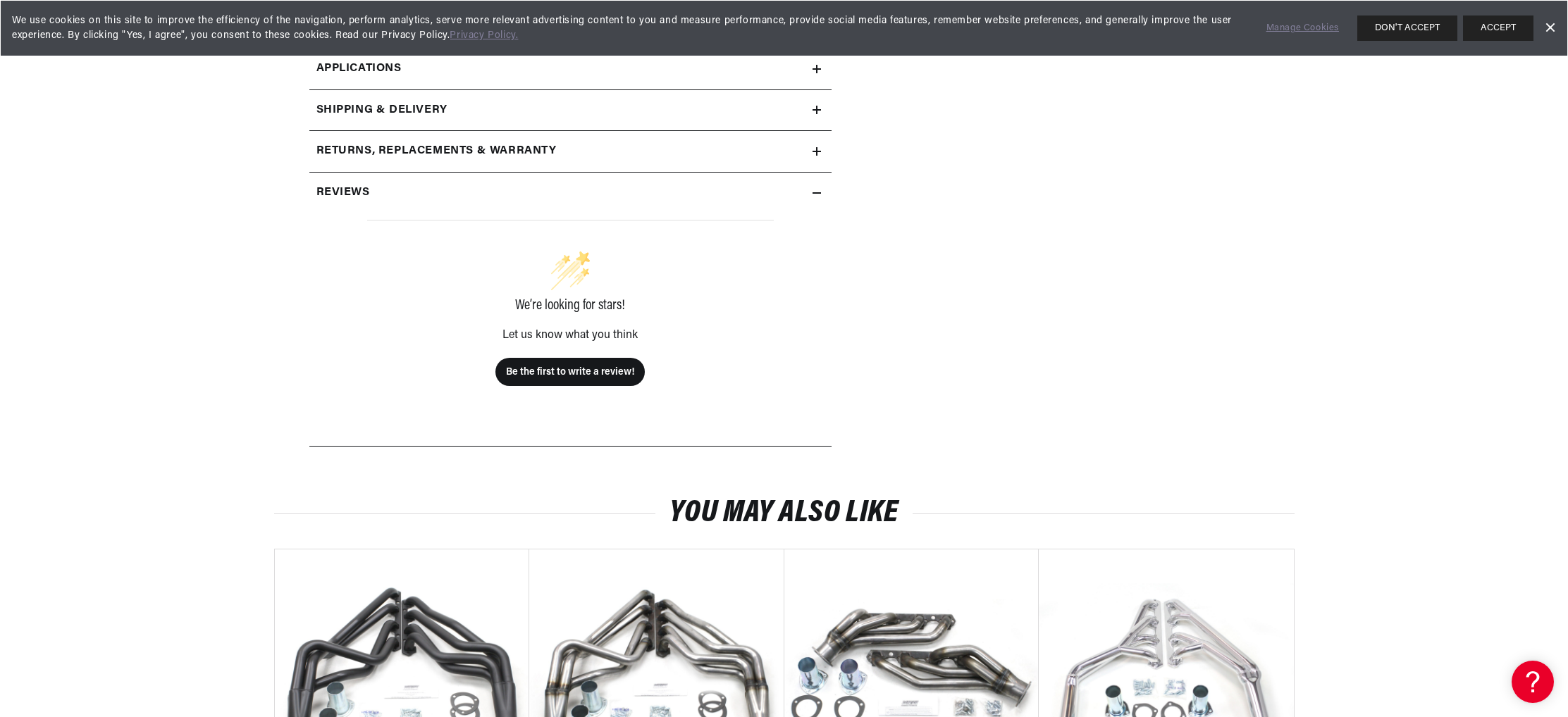
scroll to position [768, 0]
click at [317, 78] on span "Applications" at bounding box center [359, 68] width 86 height 19
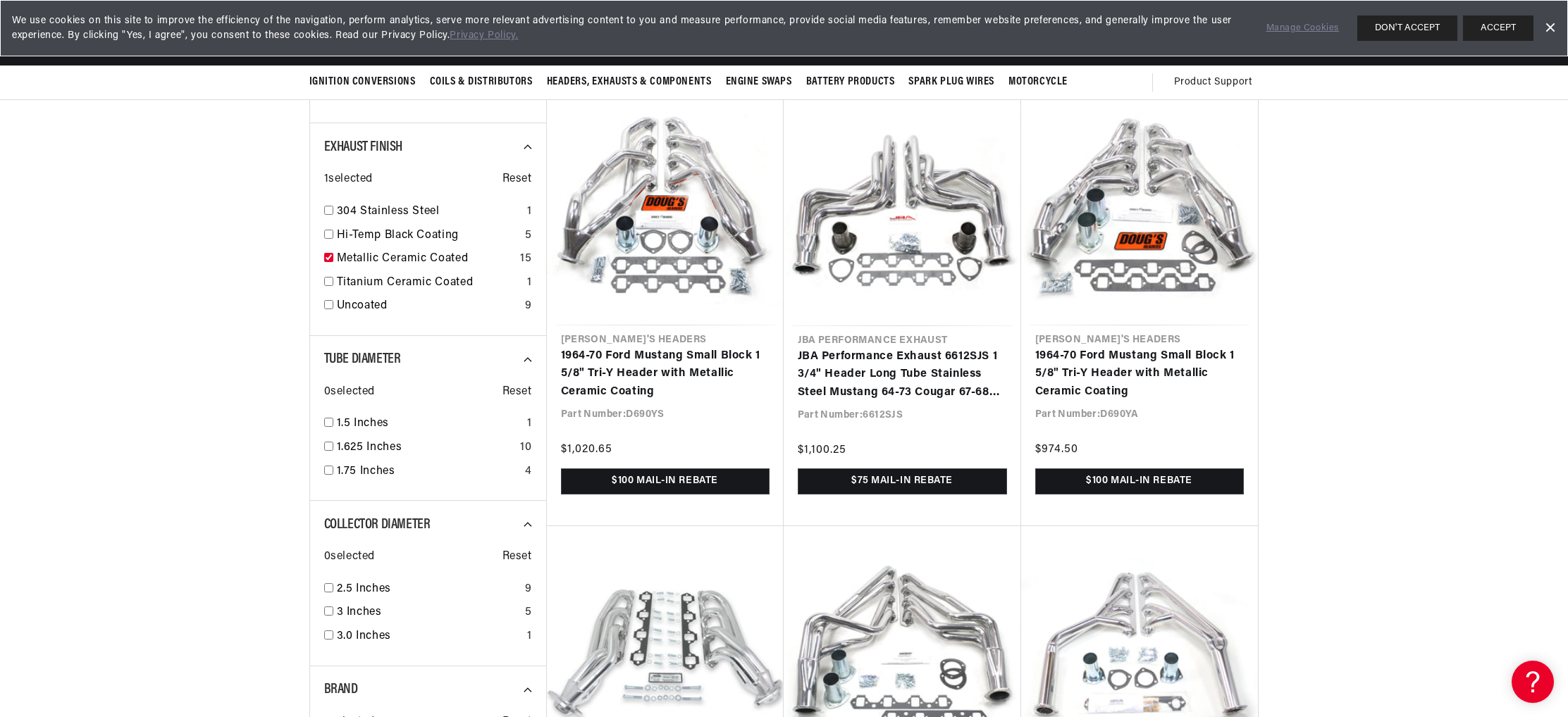
scroll to position [615, 0]
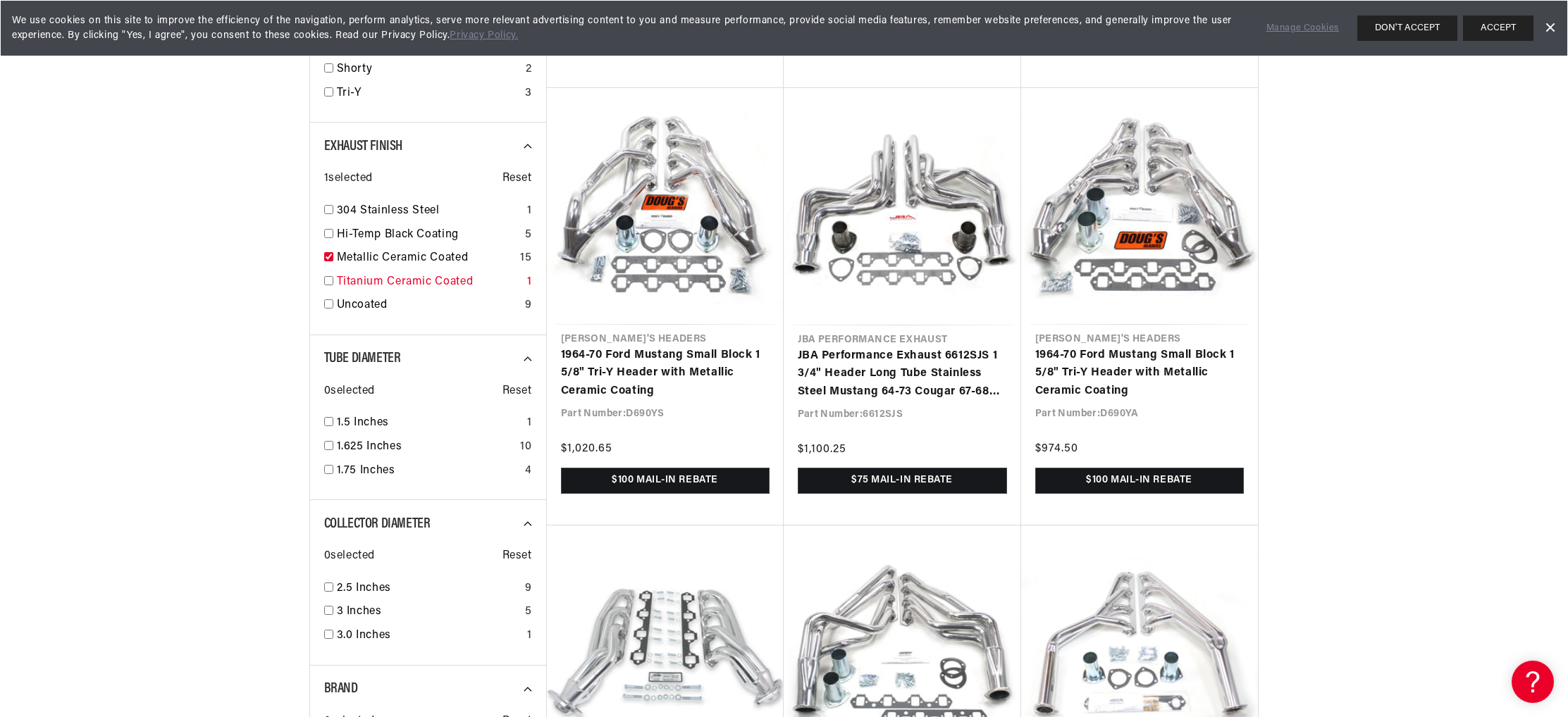
click at [324, 285] on input "checkbox" at bounding box center [329, 281] width 9 height 9
checkbox input "true"
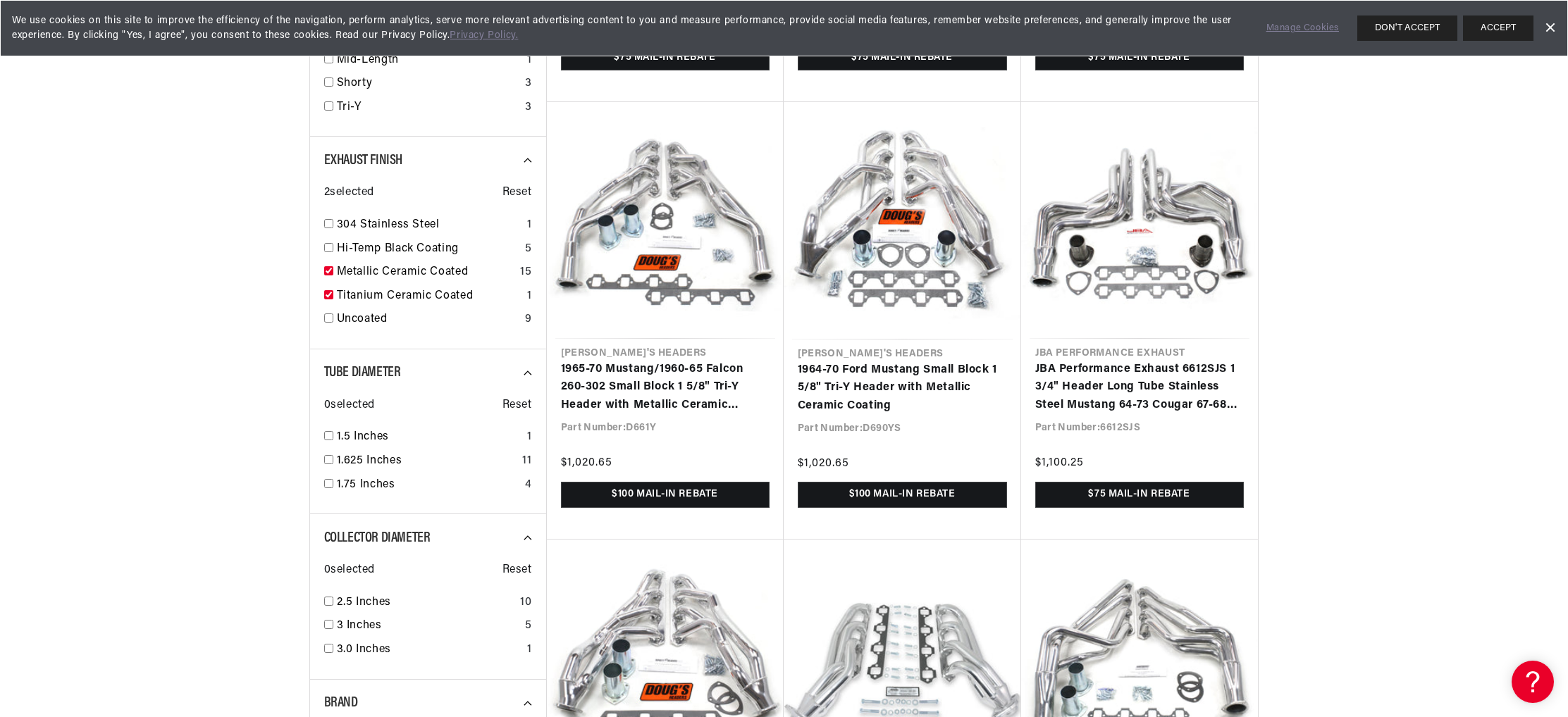
click at [324, 275] on input "checkbox" at bounding box center [329, 271] width 9 height 9
checkbox input "false"
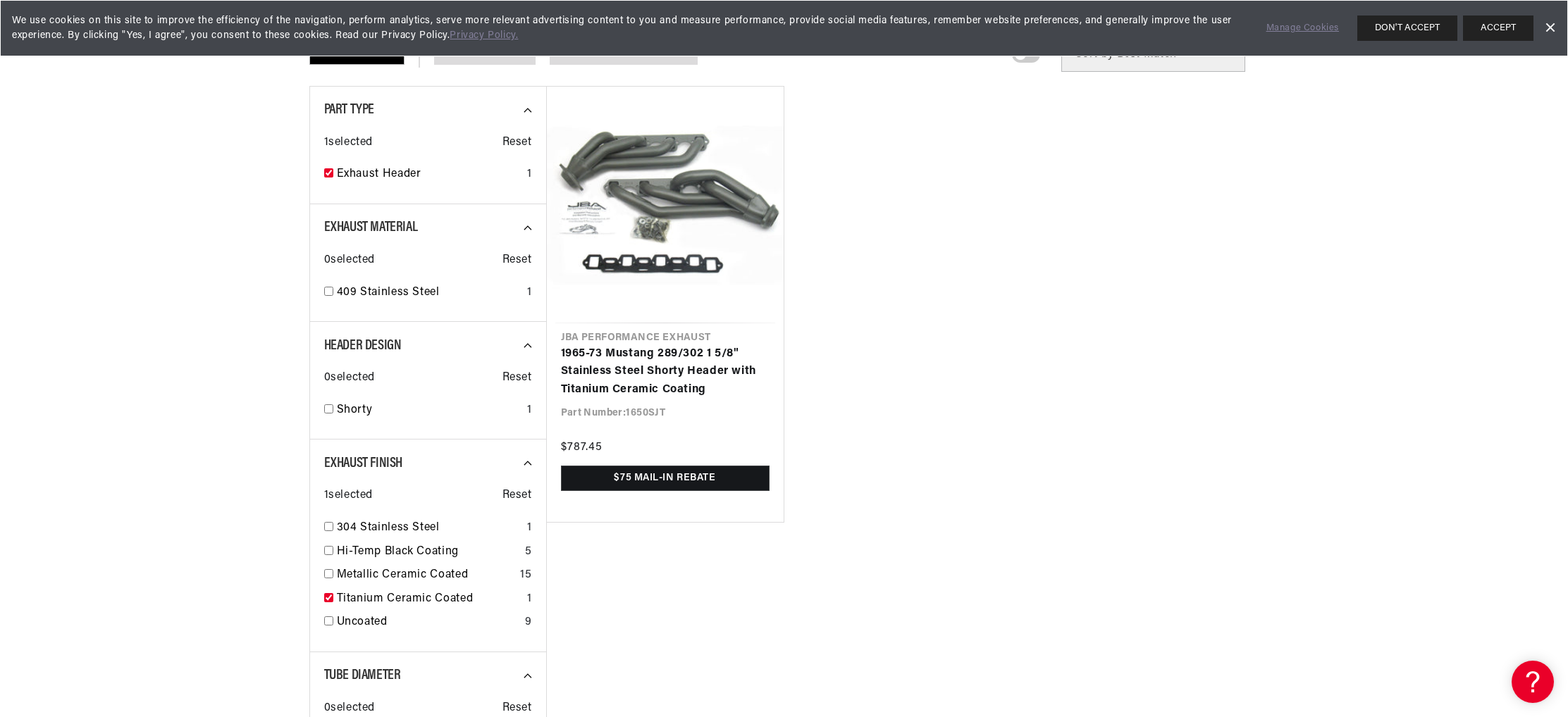
scroll to position [180, 0]
click at [567, 399] on link "1965-73 Mustang 289/302 1 5/8" Stainless Steel Shorty Header with Titanium Cera…" at bounding box center [665, 372] width 208 height 54
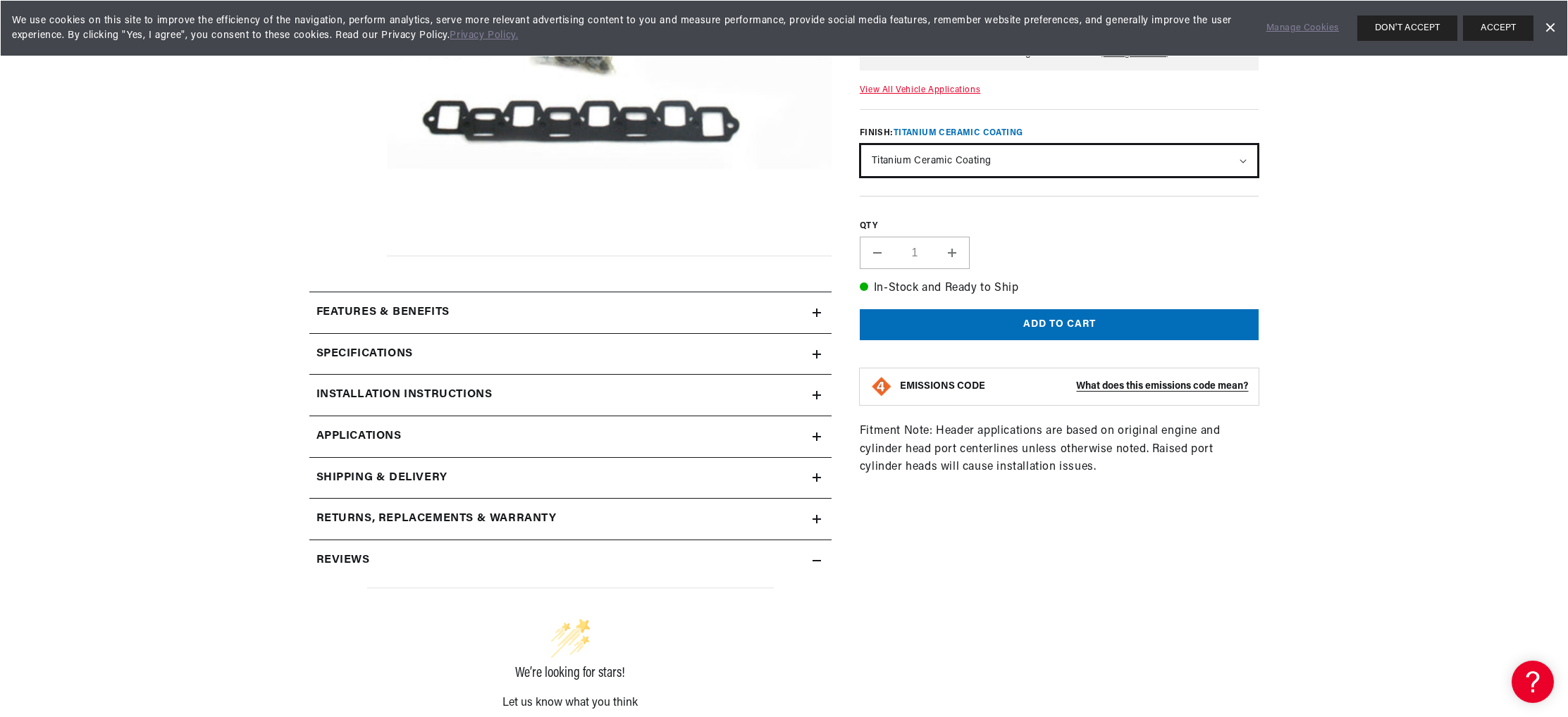
click option "Titanium Ceramic Coating" at bounding box center [0, 0] width 0 height 0
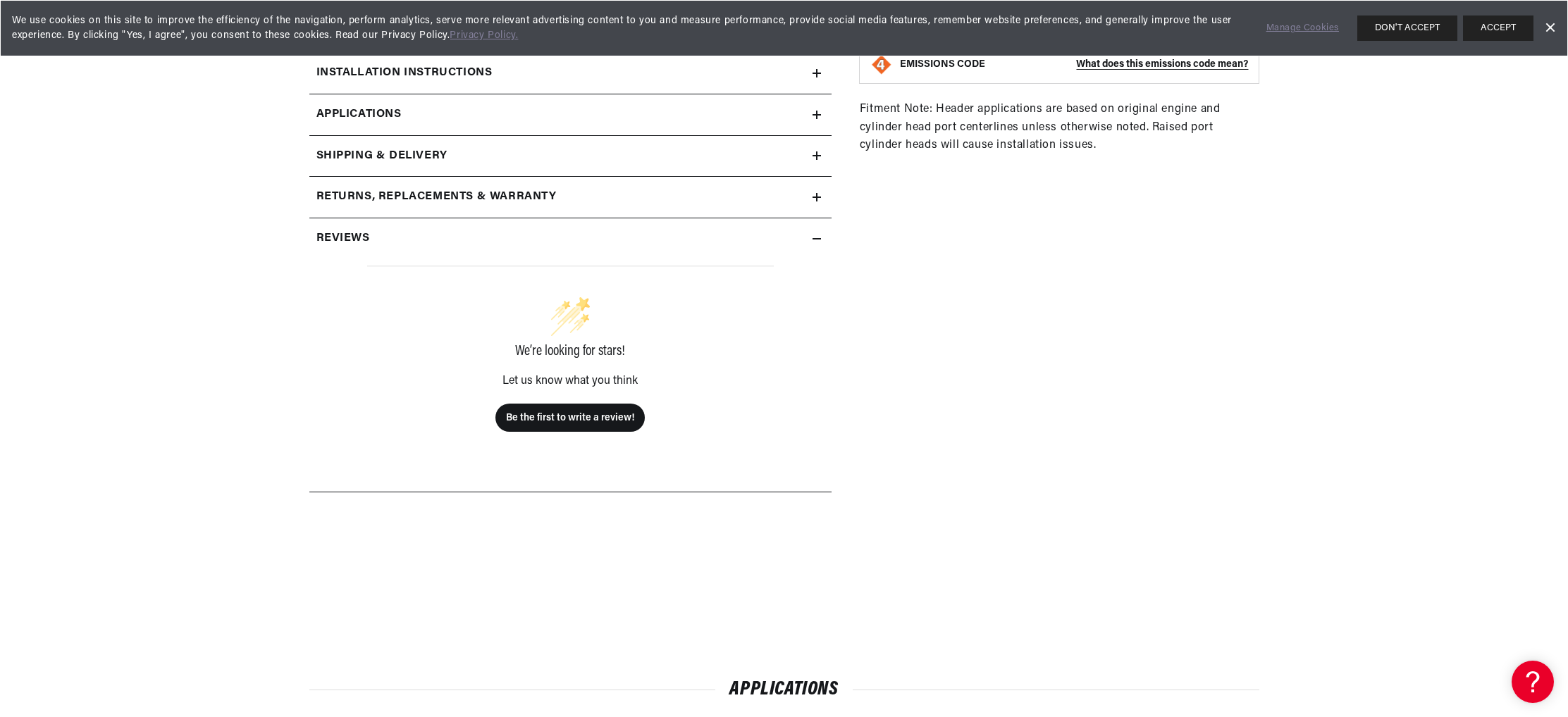
scroll to position [740, 0]
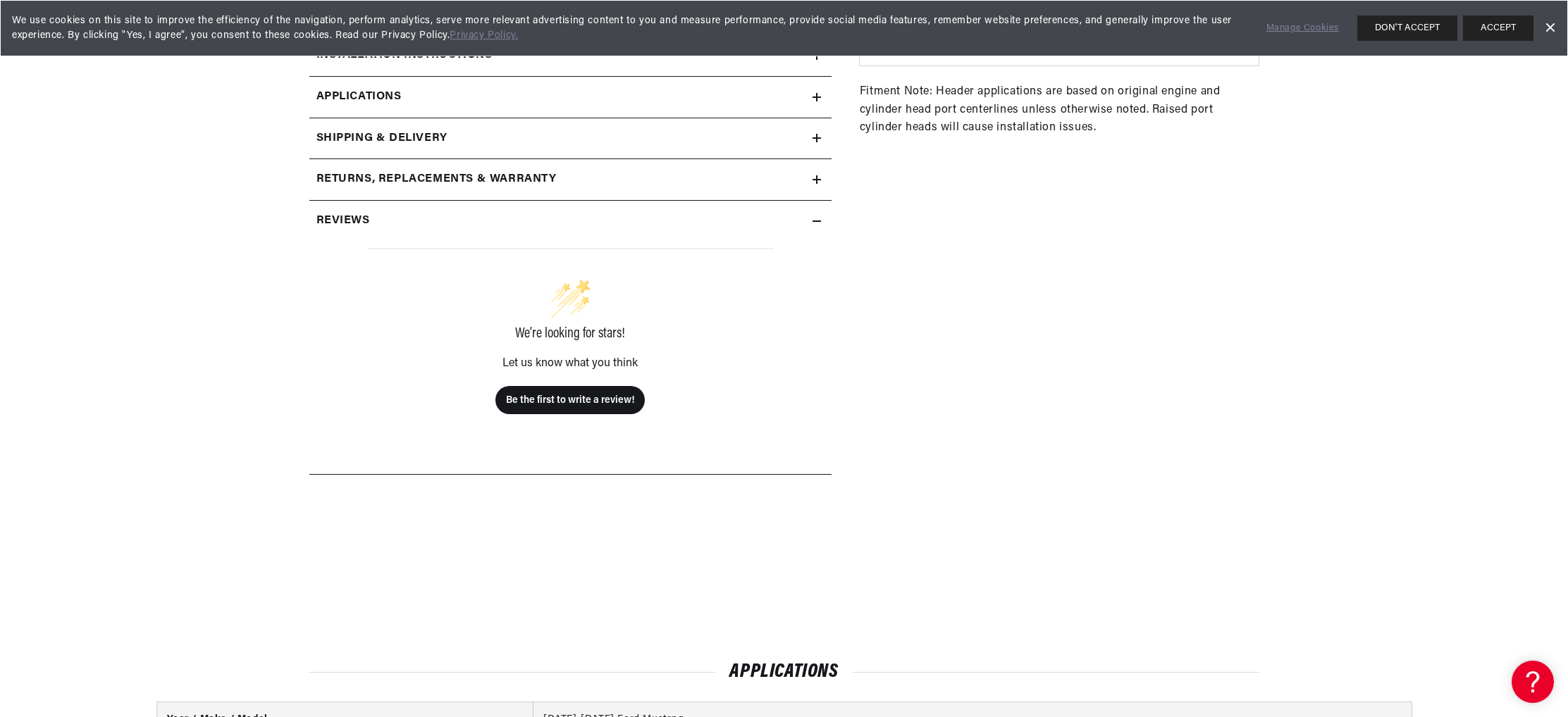
click at [317, 107] on span "Applications" at bounding box center [359, 97] width 86 height 19
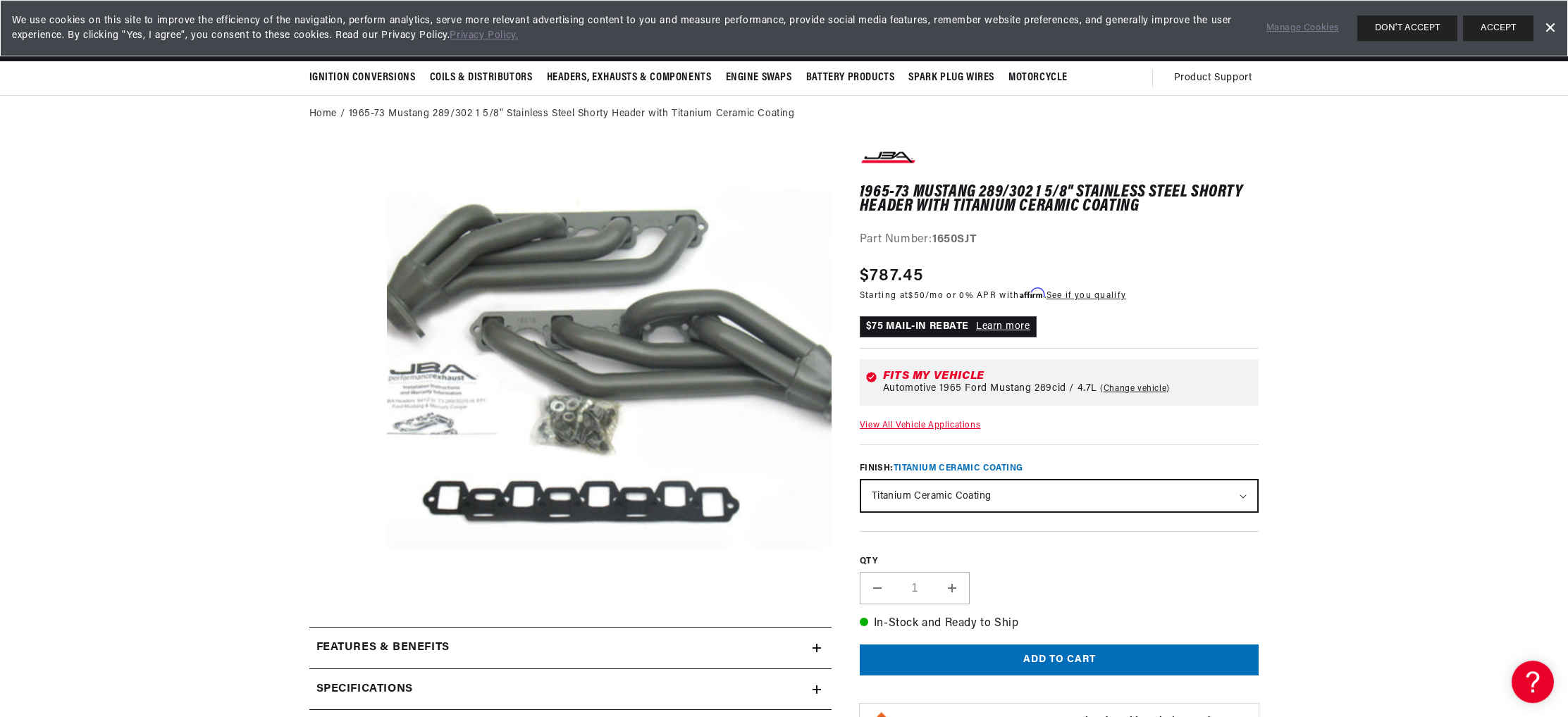
scroll to position [0, 1]
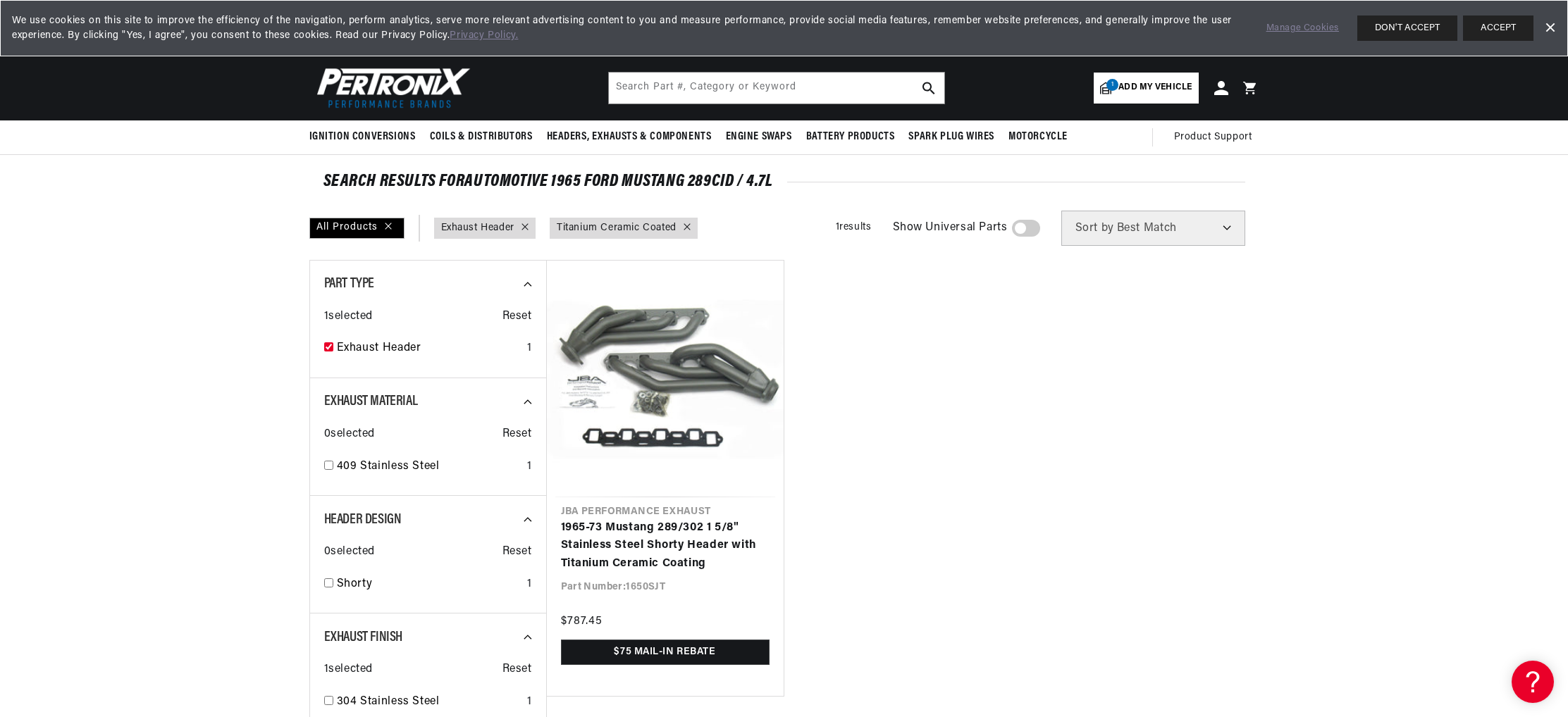
scroll to position [0, 723]
